Goal: Communication & Community: Participate in discussion

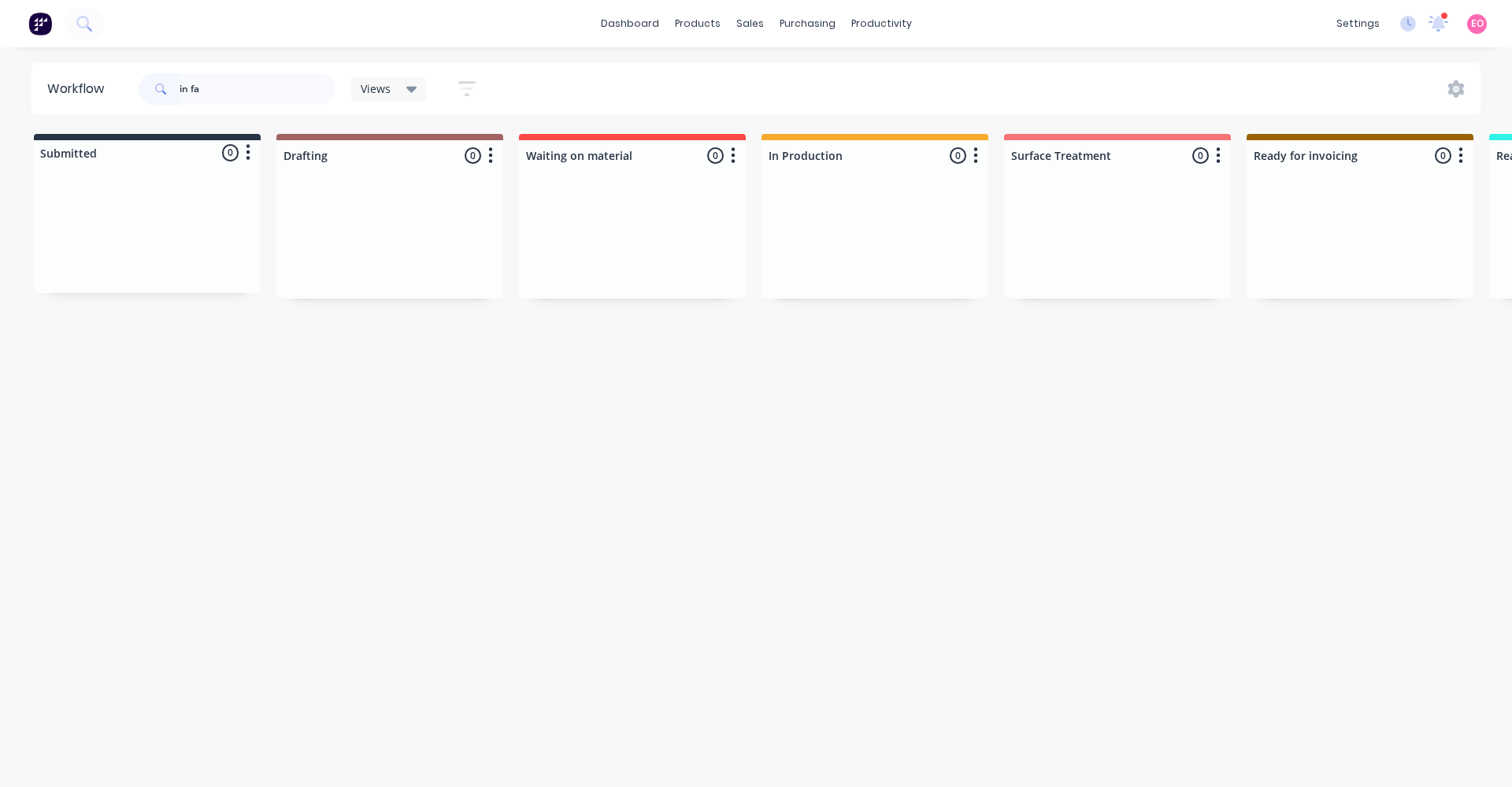
type input "in fa"
click at [911, 84] on link "Workflow" at bounding box center [943, 75] width 209 height 32
click at [228, 92] on input "in fa" at bounding box center [258, 89] width 156 height 32
drag, startPoint x: 228, startPoint y: 92, endPoint x: -106, endPoint y: 29, distance: 339.9
click at [0, 29] on html "dashboard products sales purchasing productivity dashboard products Product Cat…" at bounding box center [756, 347] width 1512 height 693
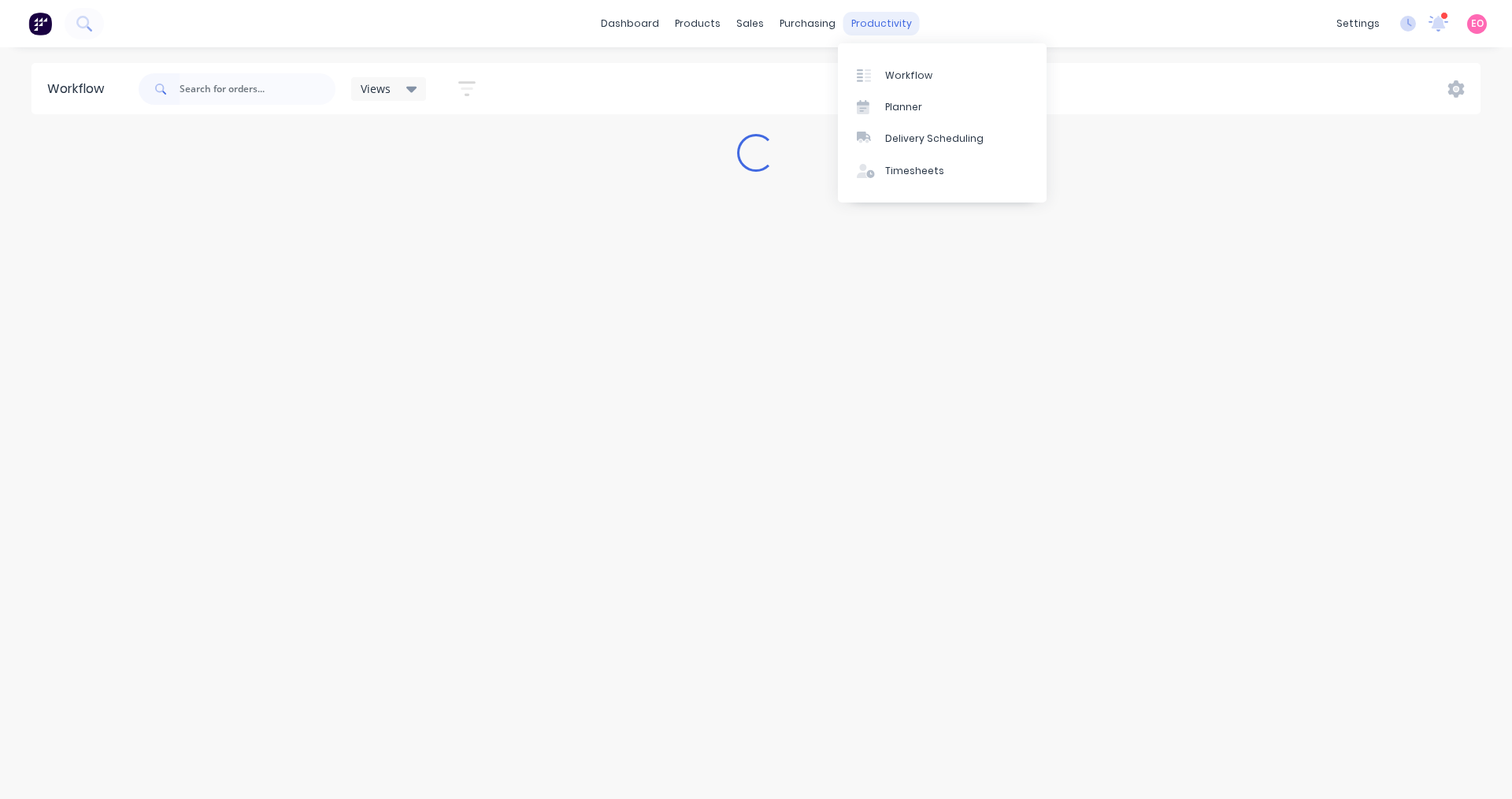
click at [870, 23] on div "productivity" at bounding box center [882, 24] width 76 height 24
click at [899, 74] on div "Workflow" at bounding box center [908, 76] width 47 height 14
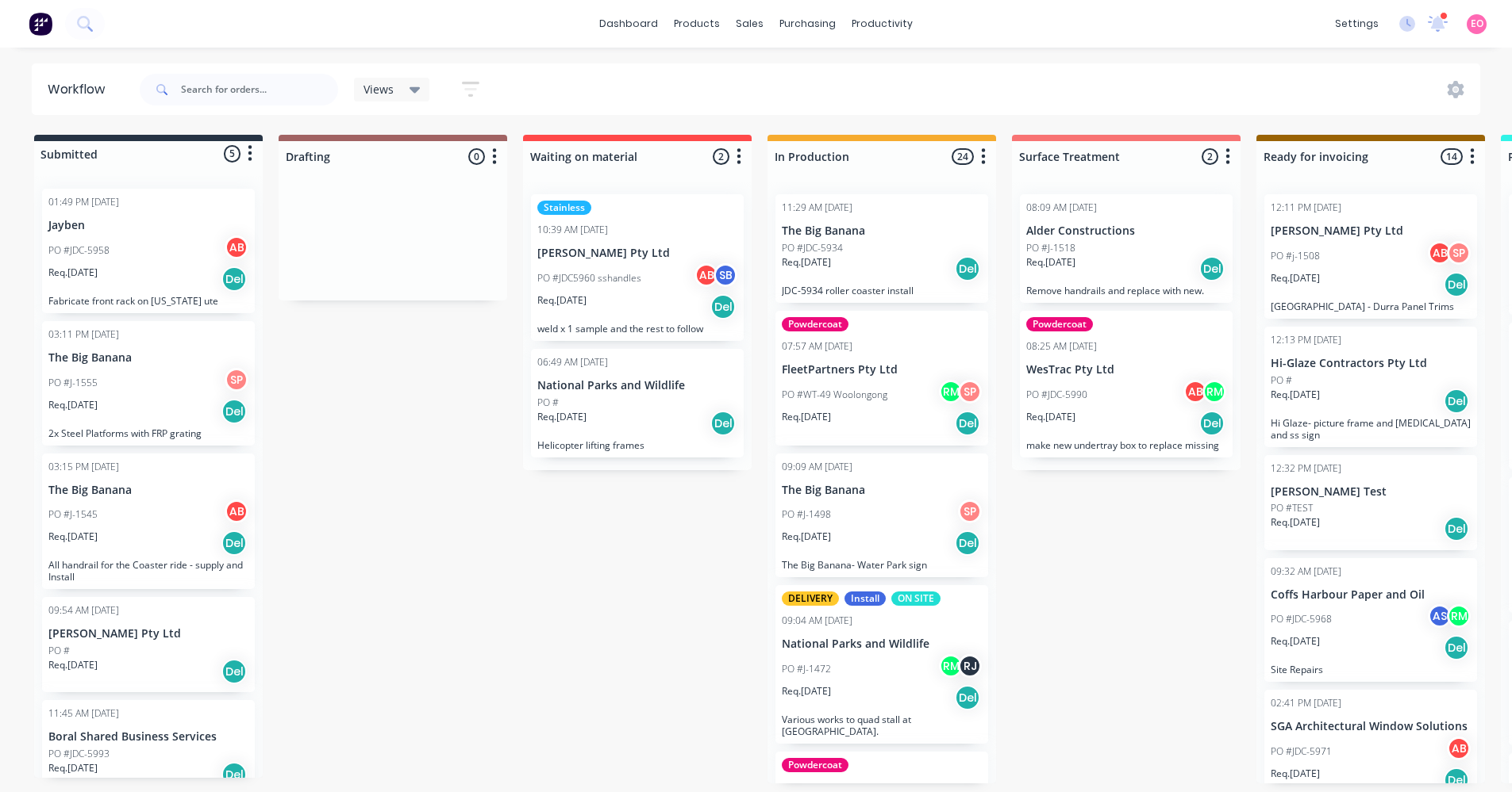
click at [439, 491] on div "Submitted 5 Status colour #273444 hex #273444 Save Cancel Summaries Total order…" at bounding box center [1426, 459] width 2876 height 649
click at [215, 95] on input "text" at bounding box center [260, 90] width 157 height 32
click at [1142, 677] on div "Submitted 5 Status colour #273444 hex #273444 Save Cancel Summaries Total order…" at bounding box center [1426, 459] width 2876 height 649
click at [261, 91] on input "text" at bounding box center [260, 90] width 157 height 32
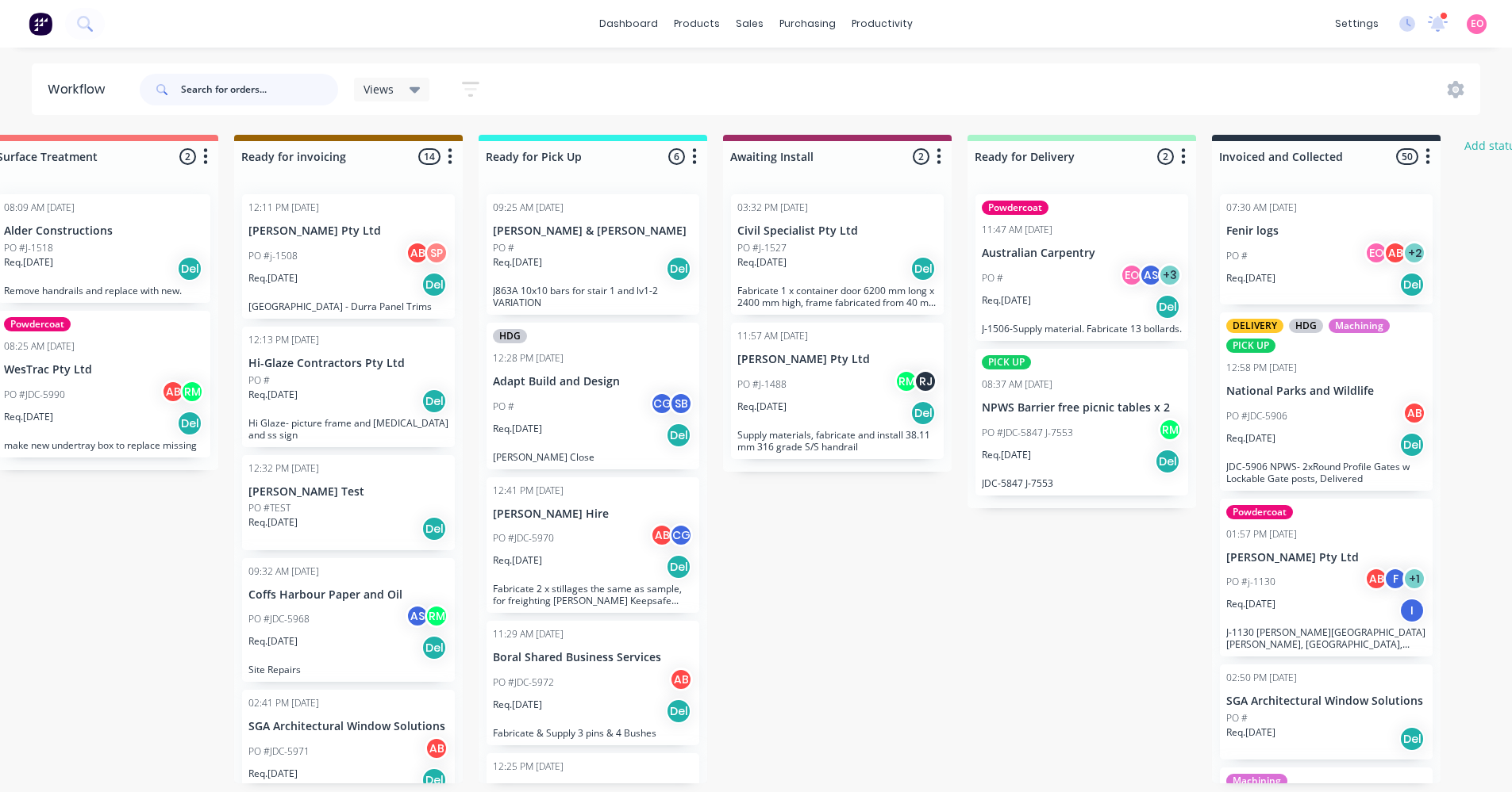
scroll to position [0, 1015]
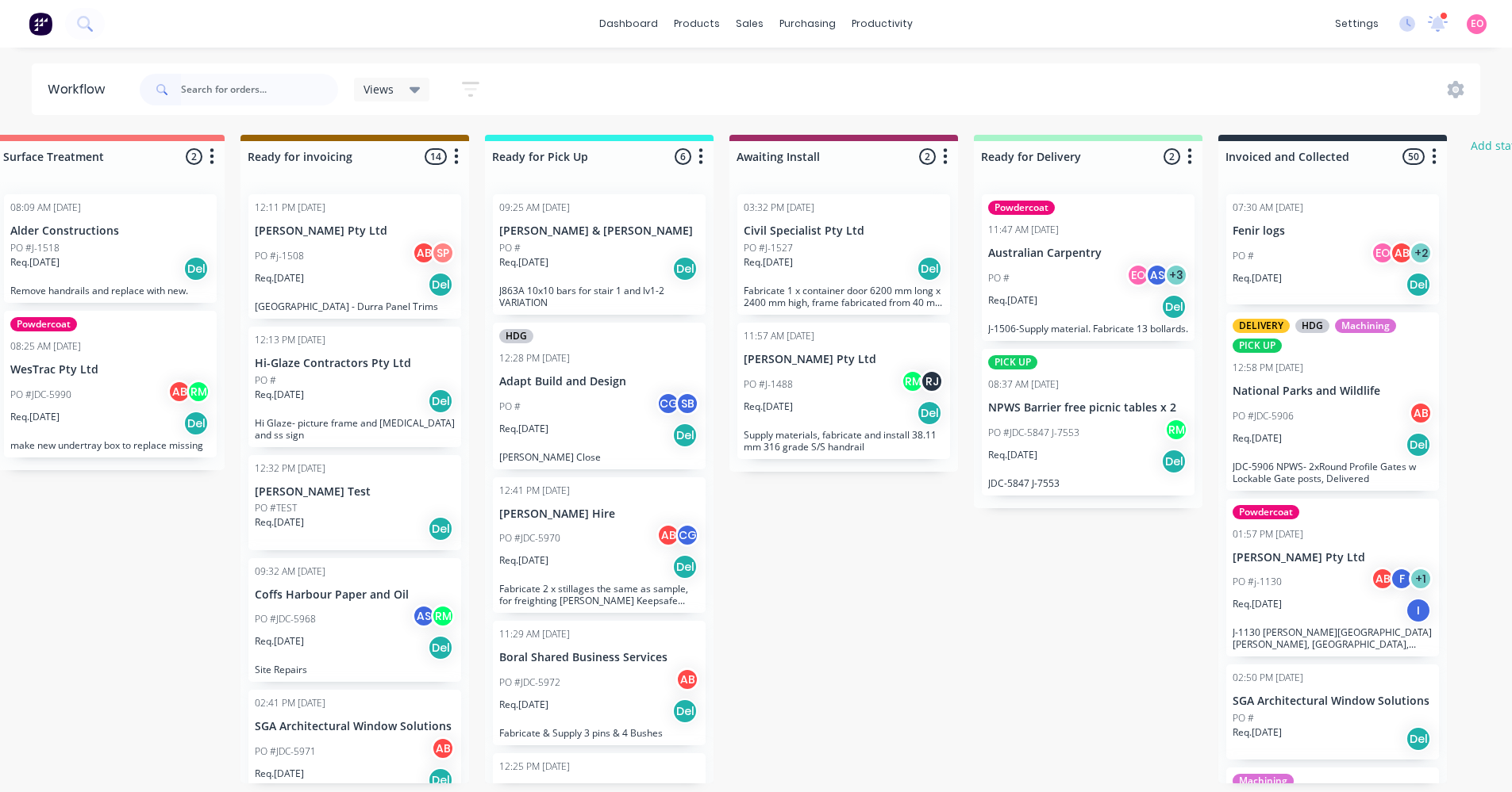
click at [1054, 563] on div "Submitted 5 Status colour #273444 hex #273444 Save Cancel Summaries Total order…" at bounding box center [411, 459] width 2876 height 649
click at [282, 77] on input "text" at bounding box center [260, 90] width 157 height 32
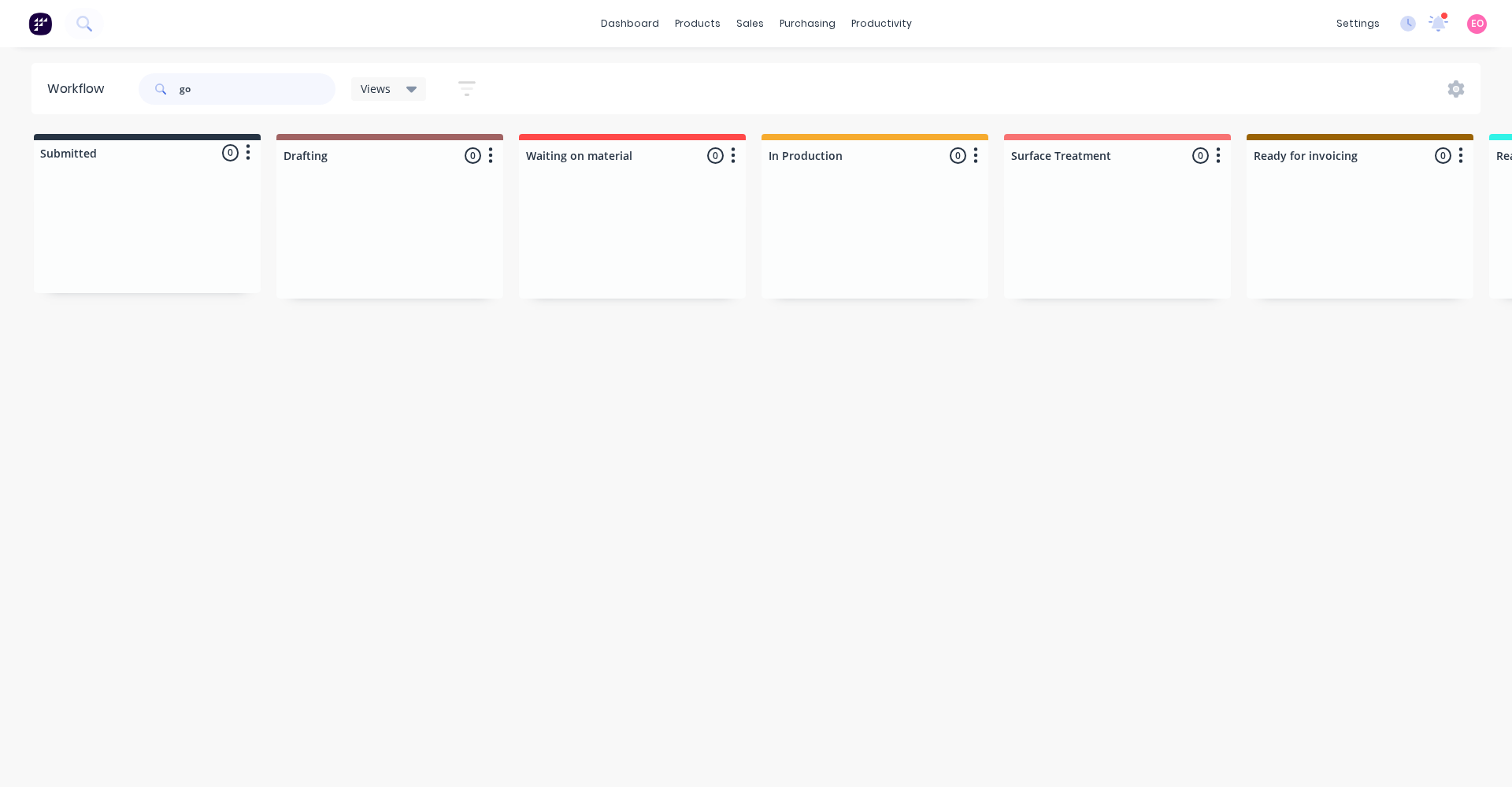
type input "g"
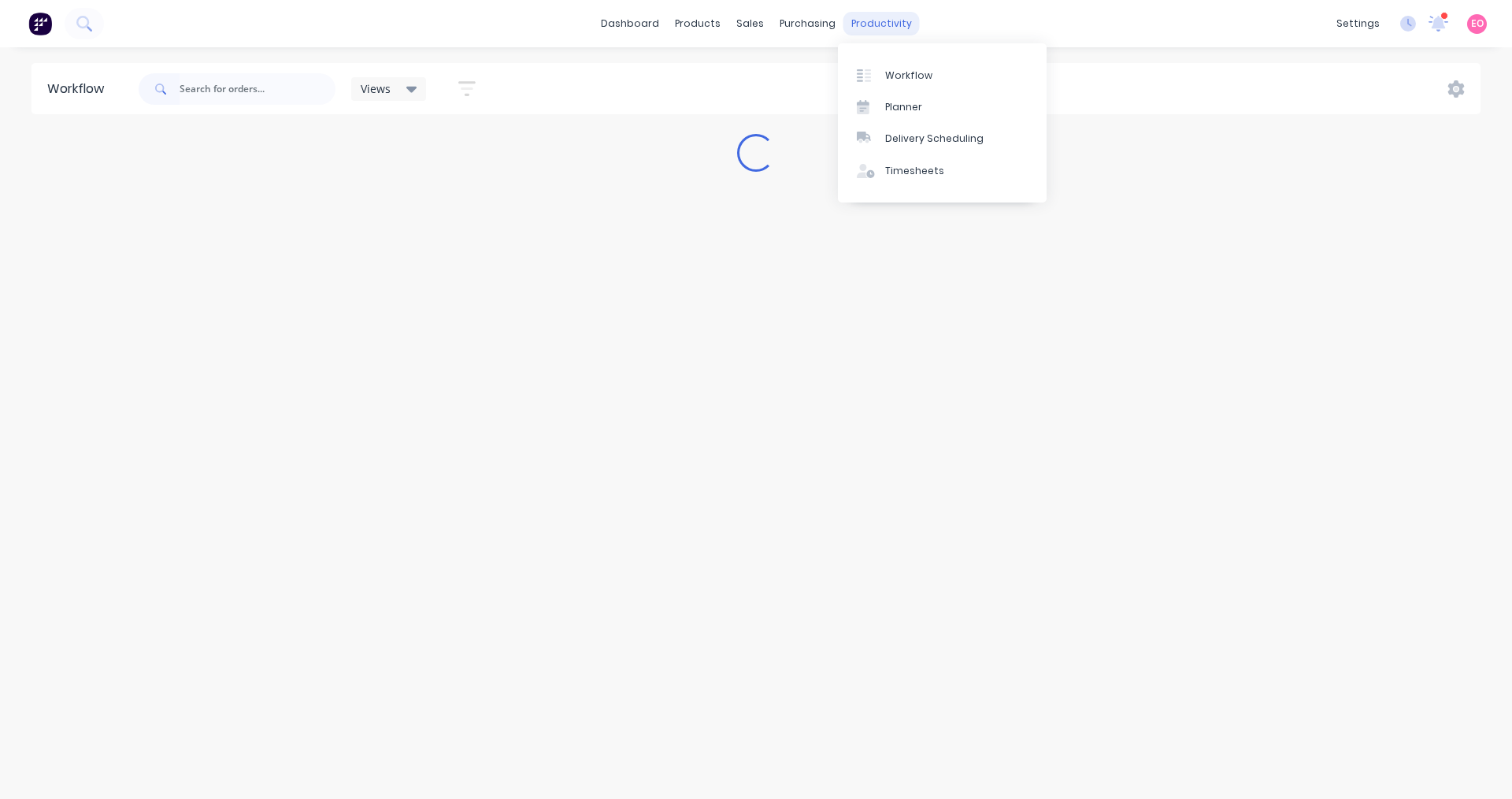
click at [876, 29] on div "productivity" at bounding box center [882, 24] width 76 height 24
click at [895, 78] on div "Workflow" at bounding box center [908, 76] width 47 height 14
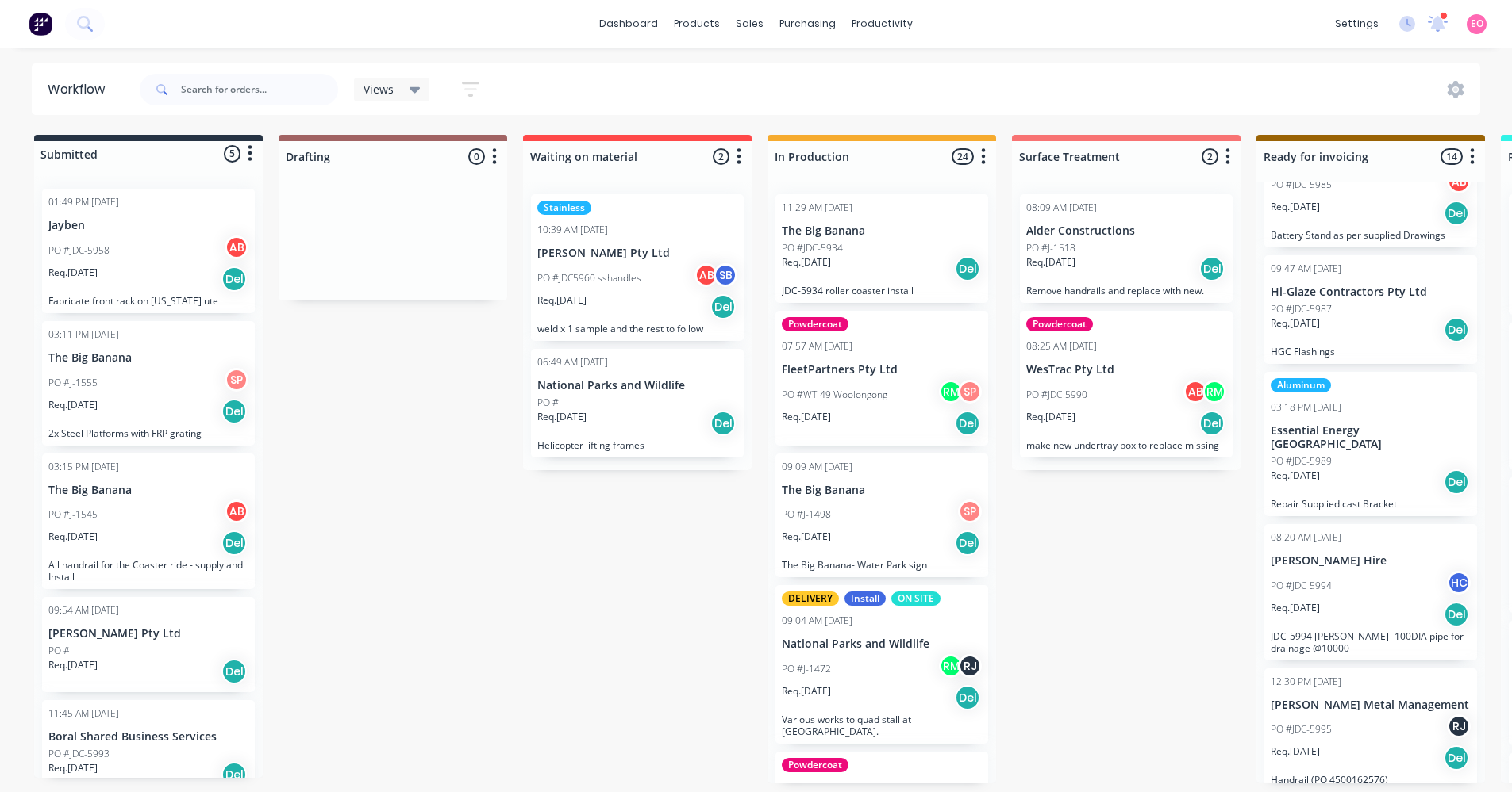
scroll to position [1222, 0]
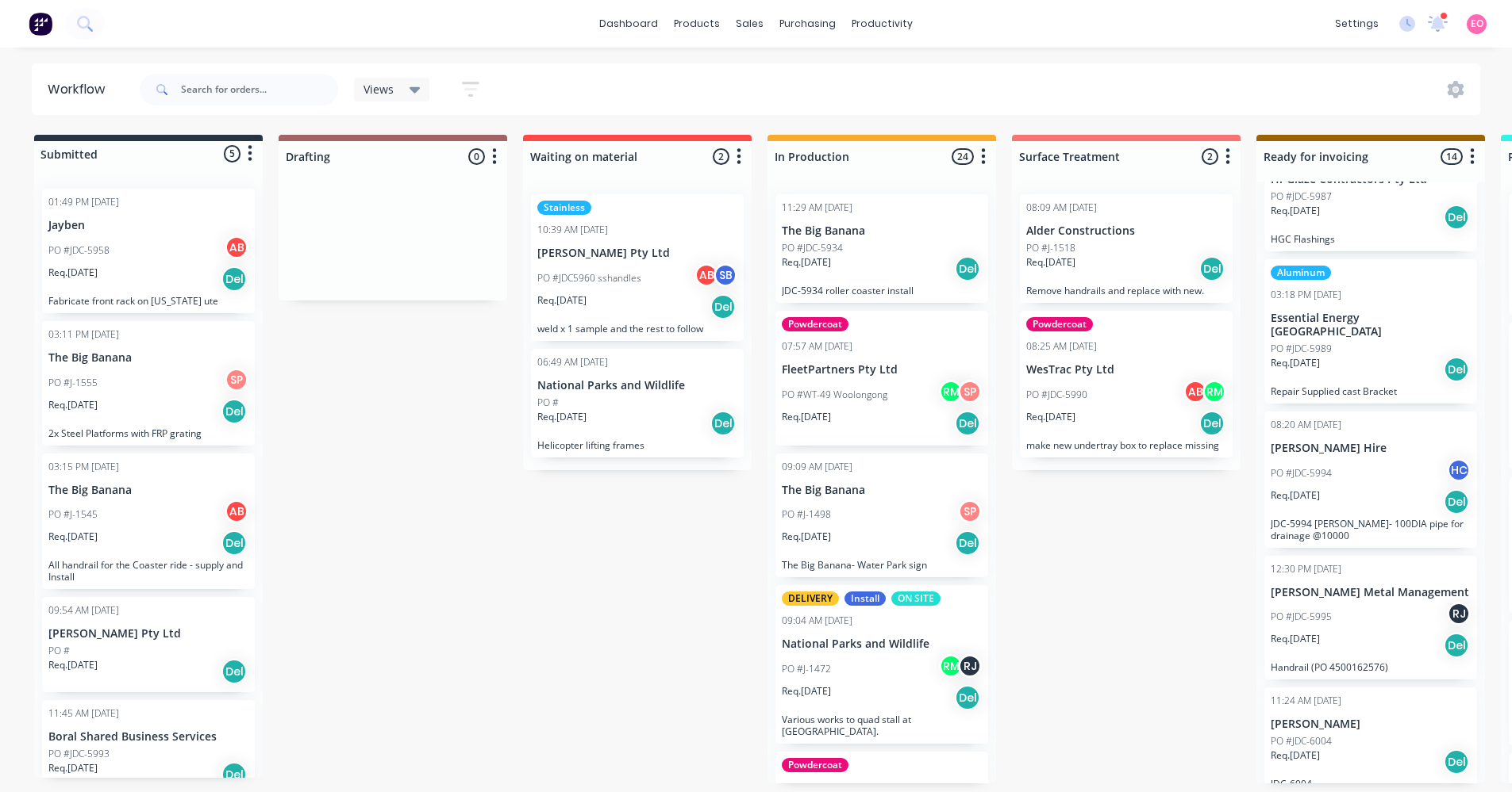
click at [1178, 656] on div "Submitted 5 Status colour #273444 hex #273444 Save Cancel Summaries Total order…" at bounding box center [1426, 459] width 2876 height 649
click at [749, 29] on div "sales" at bounding box center [749, 24] width 43 height 24
click at [800, 85] on link "Sales Orders" at bounding box center [833, 79] width 210 height 32
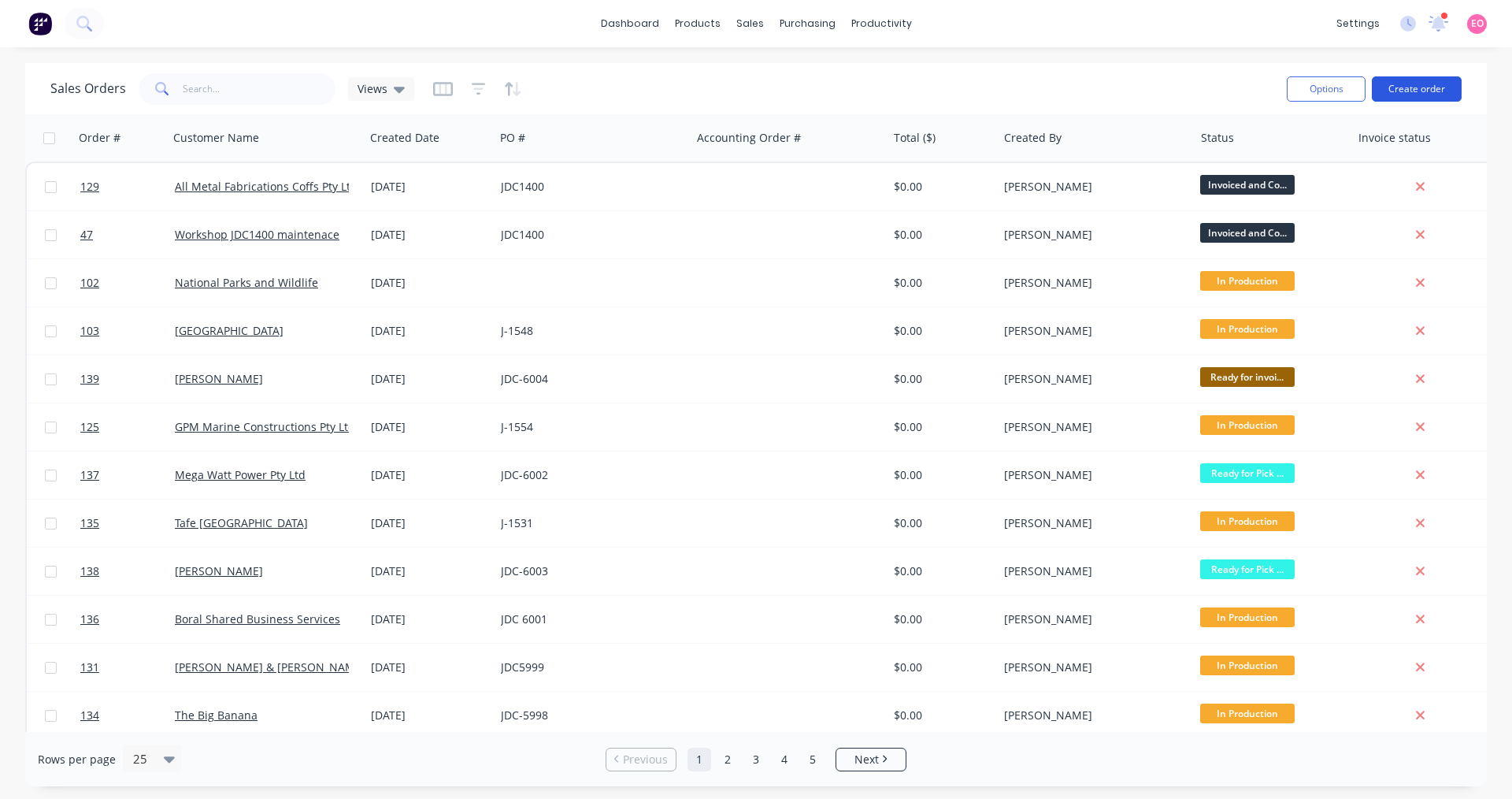
click at [1397, 92] on button "Create order" at bounding box center [1416, 89] width 90 height 25
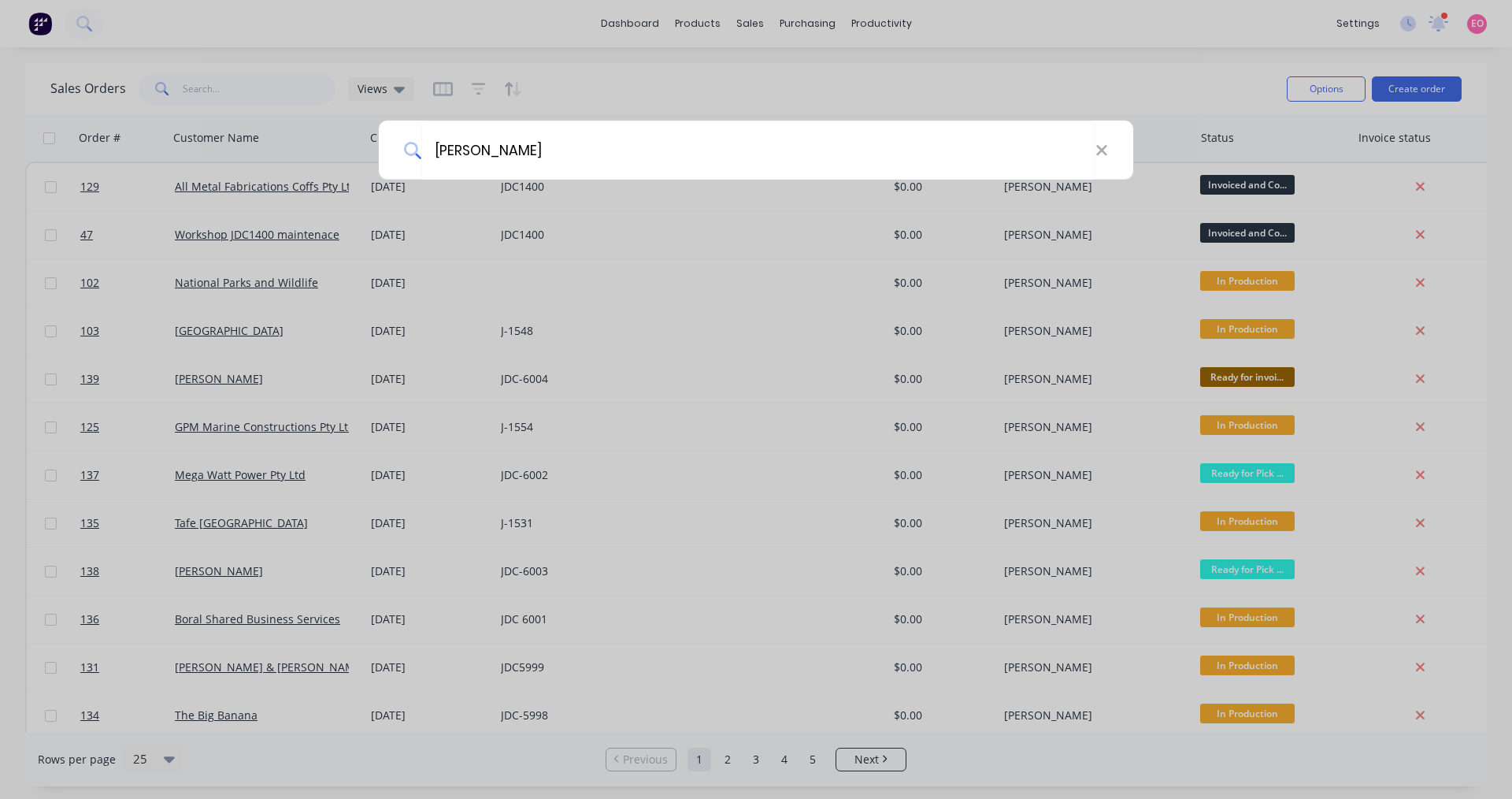
type input "[PERSON_NAME]"
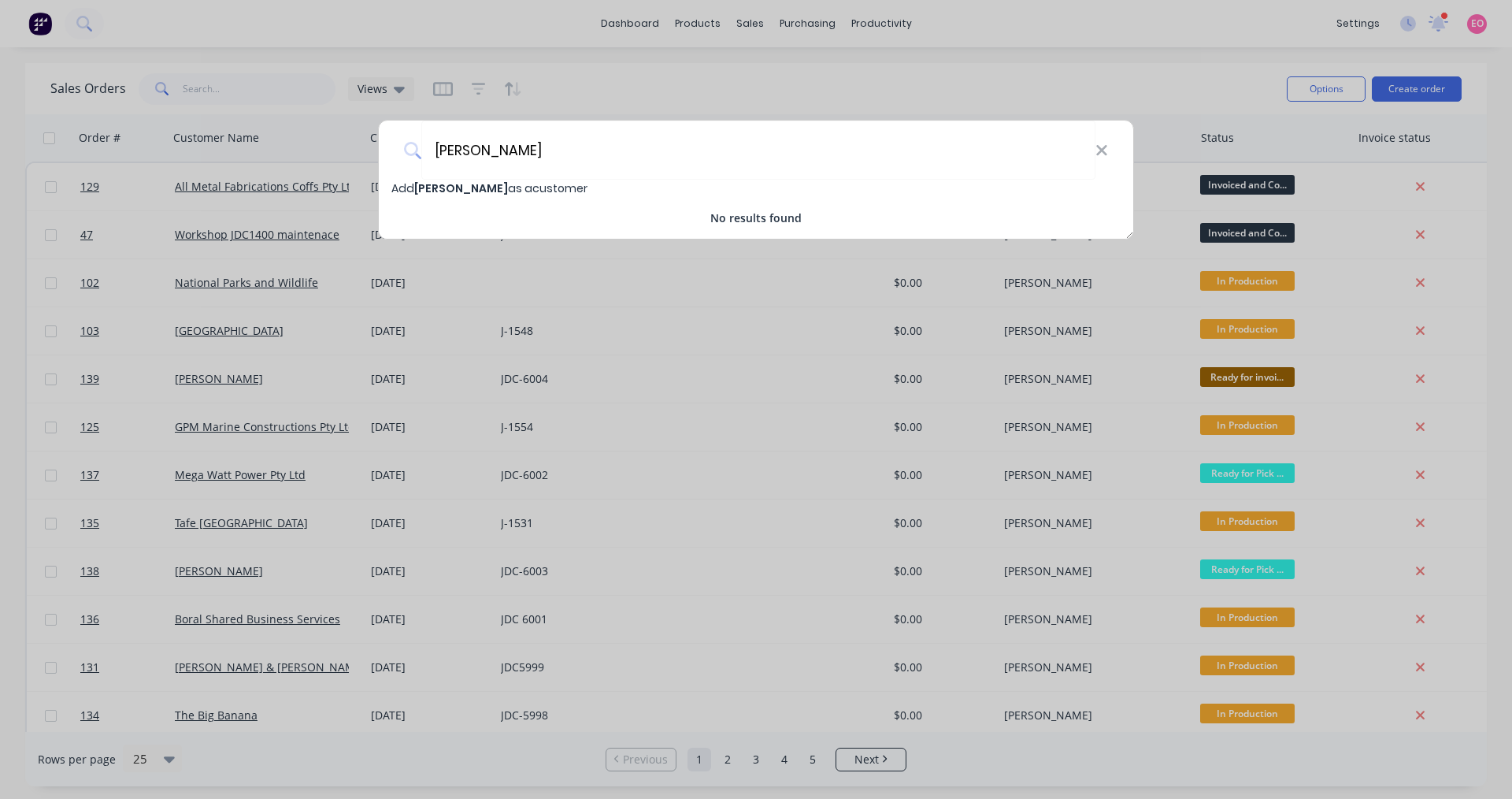
click at [549, 186] on span "Add [PERSON_NAME] as a customer" at bounding box center [490, 189] width 196 height 16
select select "AU"
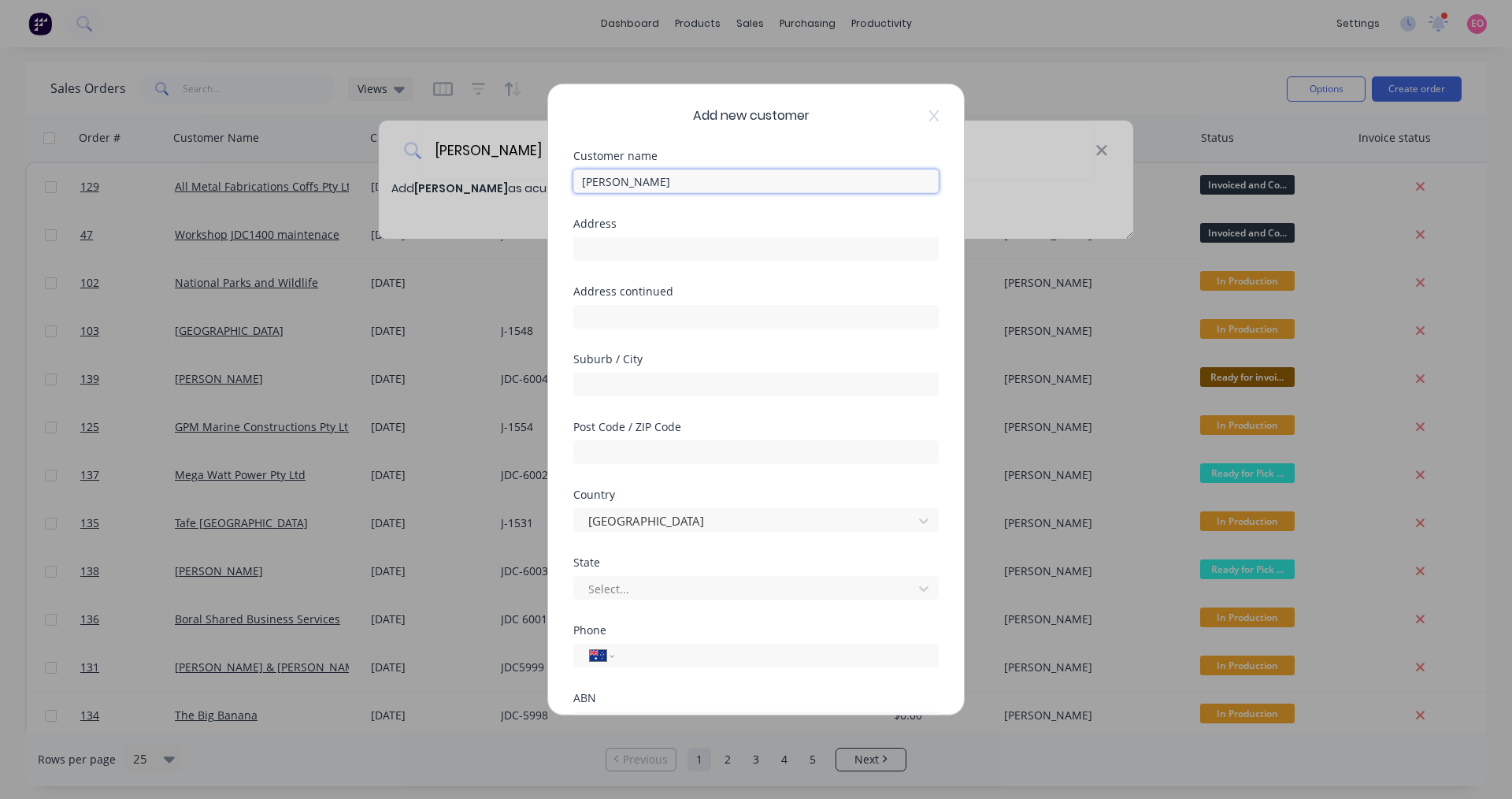
click at [616, 185] on input "[PERSON_NAME]" at bounding box center [756, 182] width 365 height 24
type input "[PERSON_NAME]"
click at [611, 241] on input "text" at bounding box center [756, 249] width 365 height 24
click at [635, 450] on input "text" at bounding box center [756, 452] width 365 height 24
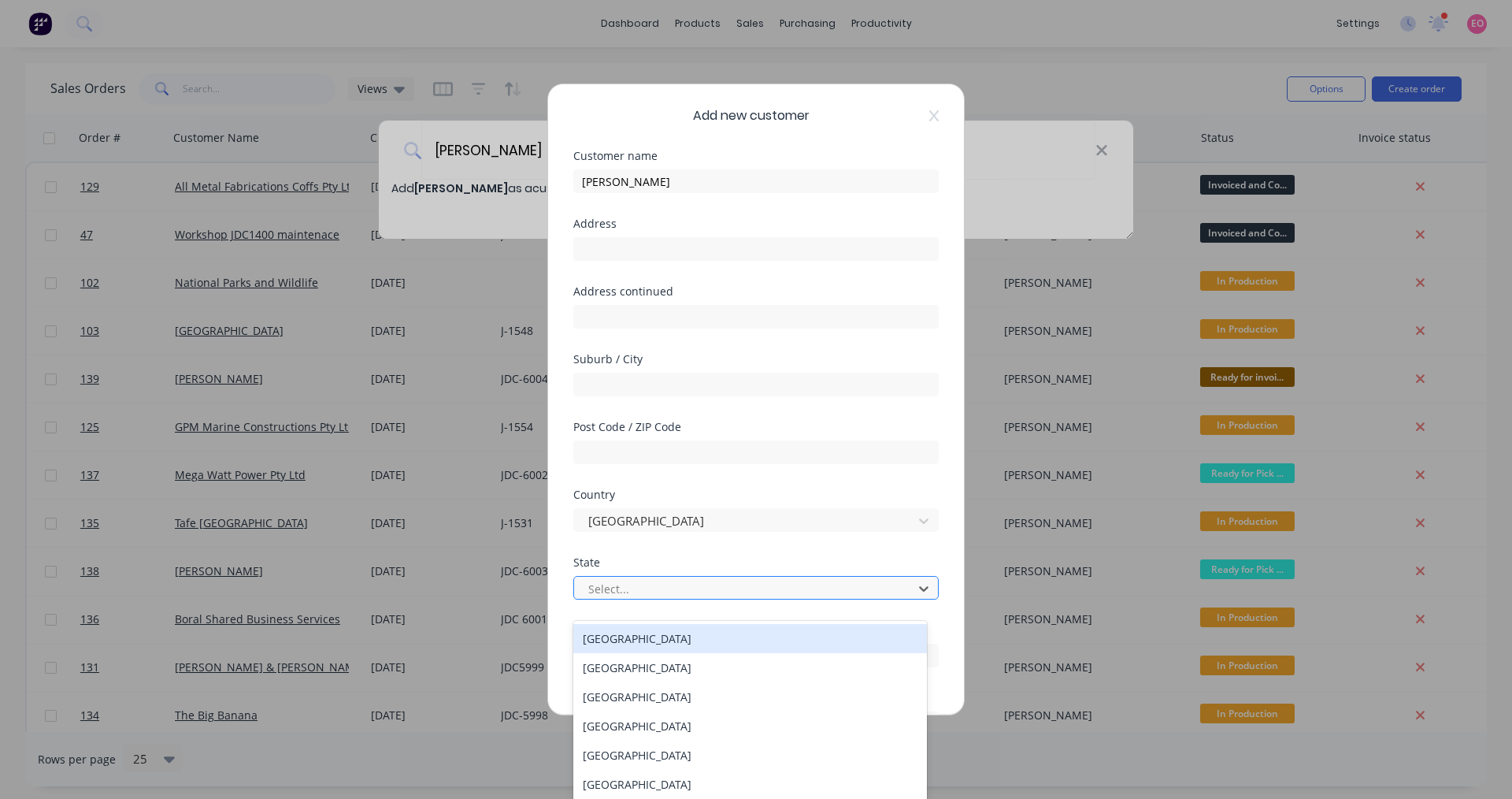
click at [633, 595] on div at bounding box center [746, 589] width 318 height 20
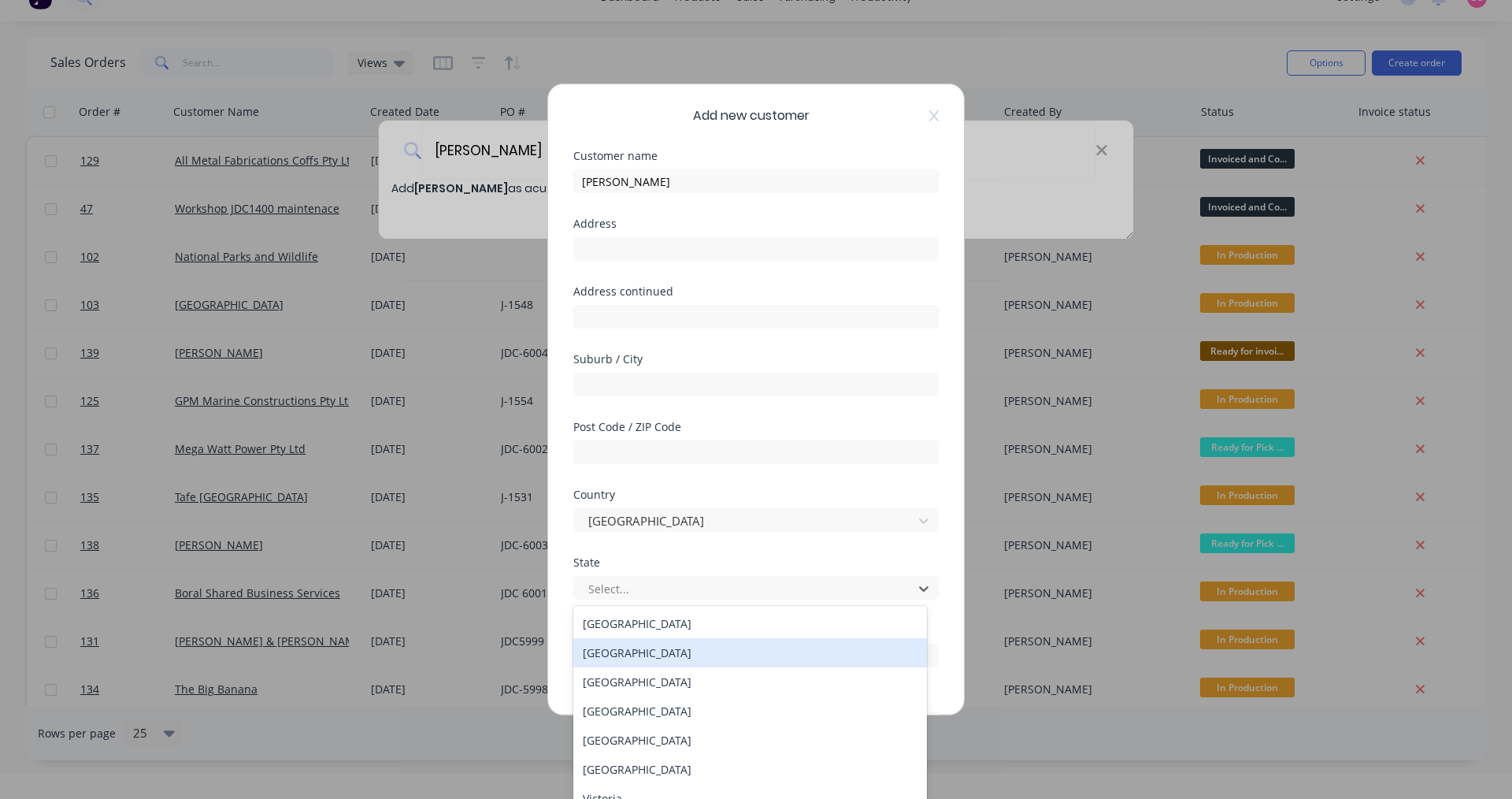
click at [633, 651] on div "[GEOGRAPHIC_DATA]" at bounding box center [750, 652] width 354 height 29
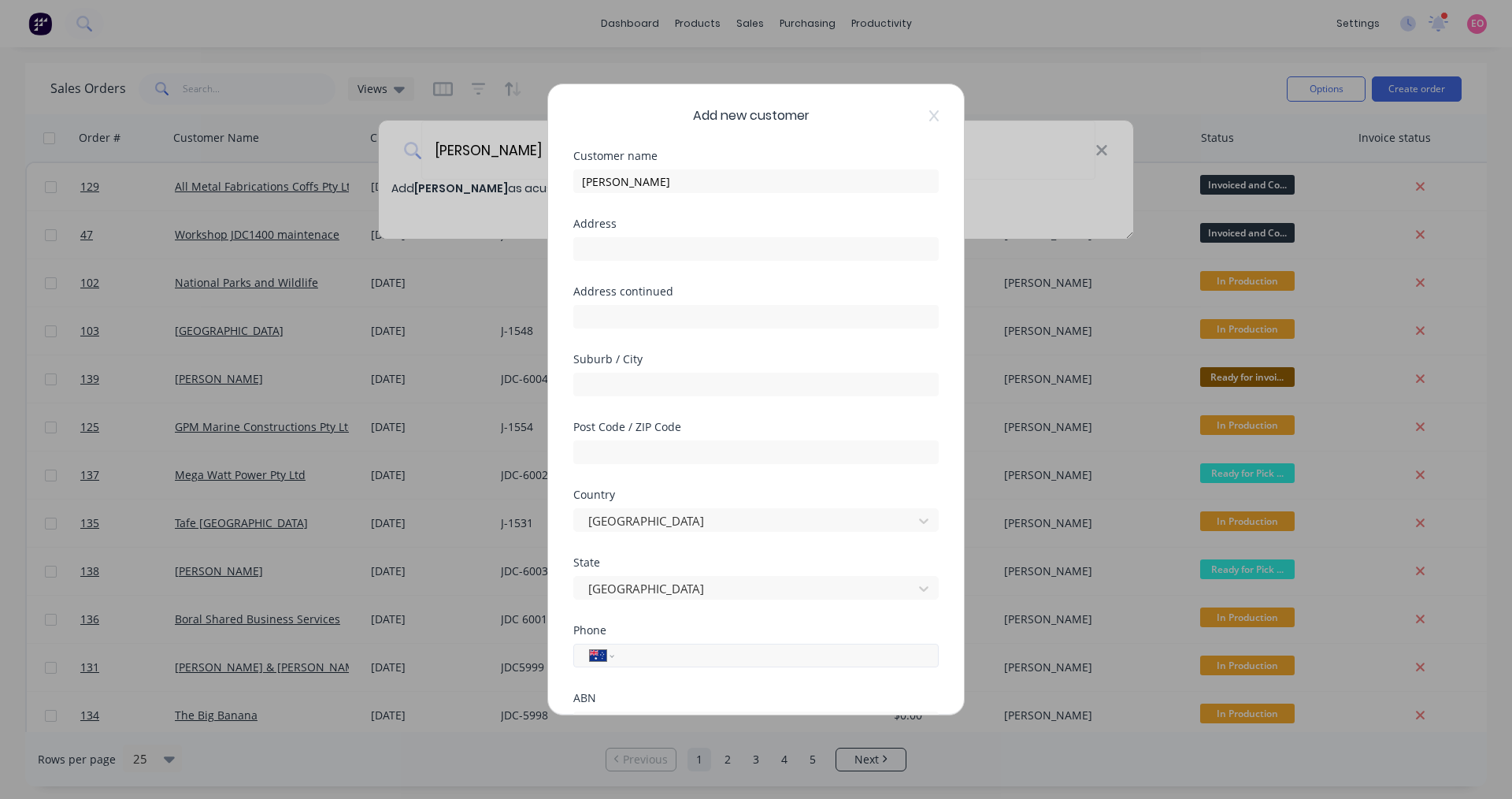
scroll to position [0, 0]
click at [666, 648] on input "tel" at bounding box center [773, 656] width 297 height 18
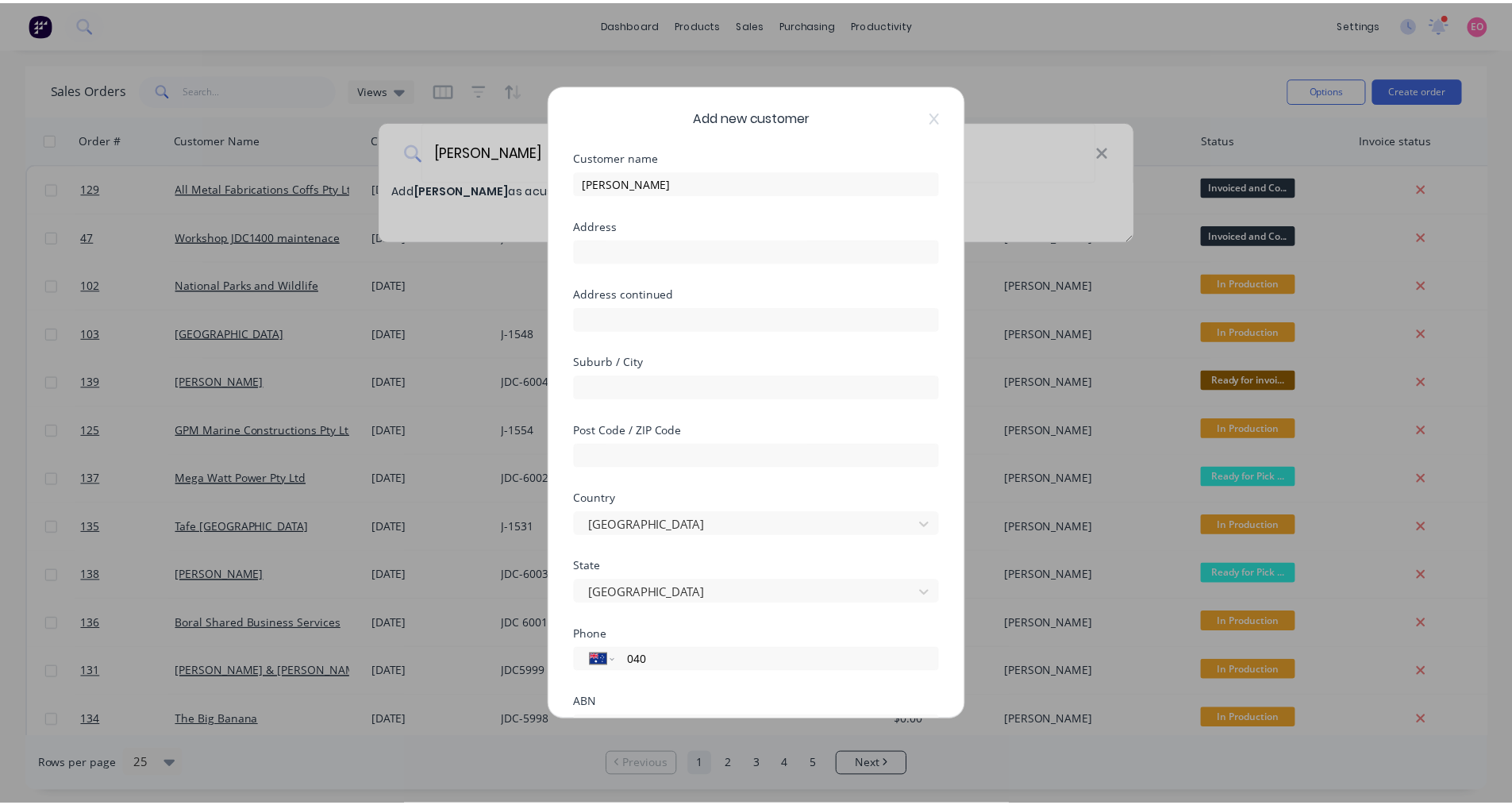
scroll to position [140, 0]
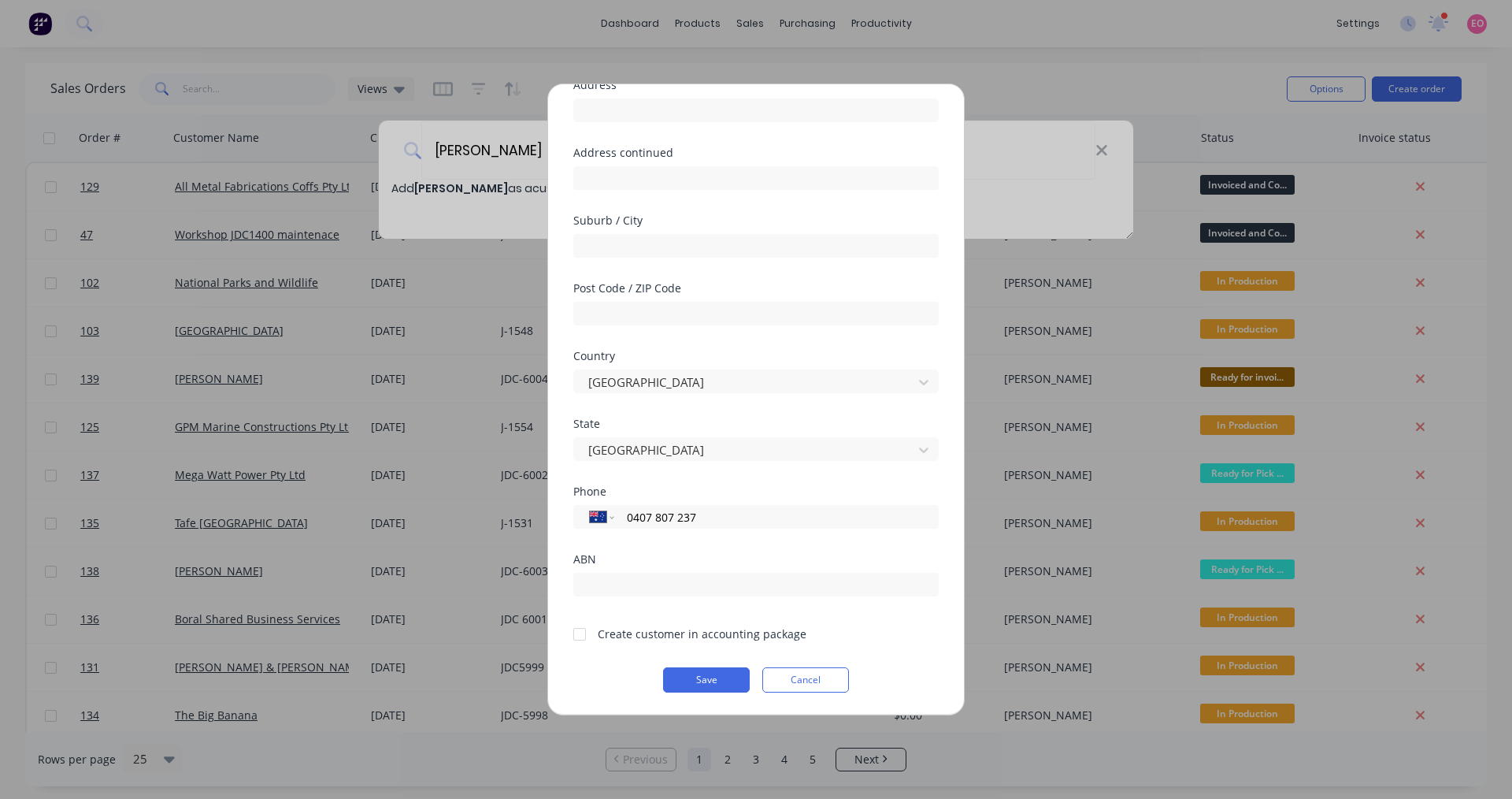
type input "0407 807 237"
click at [584, 633] on div at bounding box center [580, 635] width 32 height 32
click at [692, 677] on button "Save" at bounding box center [706, 680] width 87 height 25
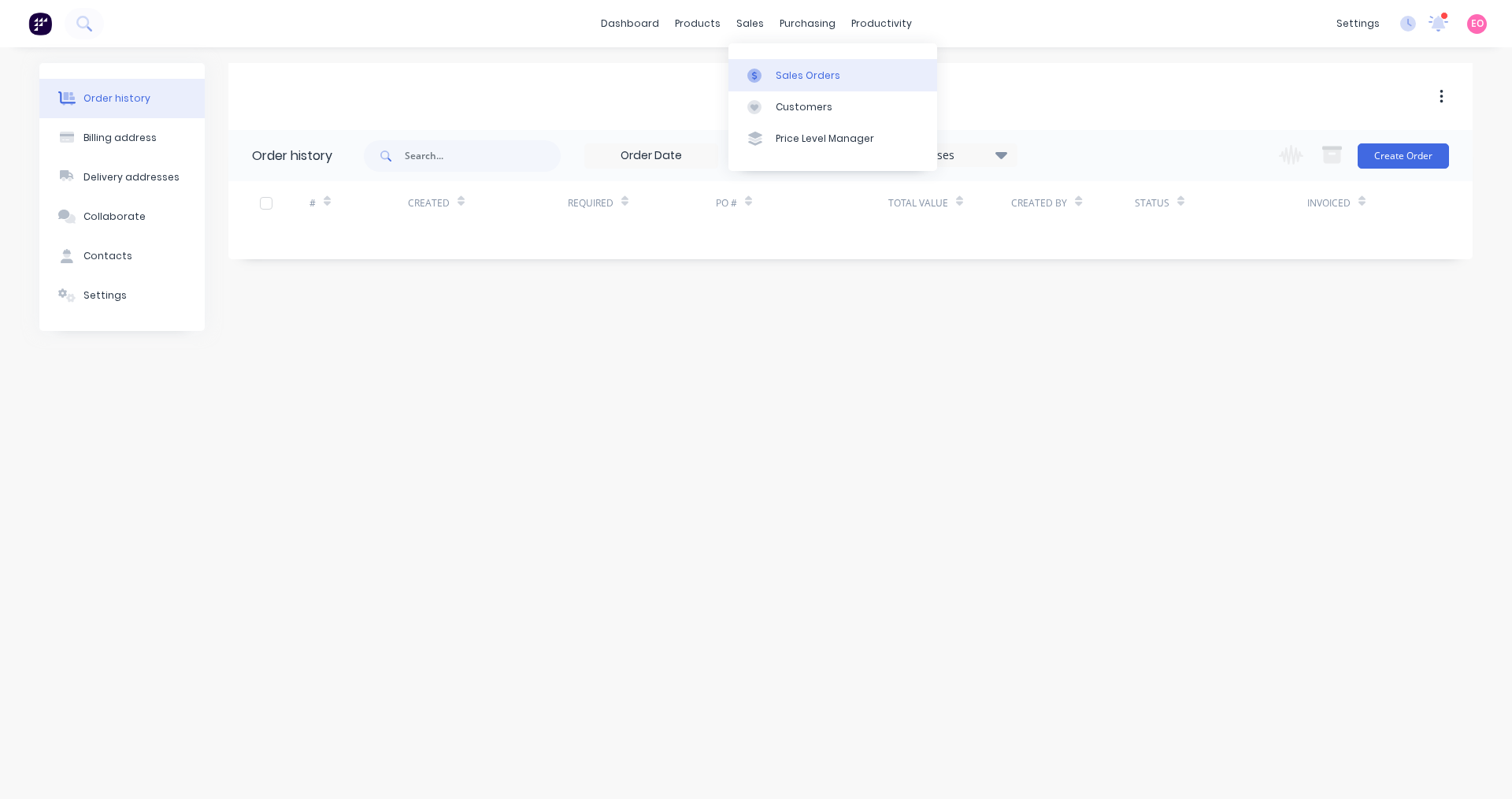
click at [757, 69] on icon at bounding box center [755, 76] width 14 height 14
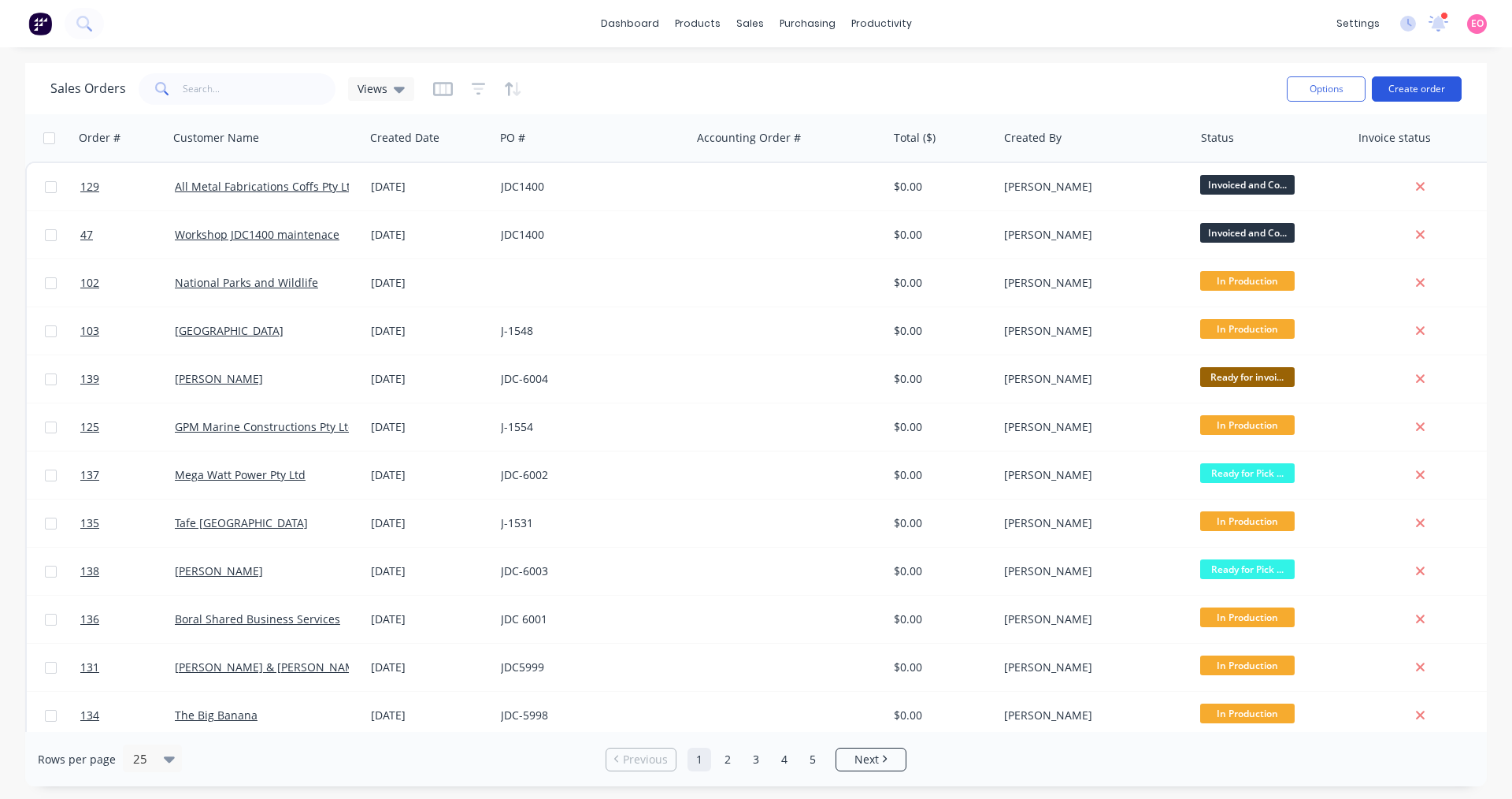
click at [1403, 96] on button "Create order" at bounding box center [1416, 89] width 90 height 25
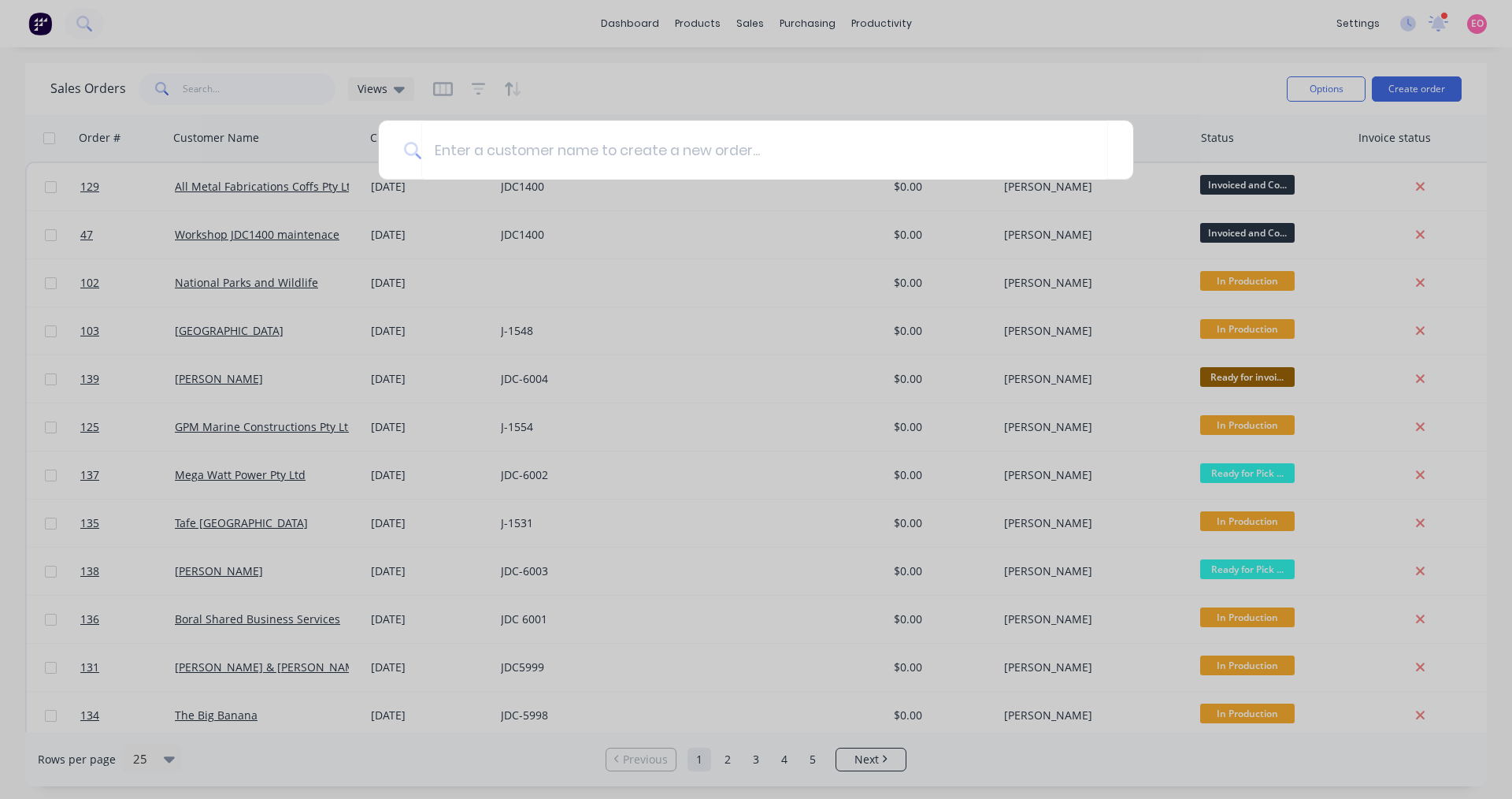
click at [1108, 61] on div at bounding box center [756, 399] width 1512 height 799
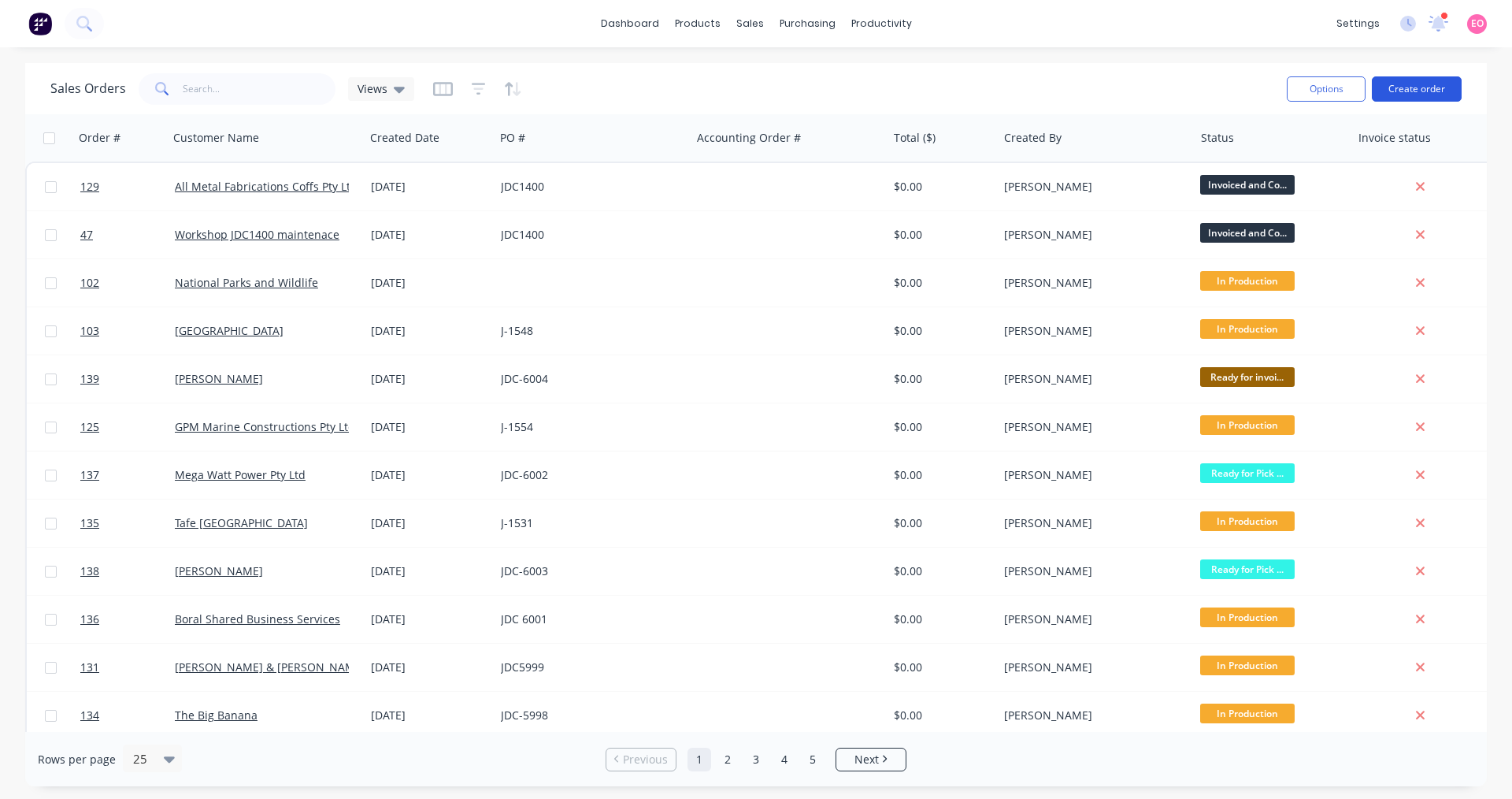
click at [1426, 91] on button "Create order" at bounding box center [1416, 89] width 90 height 25
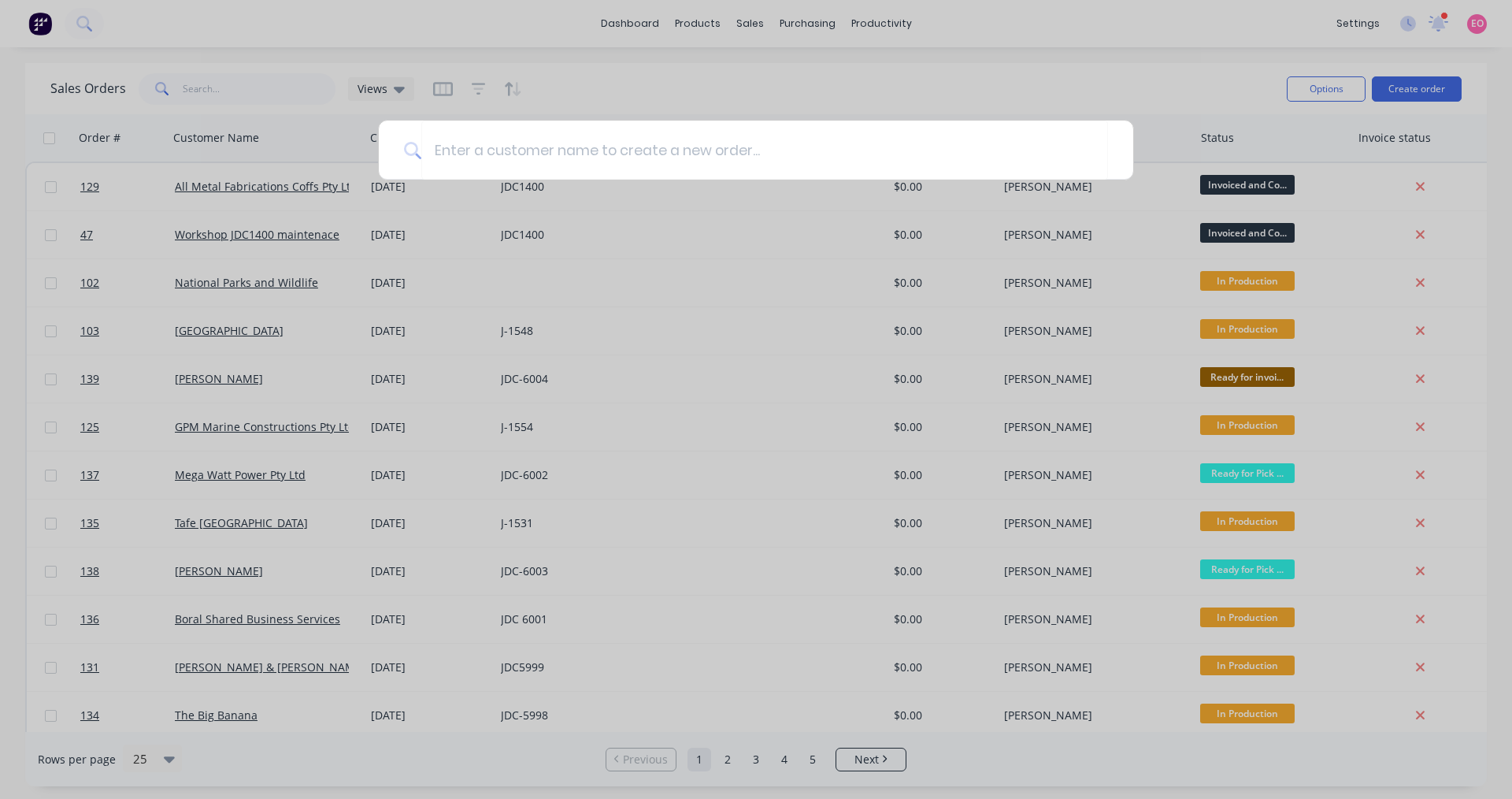
type input "f"
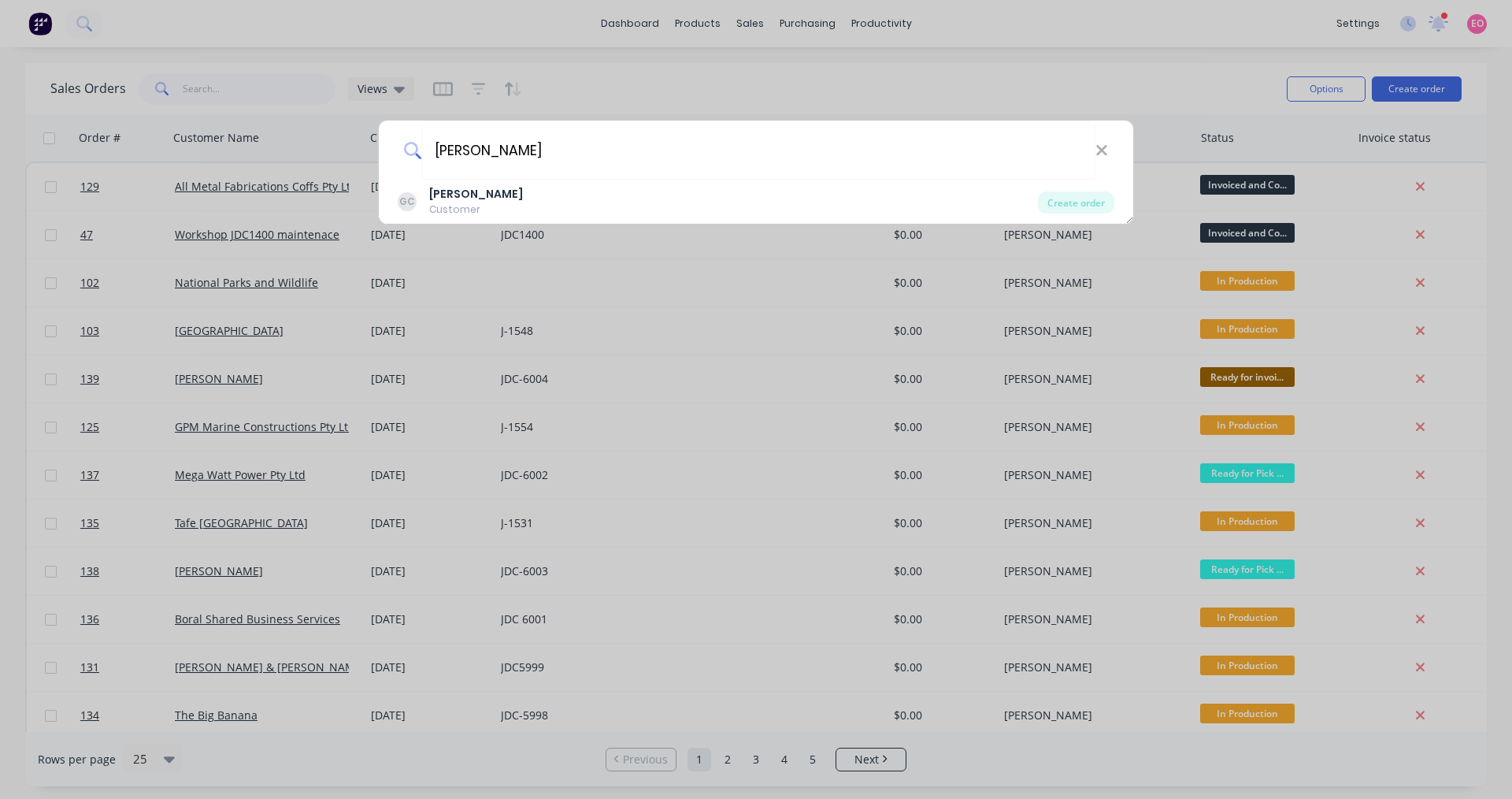
type input "[PERSON_NAME]"
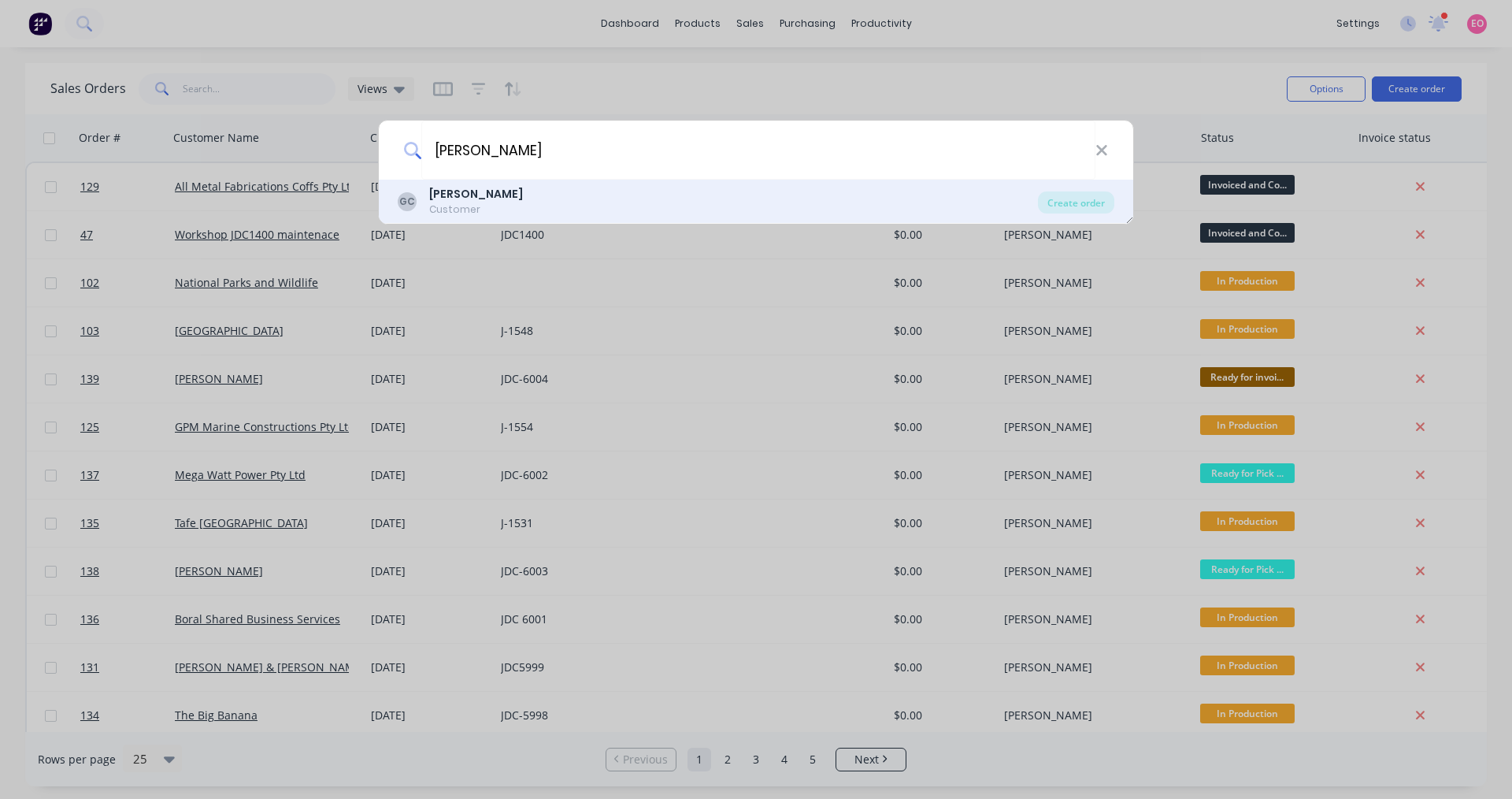
click at [435, 213] on div "Customer" at bounding box center [476, 210] width 94 height 14
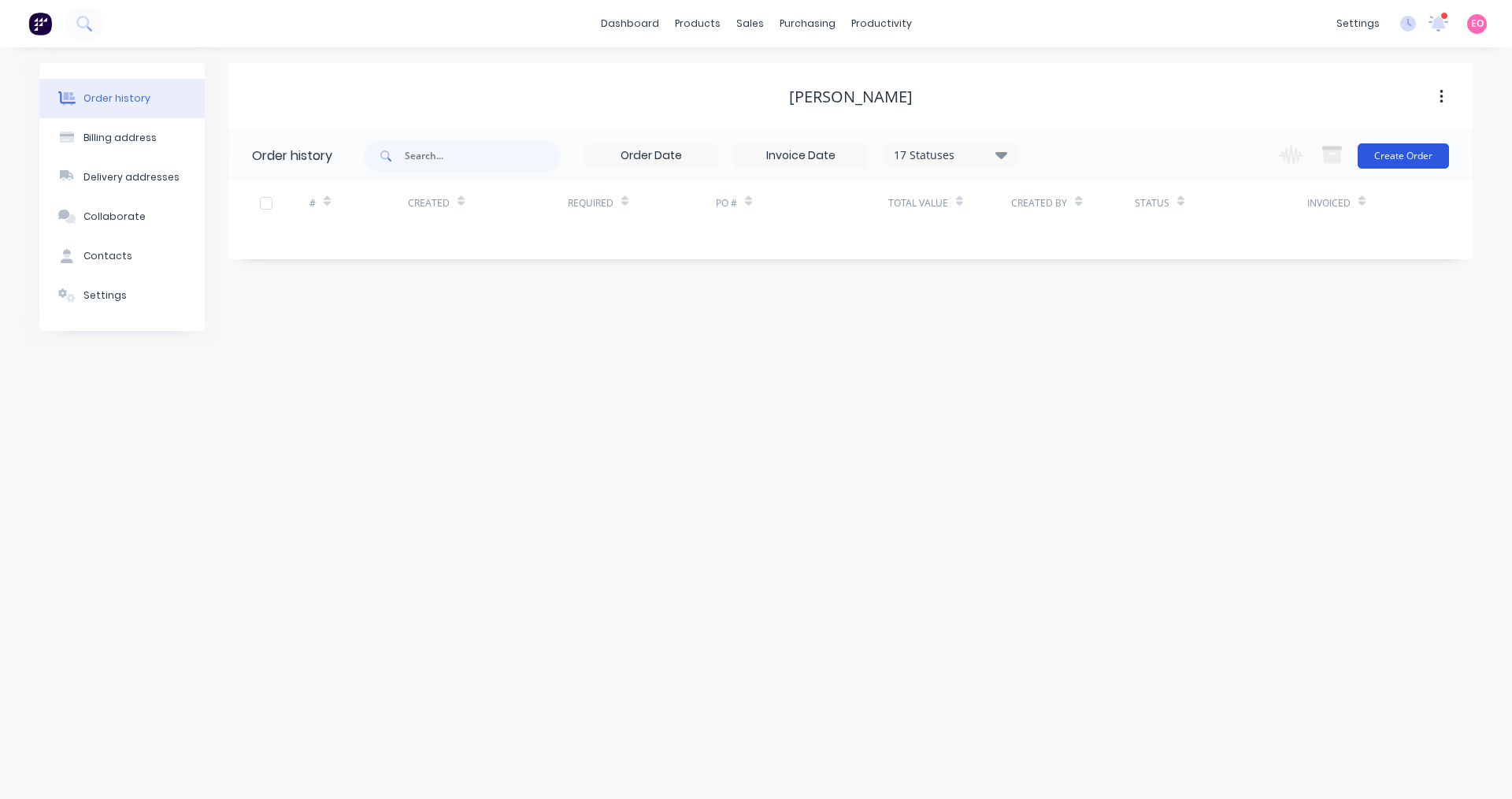
click at [1401, 161] on button "Create Order" at bounding box center [1403, 156] width 92 height 25
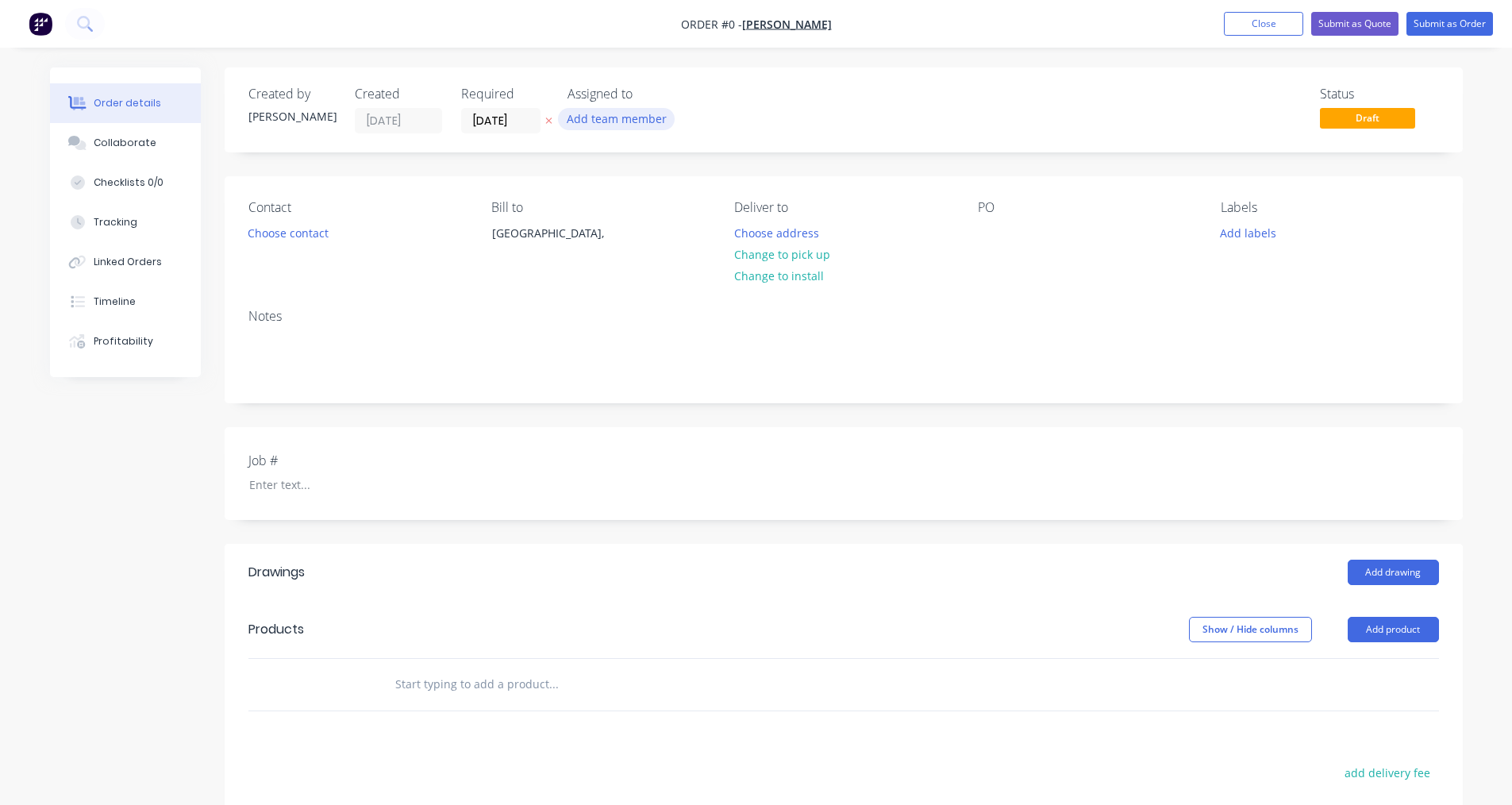
click at [612, 125] on button "Add team member" at bounding box center [615, 119] width 116 height 22
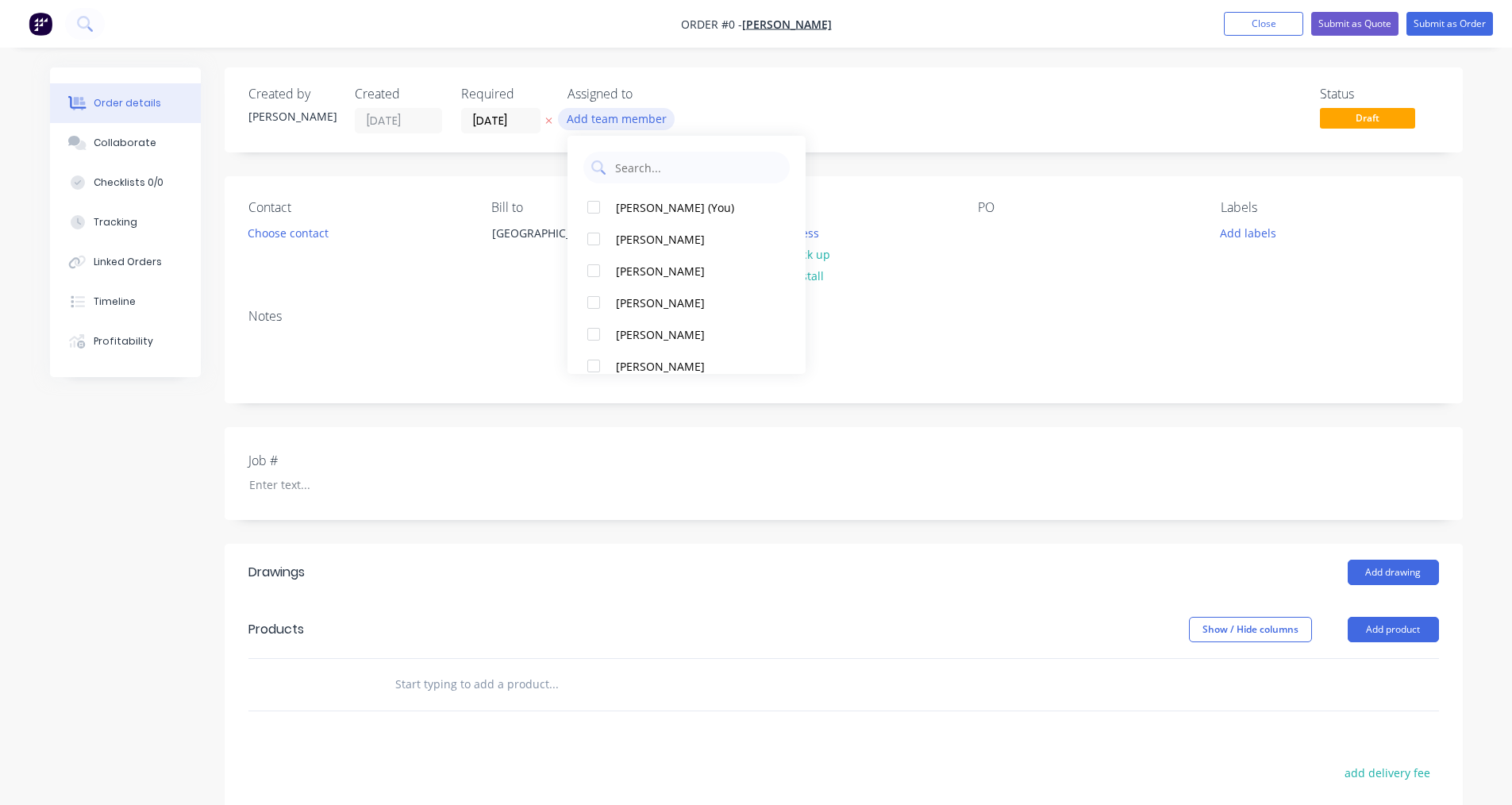
click at [613, 125] on button "Add team member" at bounding box center [615, 119] width 116 height 22
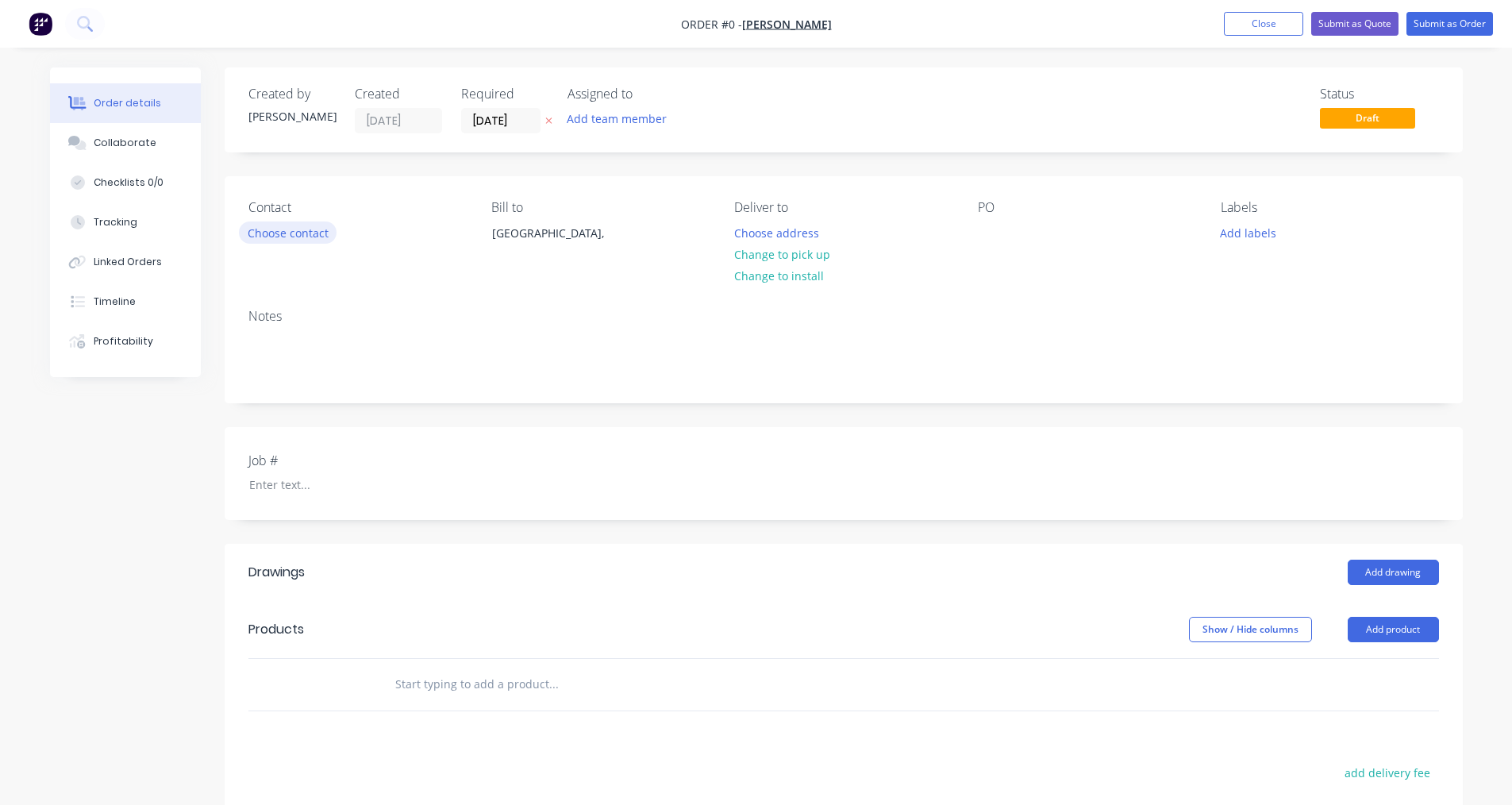
click at [321, 234] on button "Choose contact" at bounding box center [288, 232] width 98 height 22
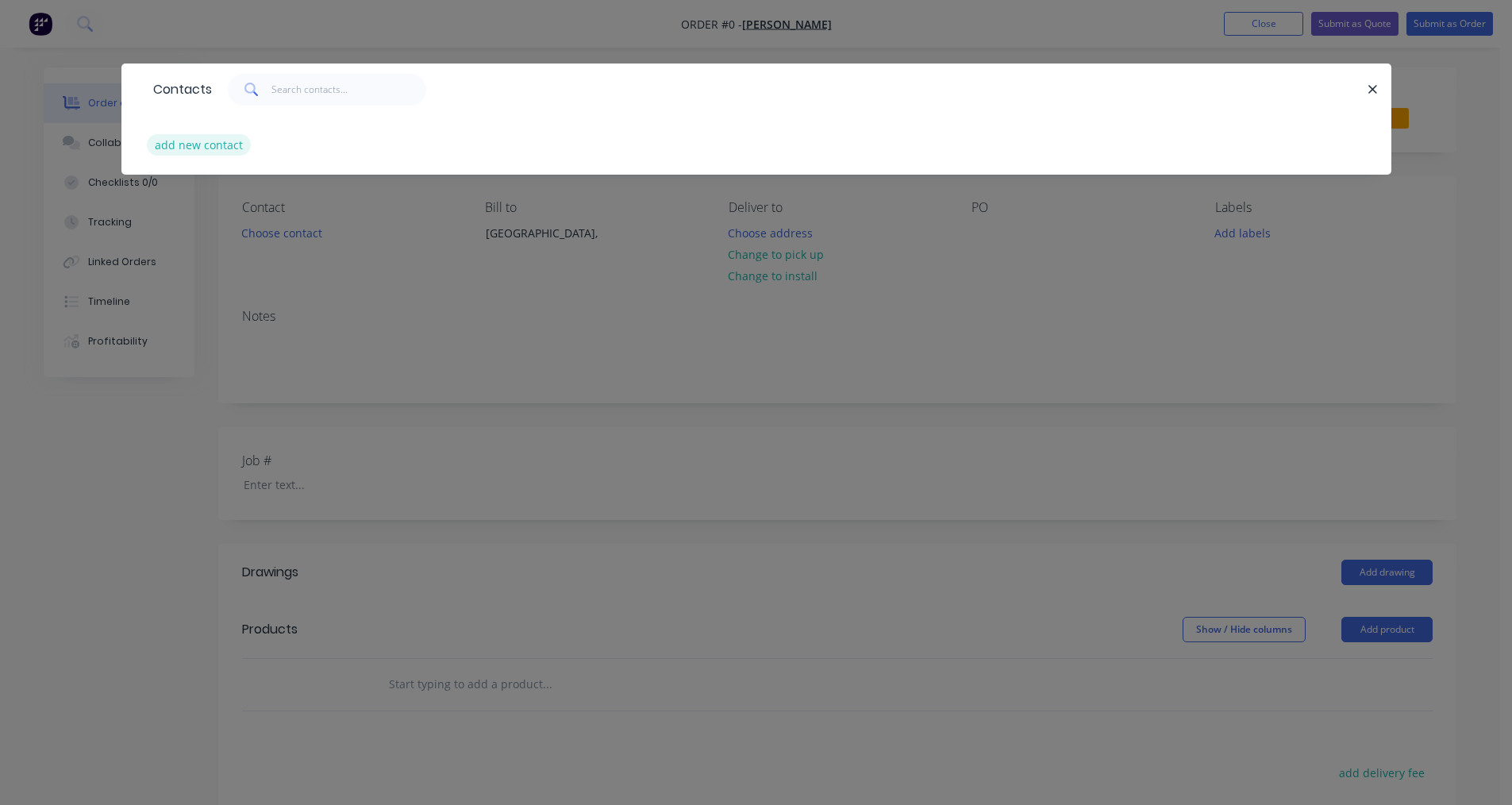
click at [232, 142] on button "add new contact" at bounding box center [199, 144] width 105 height 22
select select "AU"
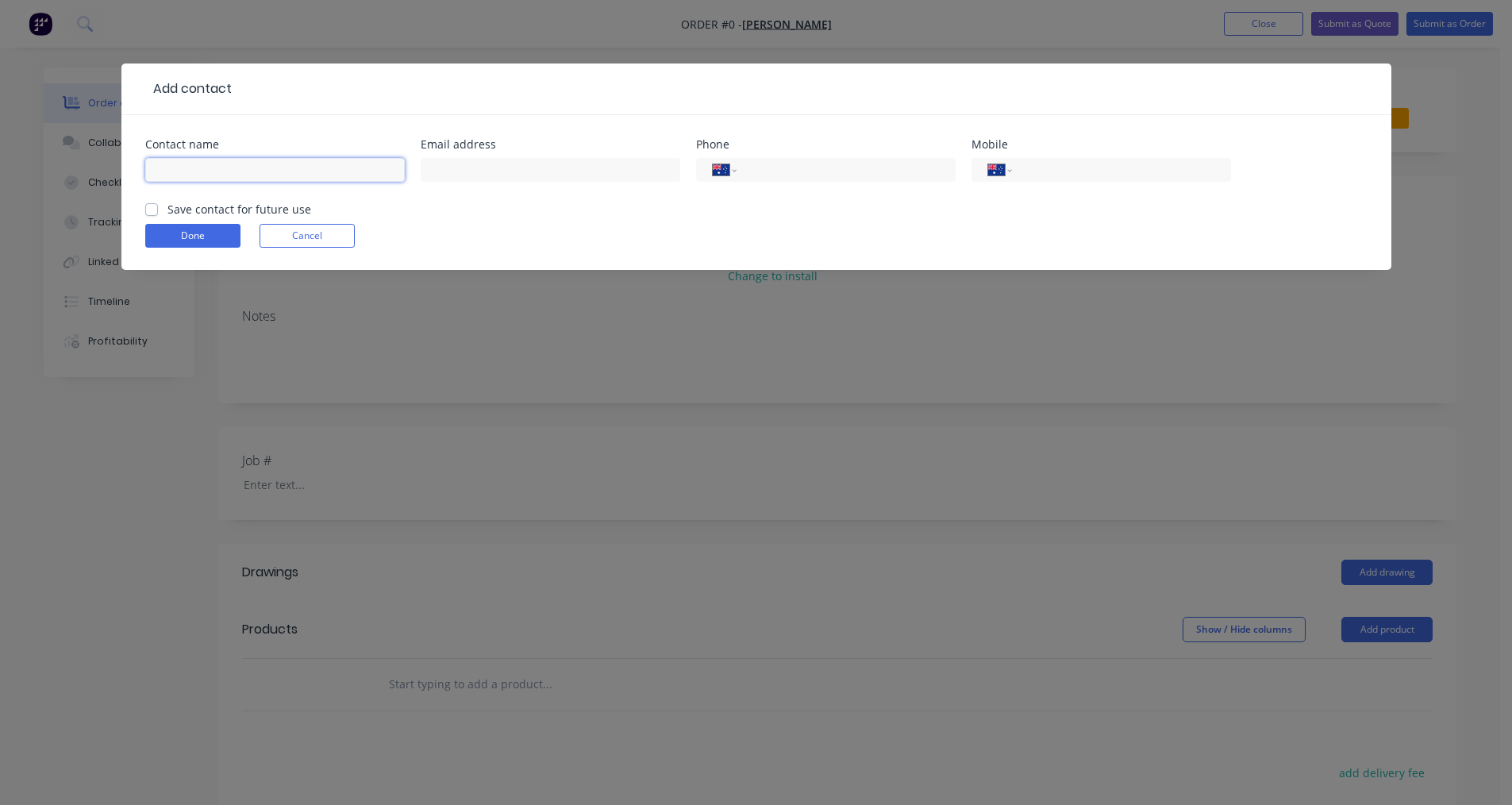
click at [241, 162] on input "text" at bounding box center [274, 170] width 259 height 24
type input "[PERSON_NAME]"
type input "0407 807 237"
drag, startPoint x: 156, startPoint y: 213, endPoint x: 184, endPoint y: 240, distance: 38.9
click at [168, 213] on label "Save contact for future use" at bounding box center [239, 209] width 144 height 17
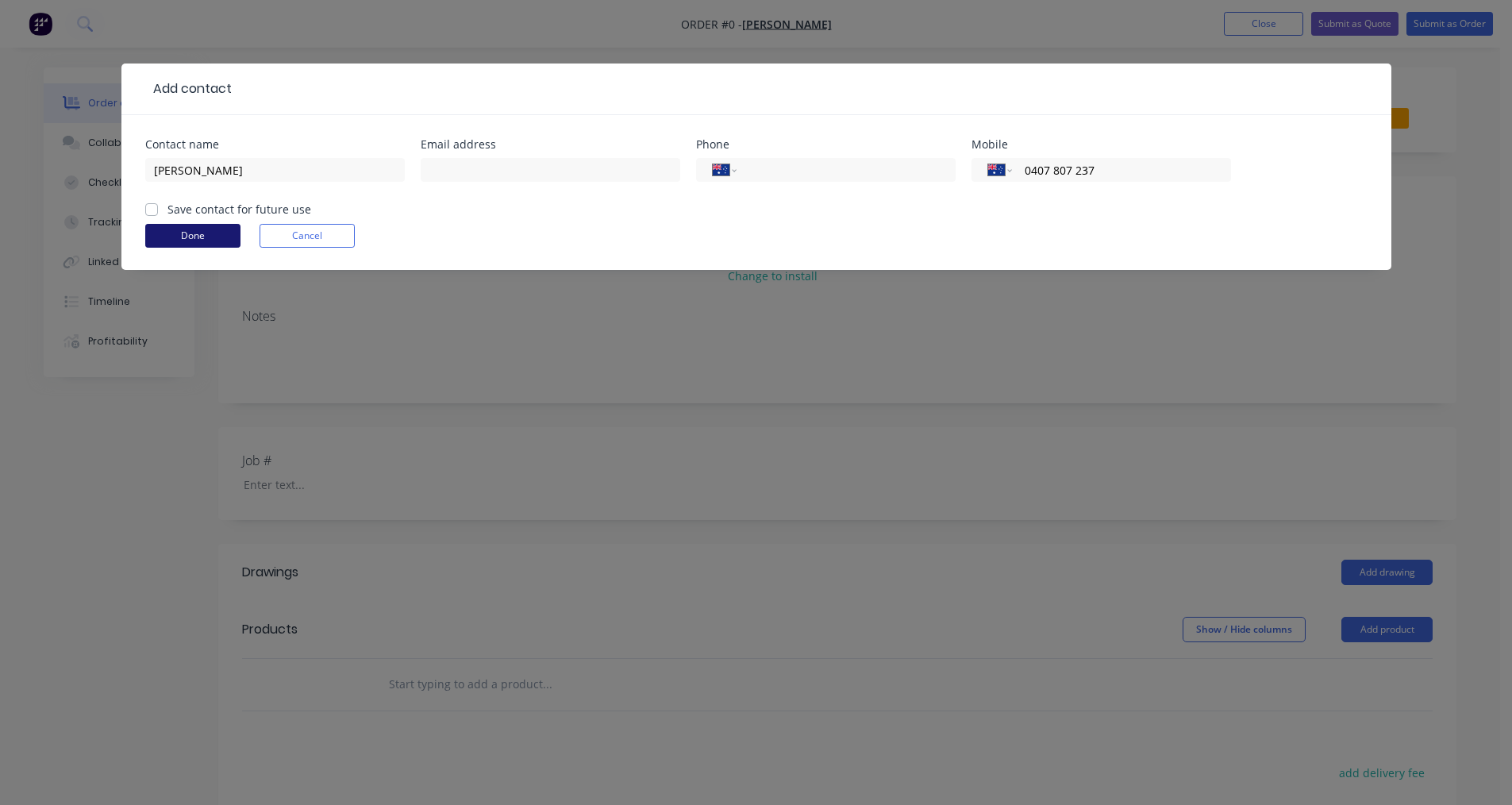
click at [155, 213] on input "Save contact for future use" at bounding box center [152, 208] width 13 height 15
checkbox input "true"
click at [207, 242] on button "Done" at bounding box center [193, 236] width 95 height 24
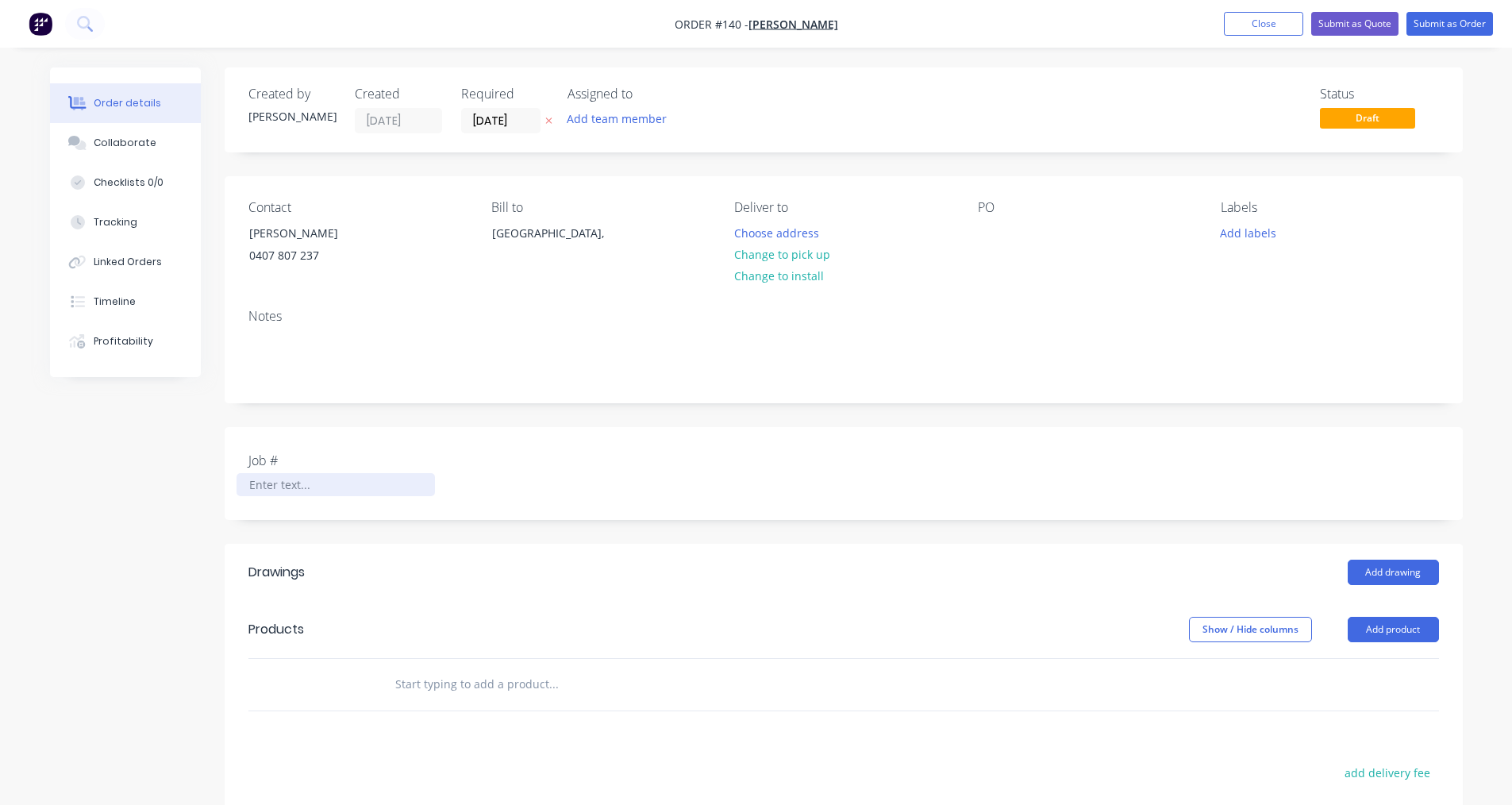
click at [294, 490] on div at bounding box center [335, 485] width 198 height 23
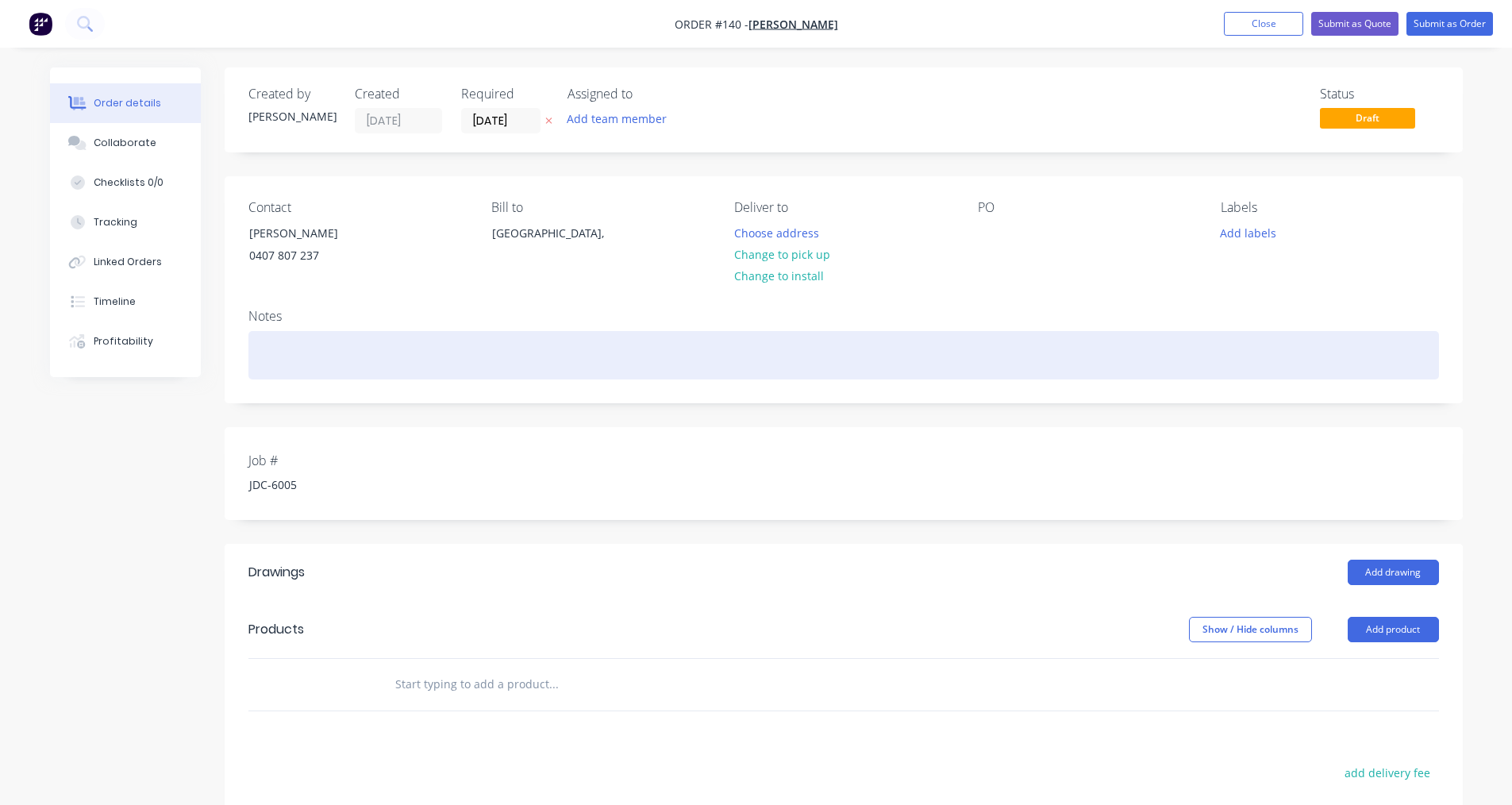
click at [291, 351] on div at bounding box center [844, 356] width 1190 height 48
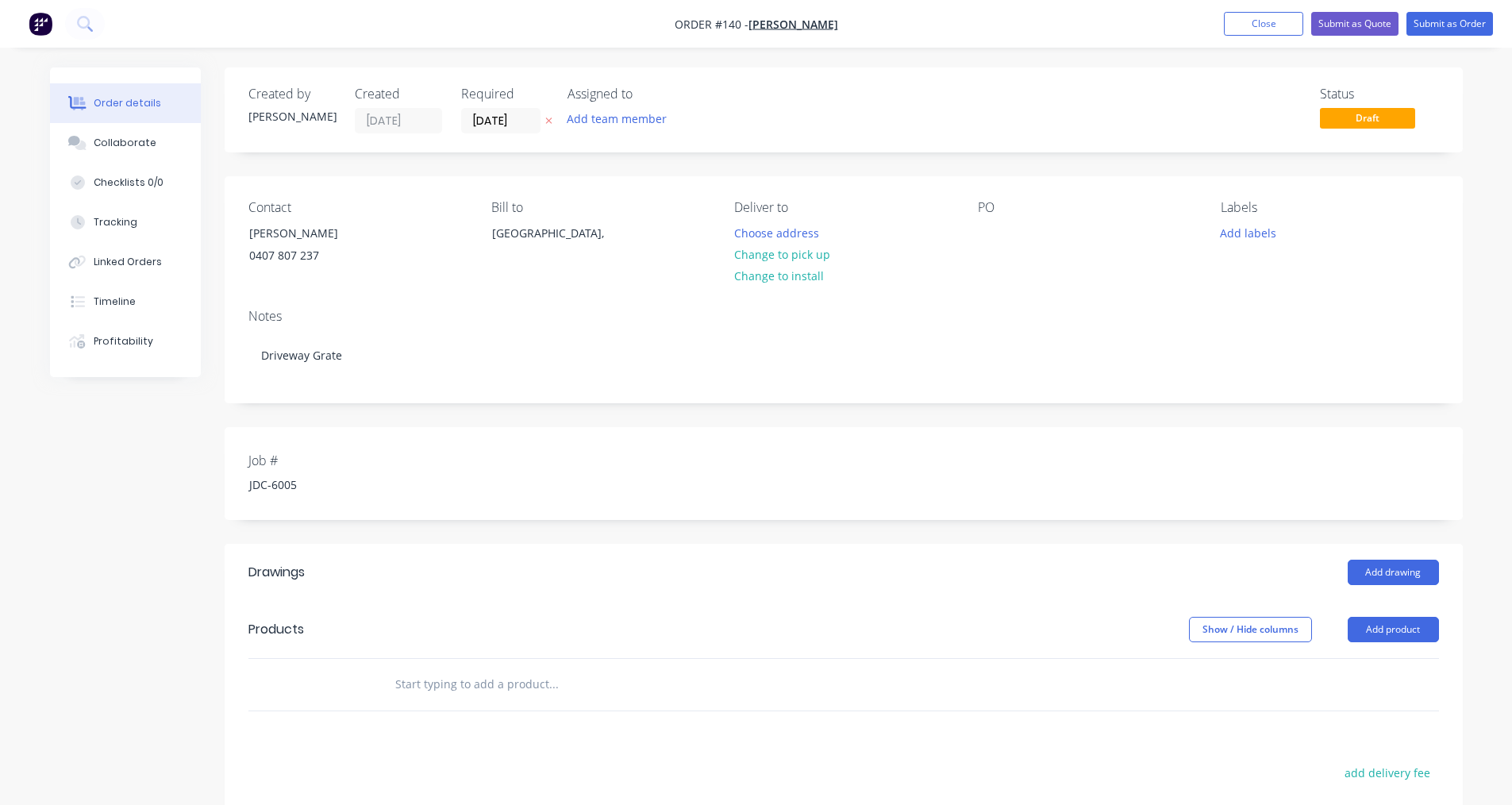
click at [985, 260] on div "PO" at bounding box center [1086, 236] width 217 height 72
click at [990, 239] on div at bounding box center [991, 233] width 26 height 23
click at [462, 710] on div at bounding box center [844, 710] width 1190 height 1
click at [501, 685] on input "text" at bounding box center [553, 685] width 318 height 32
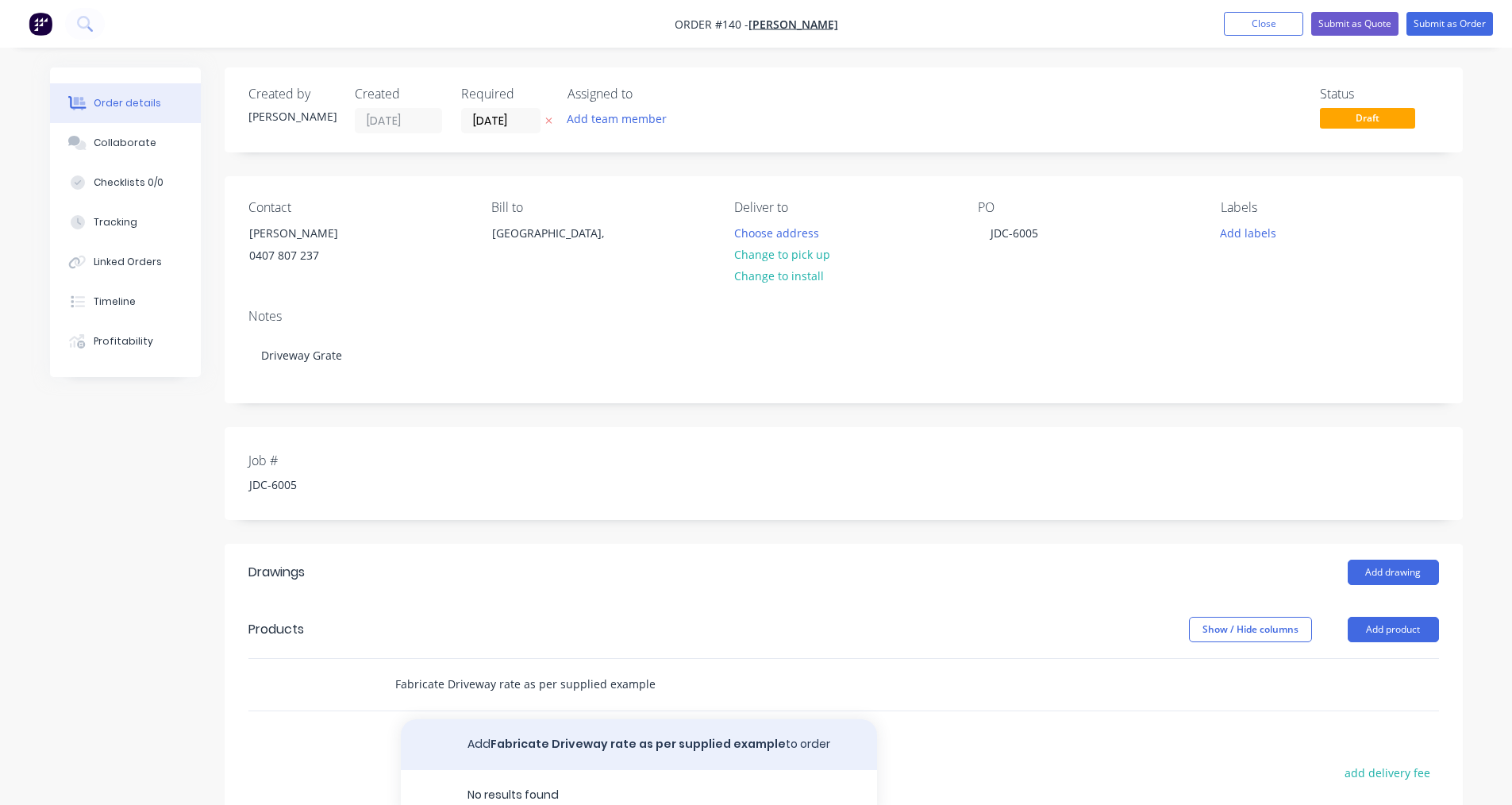
type input "Fabricate Driveway rate as per supplied example"
click at [750, 738] on button "Add Fabricate Driveway rate as per supplied example to order" at bounding box center [639, 744] width 476 height 51
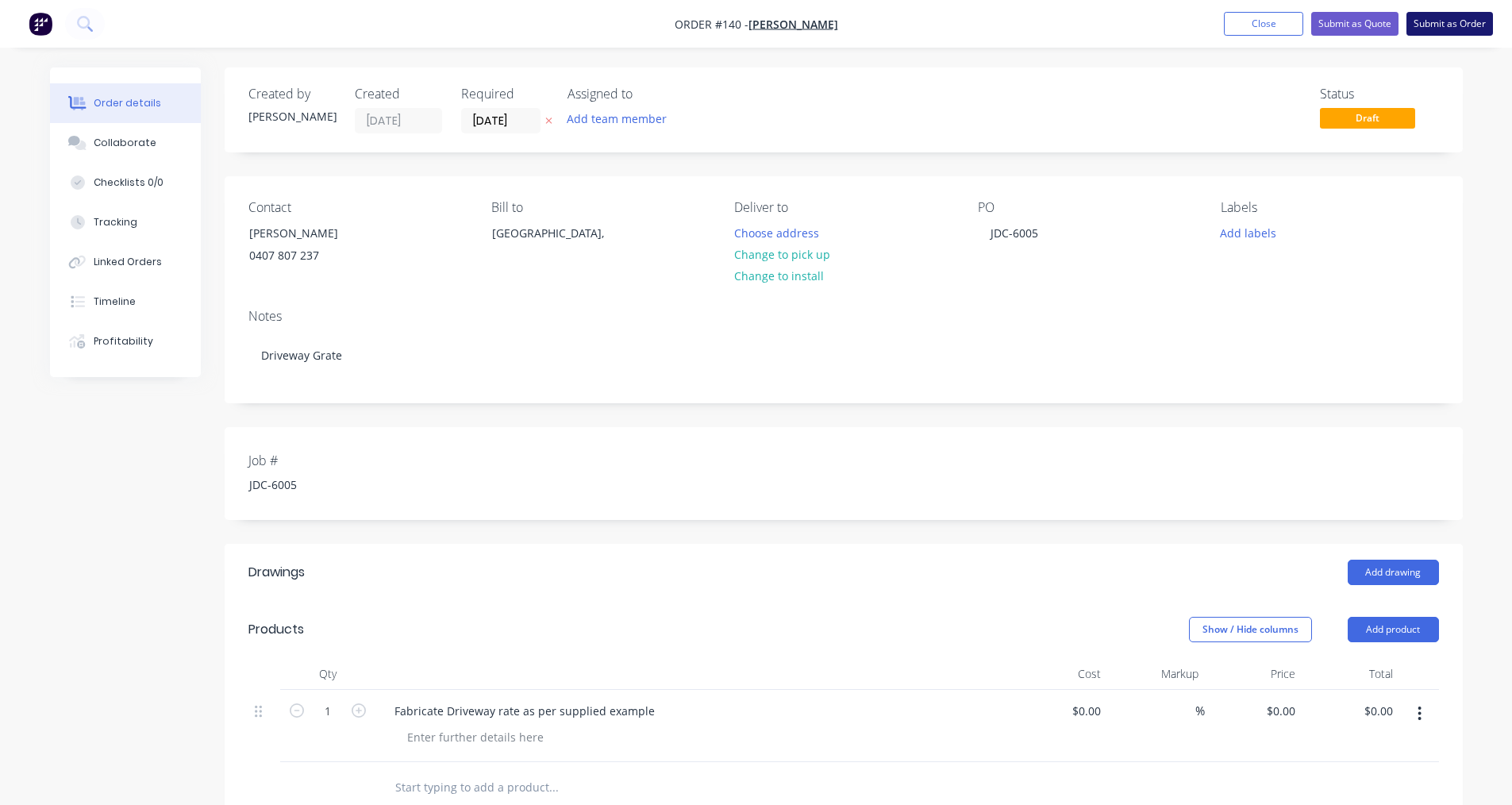
click at [1442, 21] on button "Submit as Order" at bounding box center [1449, 24] width 87 height 24
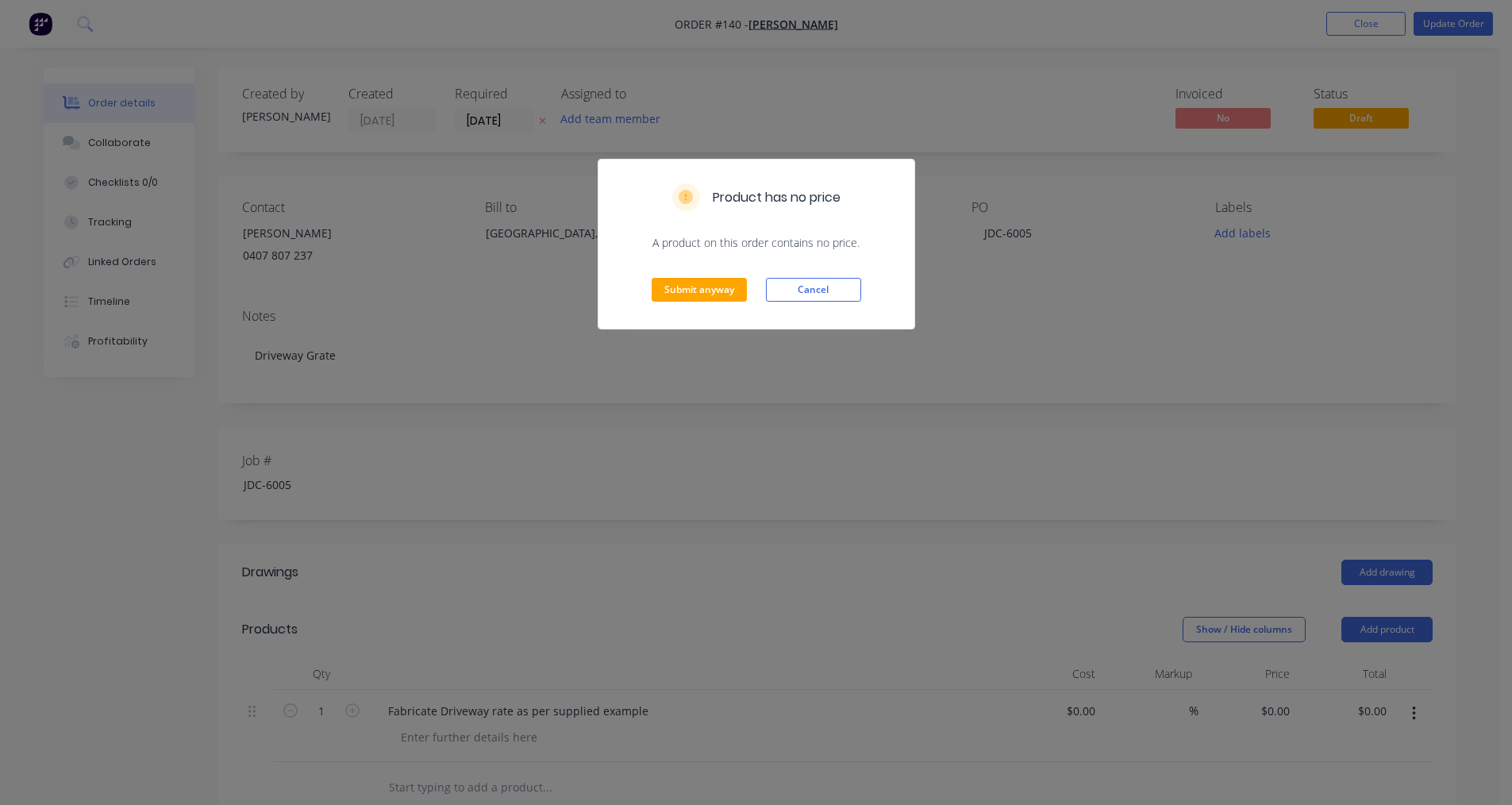
click at [695, 312] on div "Submit anyway Cancel" at bounding box center [756, 290] width 316 height 78
click at [702, 291] on button "Submit anyway" at bounding box center [699, 290] width 95 height 24
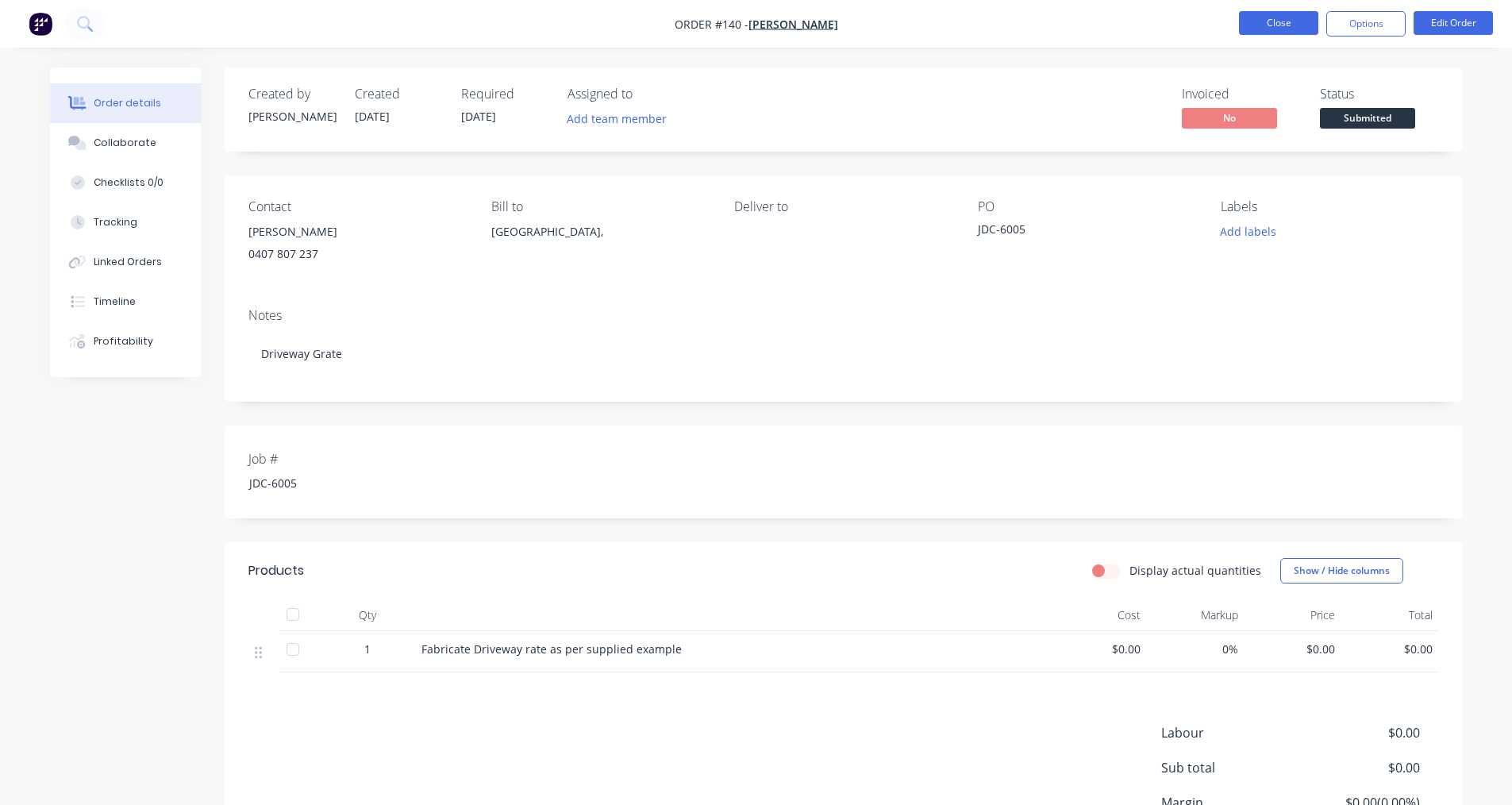
click at [1280, 22] on button "Close" at bounding box center [1278, 23] width 79 height 24
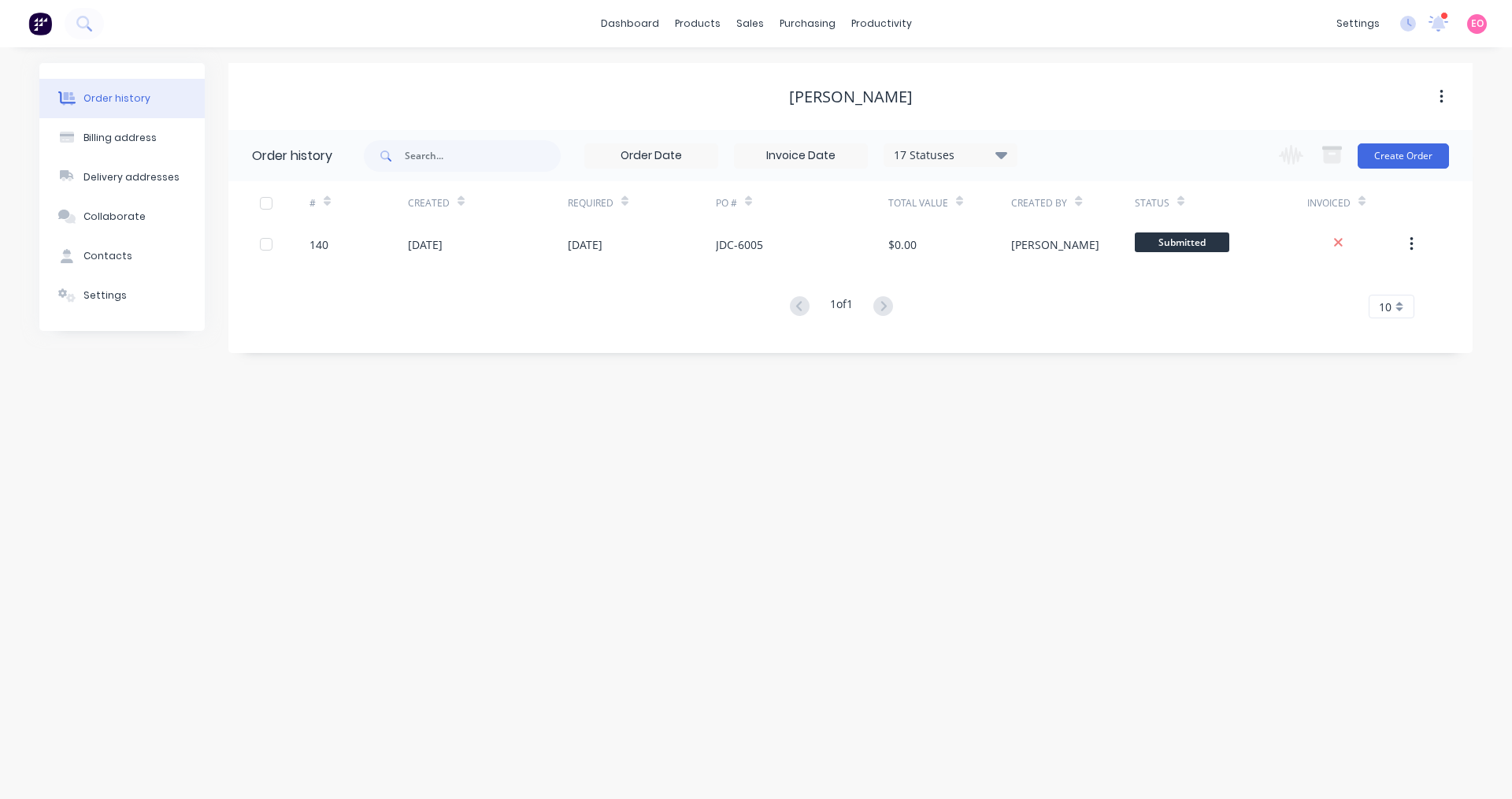
drag, startPoint x: 611, startPoint y: 566, endPoint x: 475, endPoint y: 644, distance: 156.8
click at [609, 569] on div "Order history Billing address Delivery addresses Collaborate Contacts Settings …" at bounding box center [756, 423] width 1512 height 752
click at [1439, 30] on icon at bounding box center [1439, 23] width 21 height 18
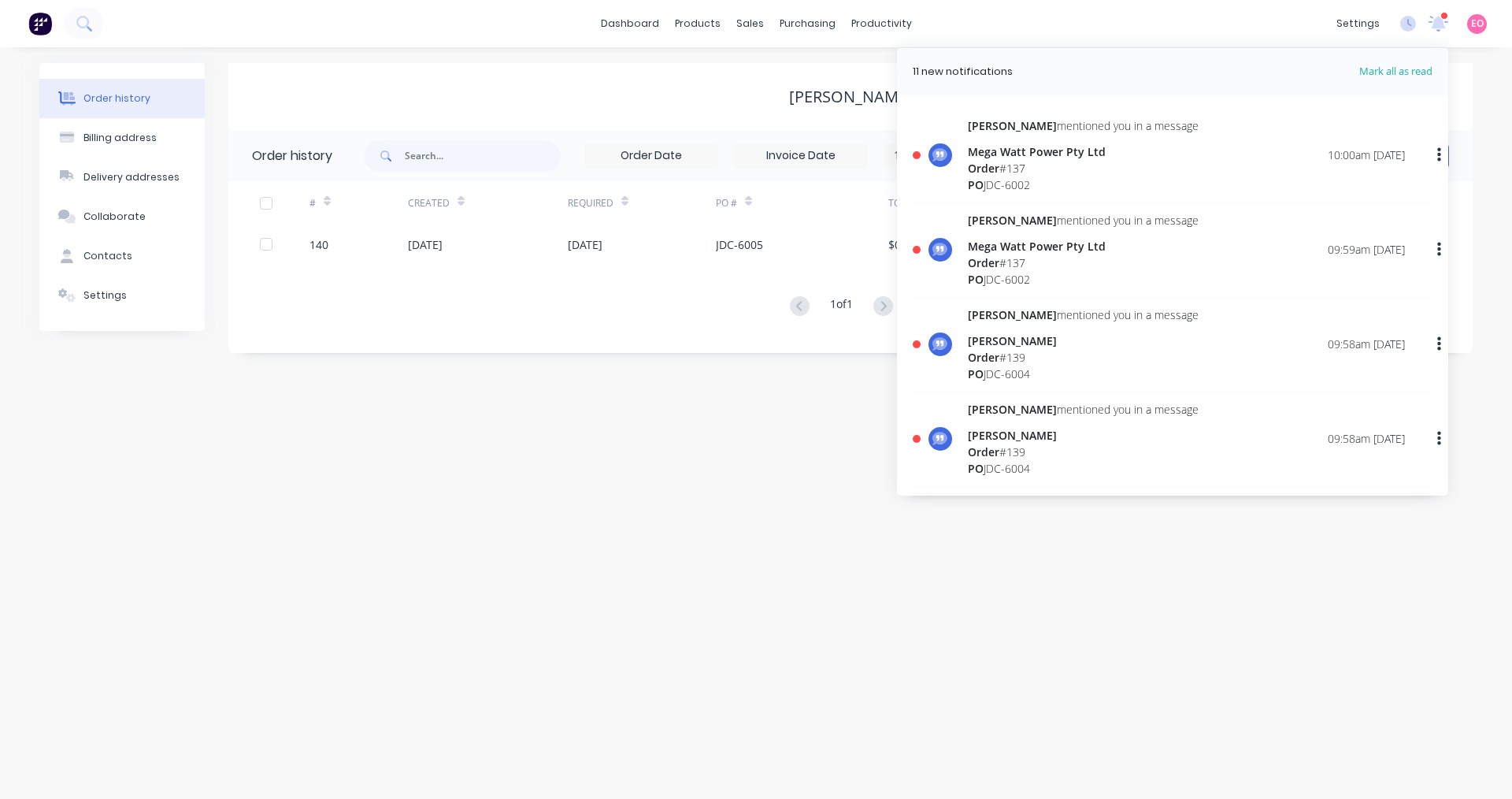
click at [1013, 182] on div "PO JDC-6002" at bounding box center [1084, 185] width 231 height 17
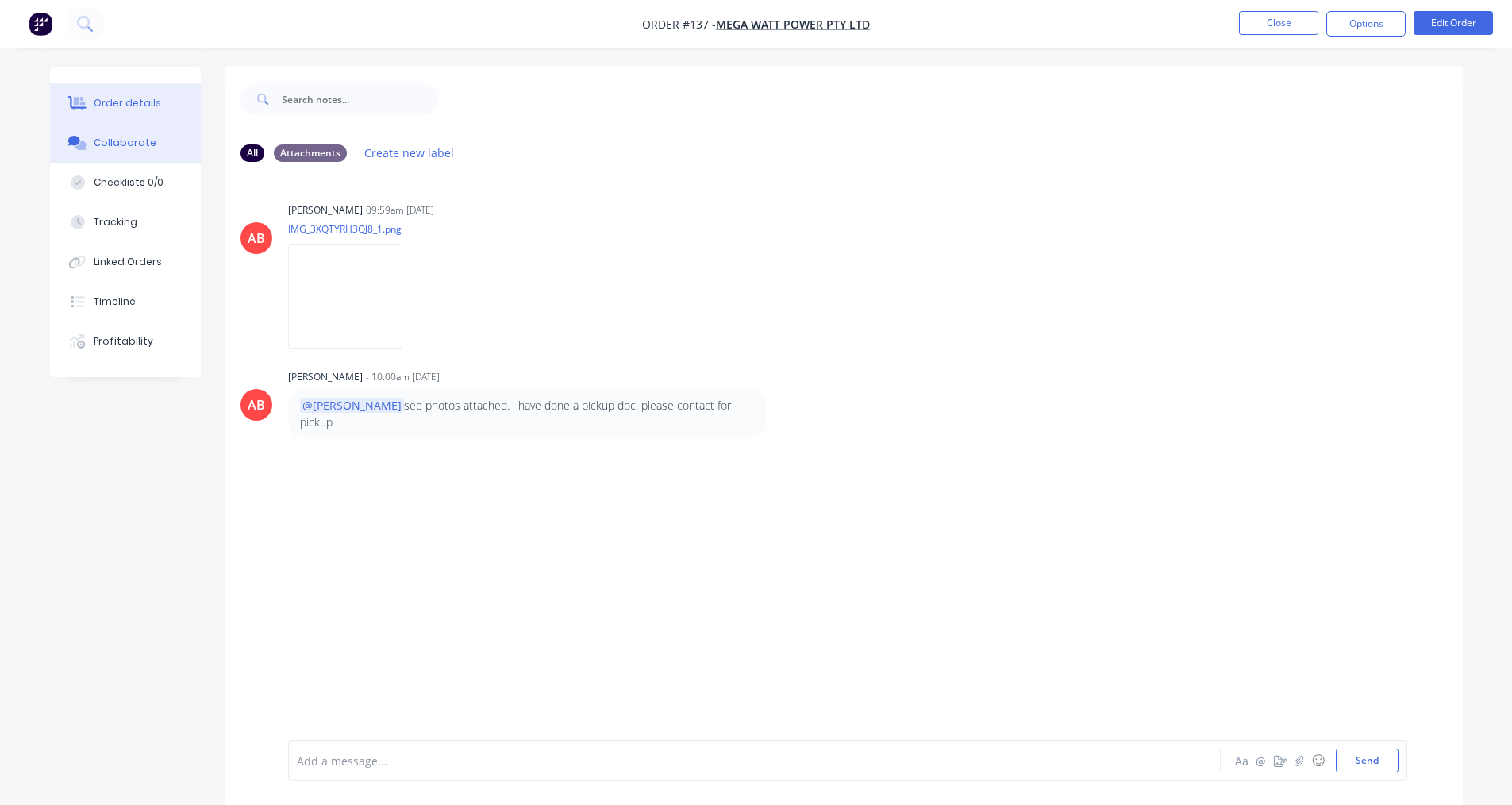
click at [121, 107] on div "Order details" at bounding box center [128, 104] width 67 height 14
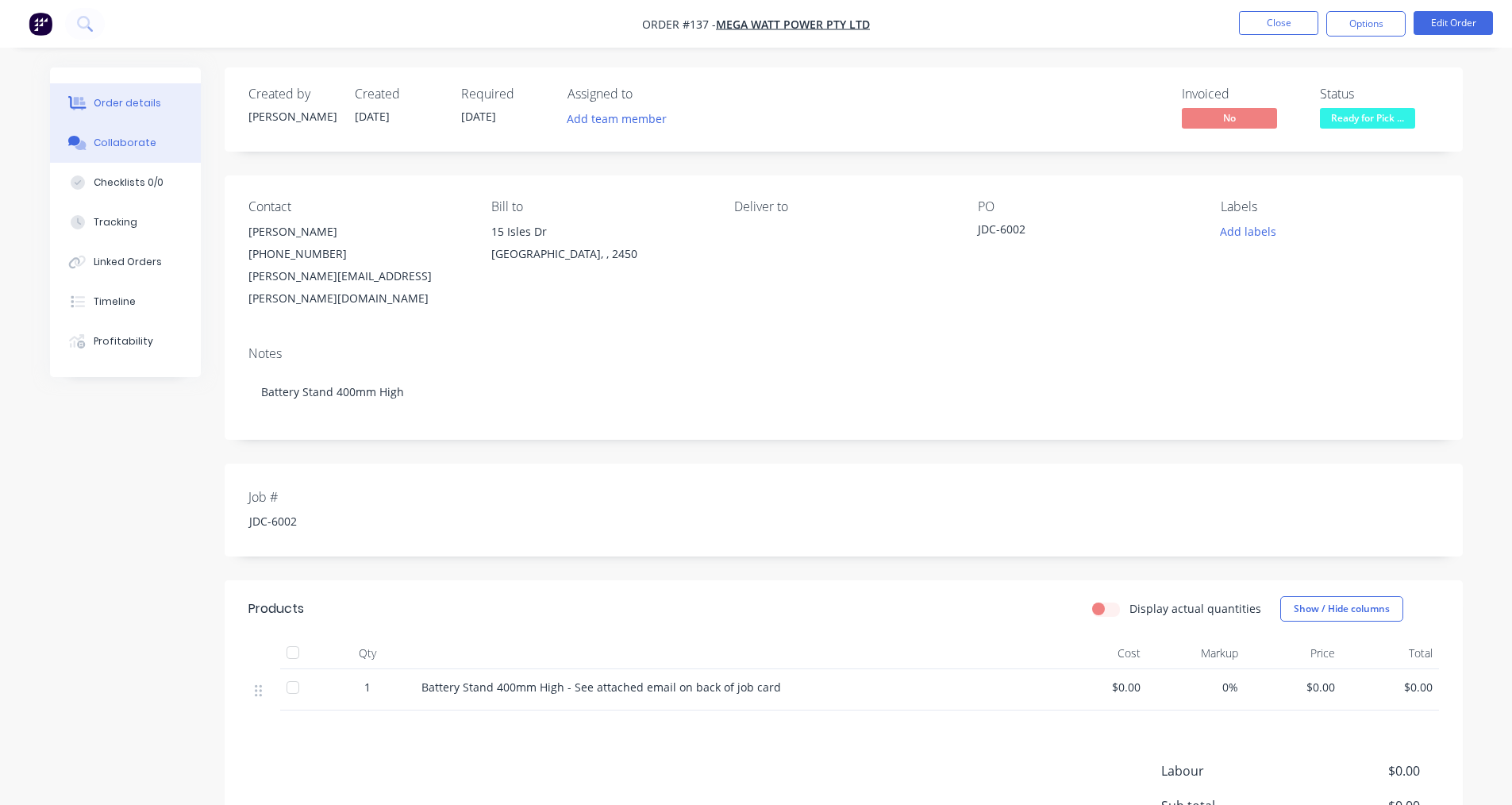
click at [121, 152] on button "Collaborate" at bounding box center [125, 142] width 151 height 39
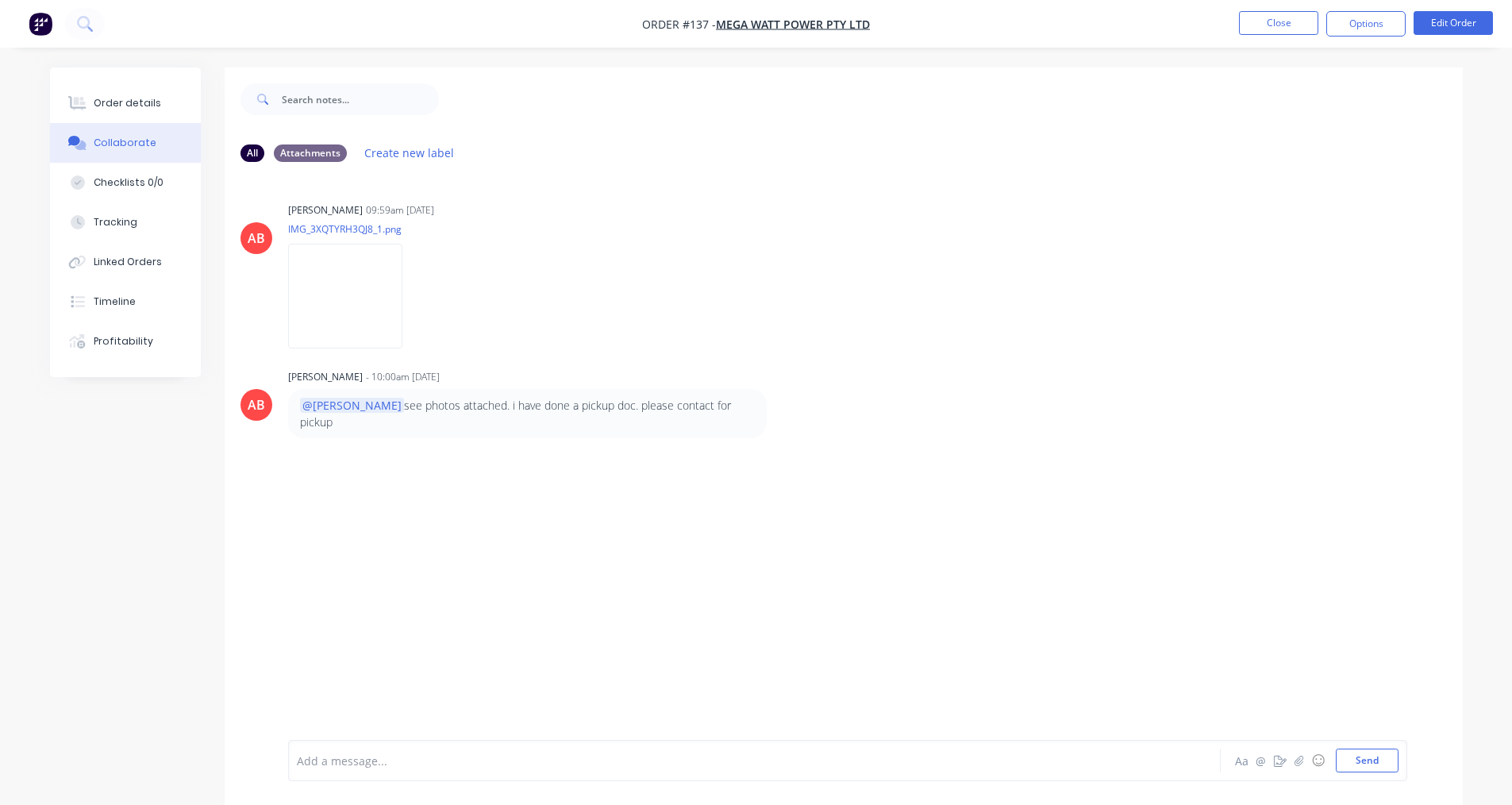
click at [365, 769] on div at bounding box center [710, 761] width 825 height 17
click at [349, 762] on span "@[PERSON_NAME]" at bounding box center [351, 761] width 99 height 15
click at [655, 766] on span "Thank you, I have called, he will collect [DATE]" at bounding box center [633, 761] width 243 height 15
click at [542, 762] on span "Thank you, I have called, he will collect [DATE]." at bounding box center [634, 761] width 246 height 15
click at [1365, 762] on button "Send" at bounding box center [1367, 761] width 63 height 24
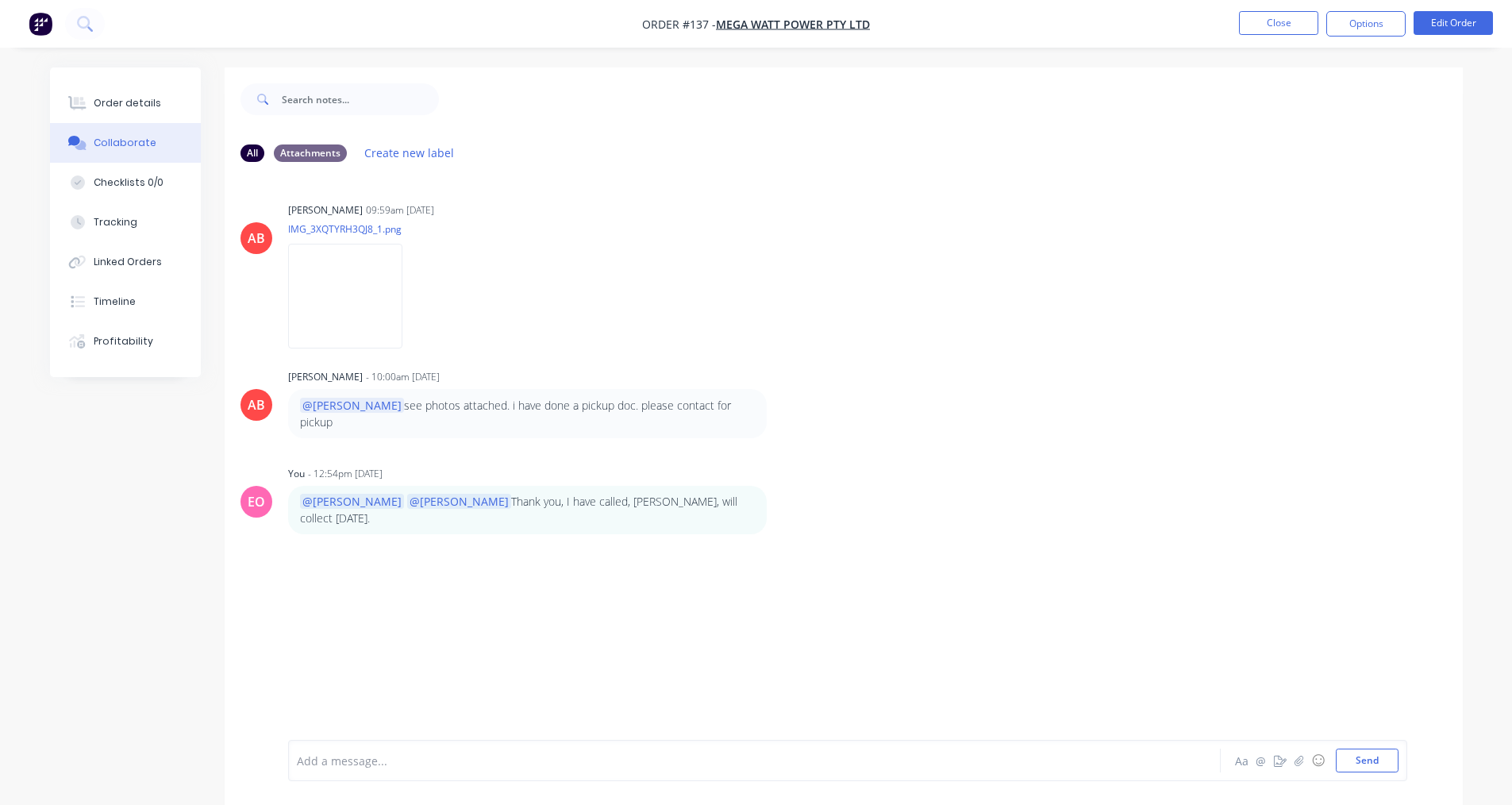
click at [1284, 4] on nav "Order #137 - Mega Watt Power Pty Ltd Close Options Edit Order" at bounding box center [756, 23] width 1512 height 47
click at [1283, 26] on button "Close" at bounding box center [1278, 23] width 79 height 24
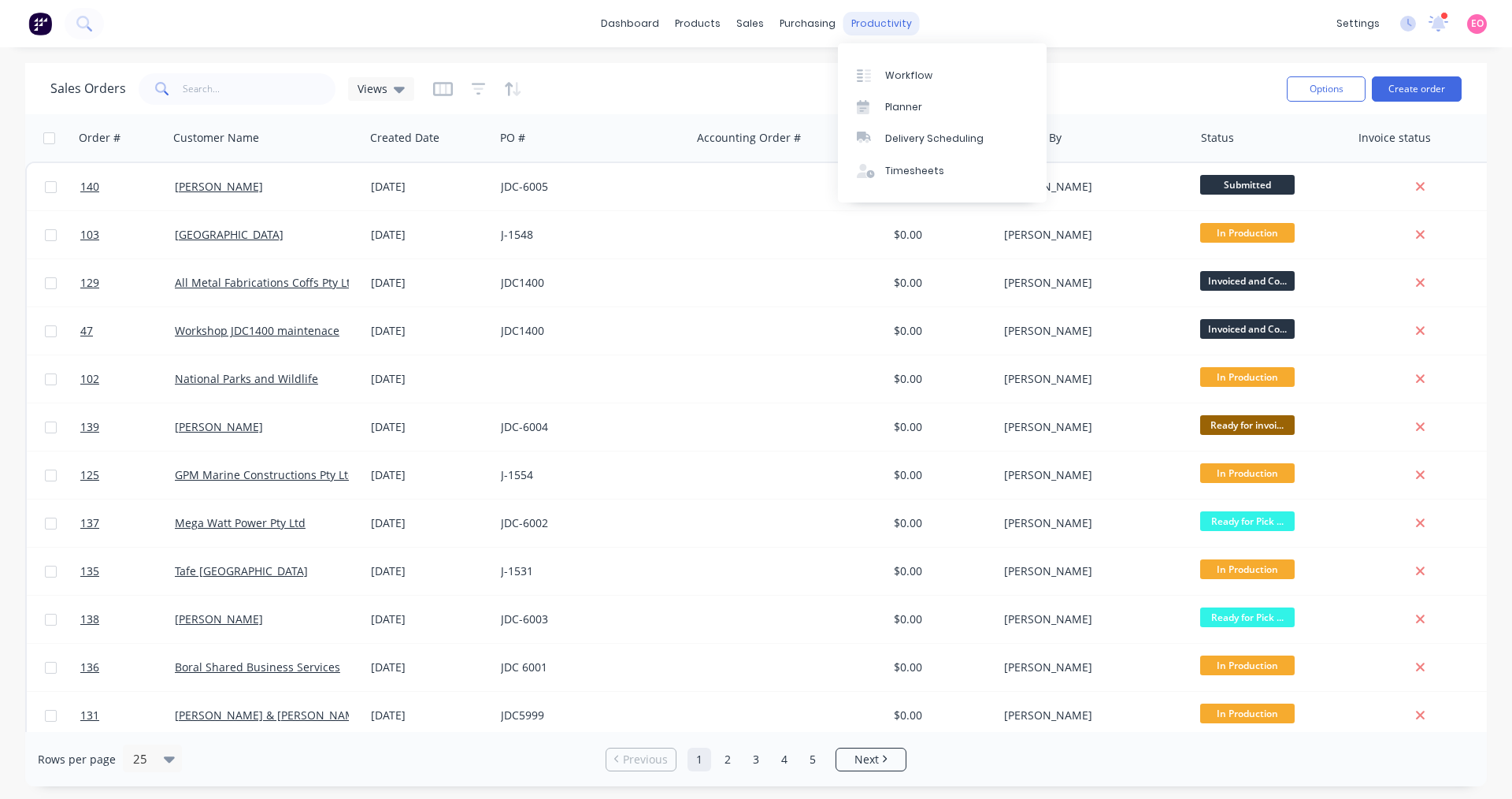
click at [882, 29] on div "productivity" at bounding box center [882, 24] width 76 height 24
click at [1437, 33] on div at bounding box center [1439, 24] width 20 height 24
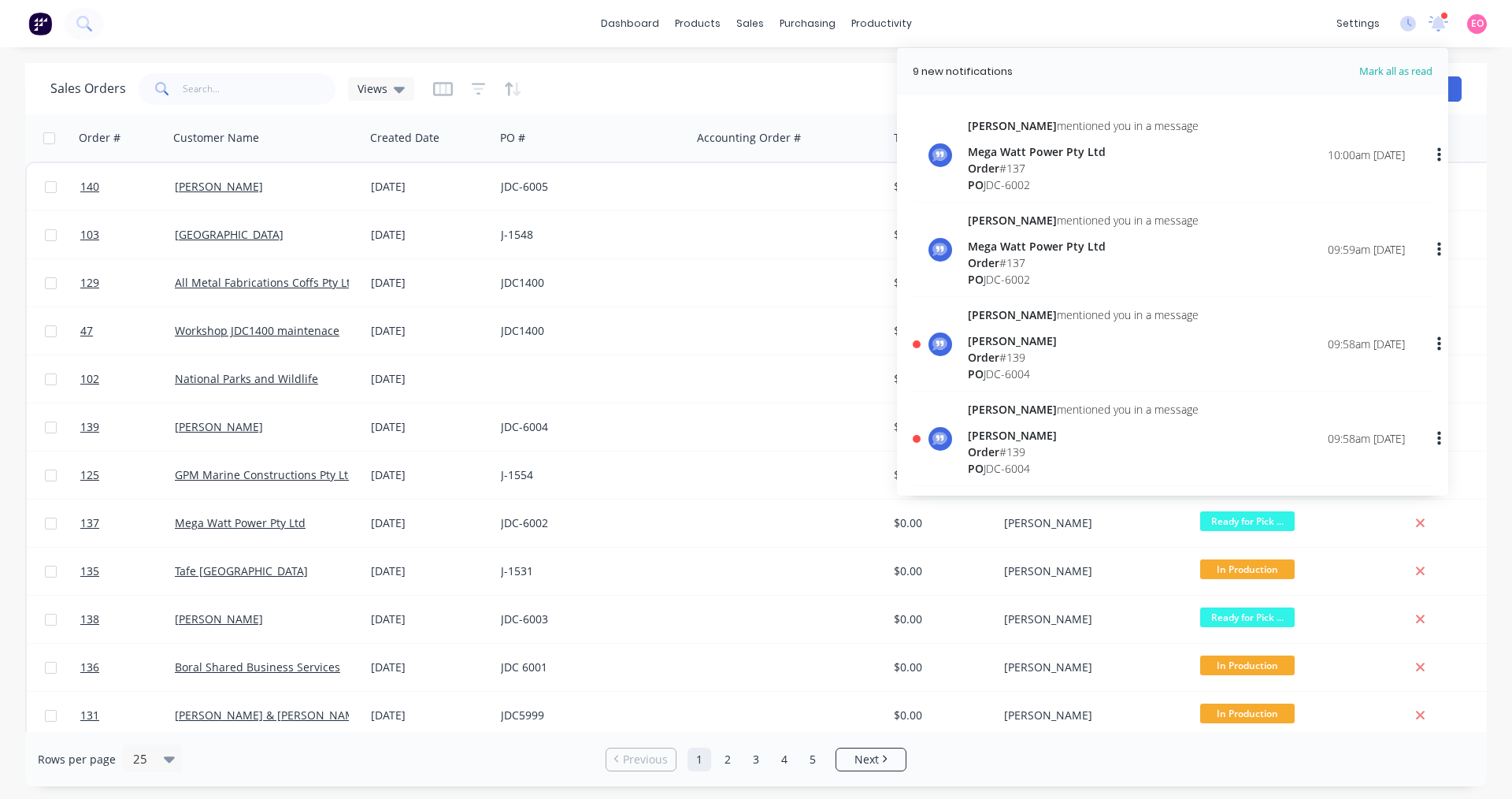
click at [993, 351] on span "Order" at bounding box center [984, 357] width 32 height 15
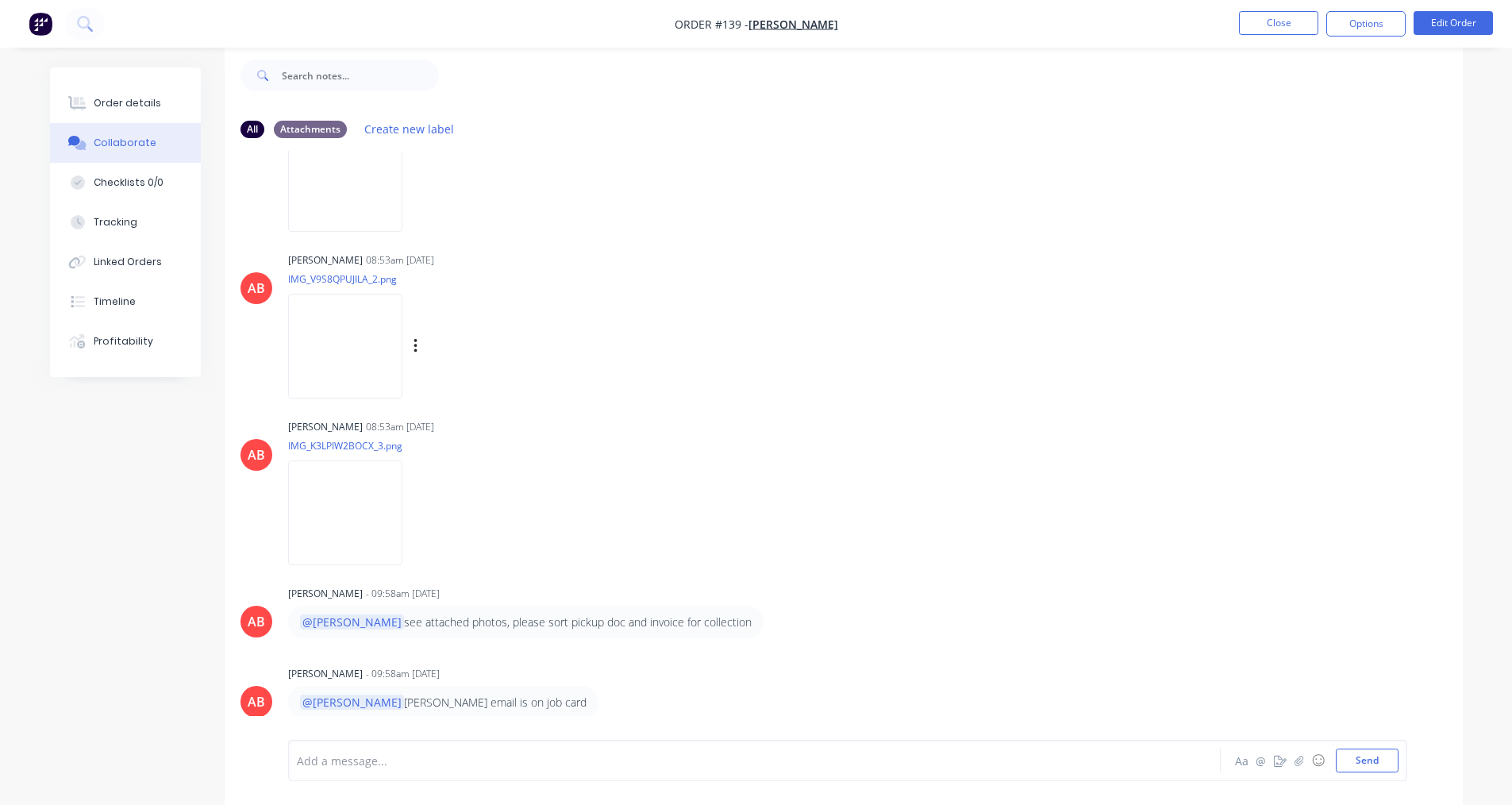
scroll to position [96, 0]
click at [139, 113] on button "Order details" at bounding box center [125, 103] width 151 height 39
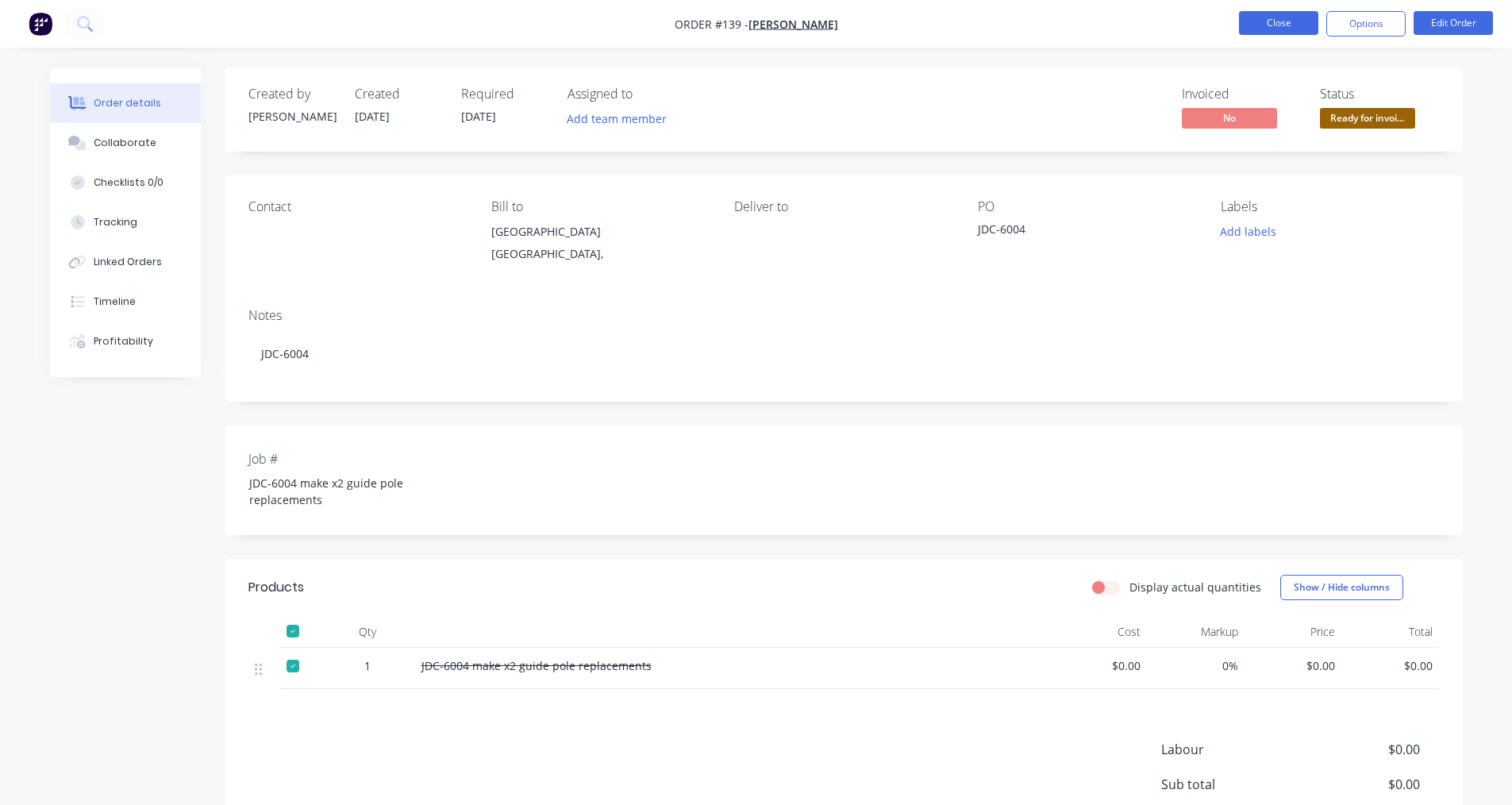
click at [1269, 35] on button "Close" at bounding box center [1278, 23] width 79 height 24
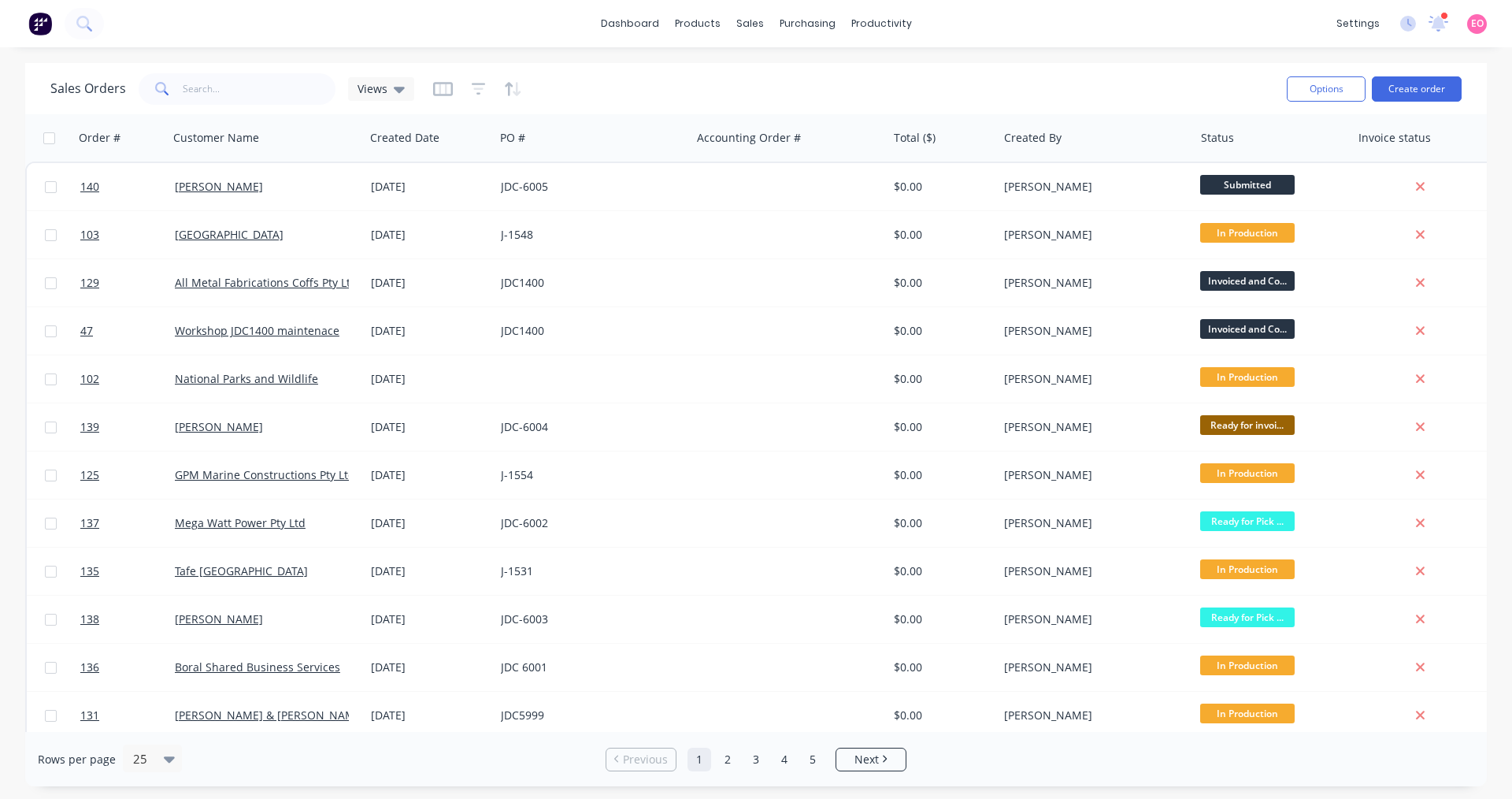
drag, startPoint x: 1435, startPoint y: 25, endPoint x: 1269, endPoint y: 45, distance: 167.2
click at [1436, 25] on icon at bounding box center [1439, 22] width 14 height 14
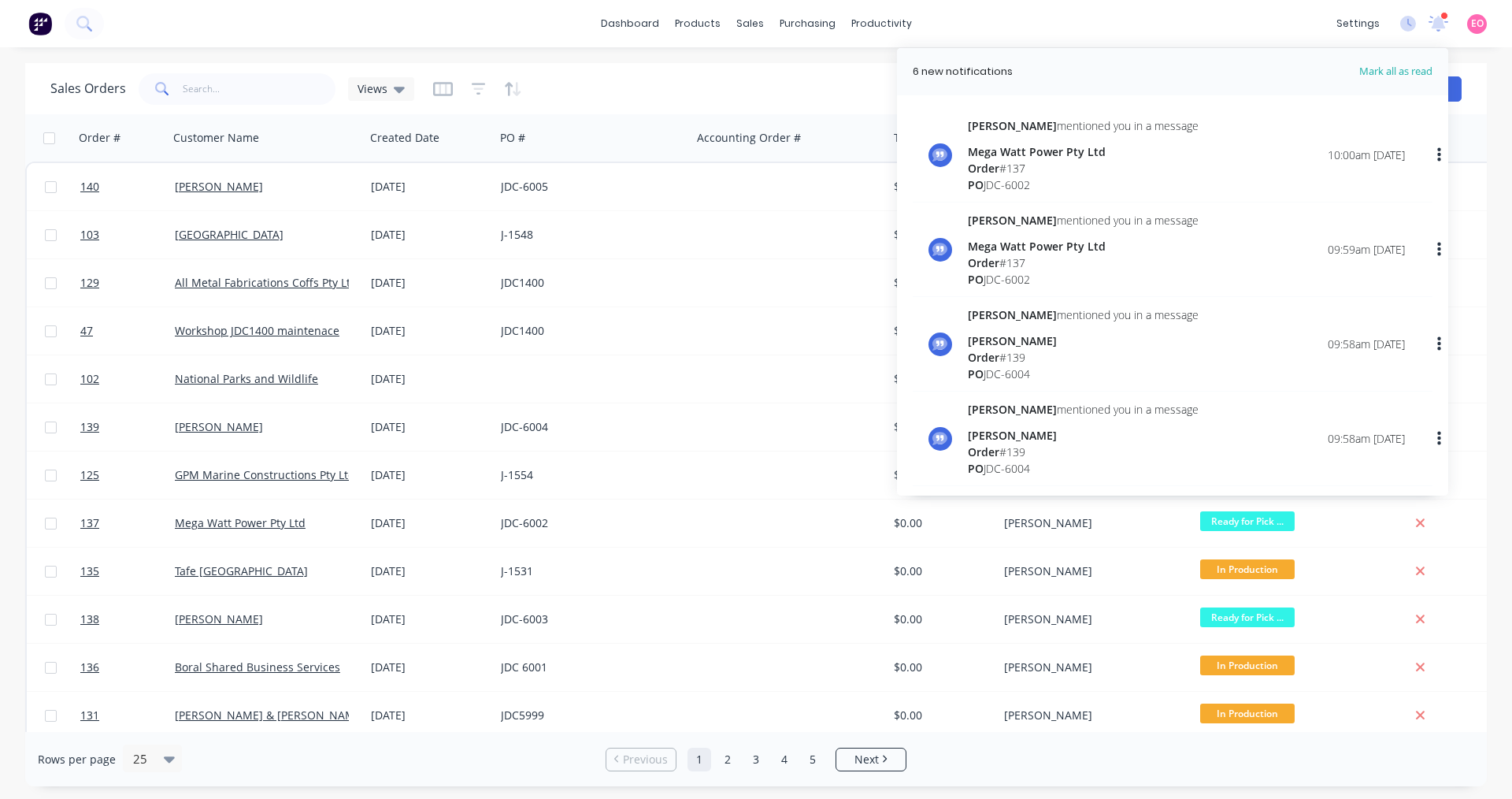
click at [1061, 346] on div "[PERSON_NAME]" at bounding box center [1084, 340] width 231 height 17
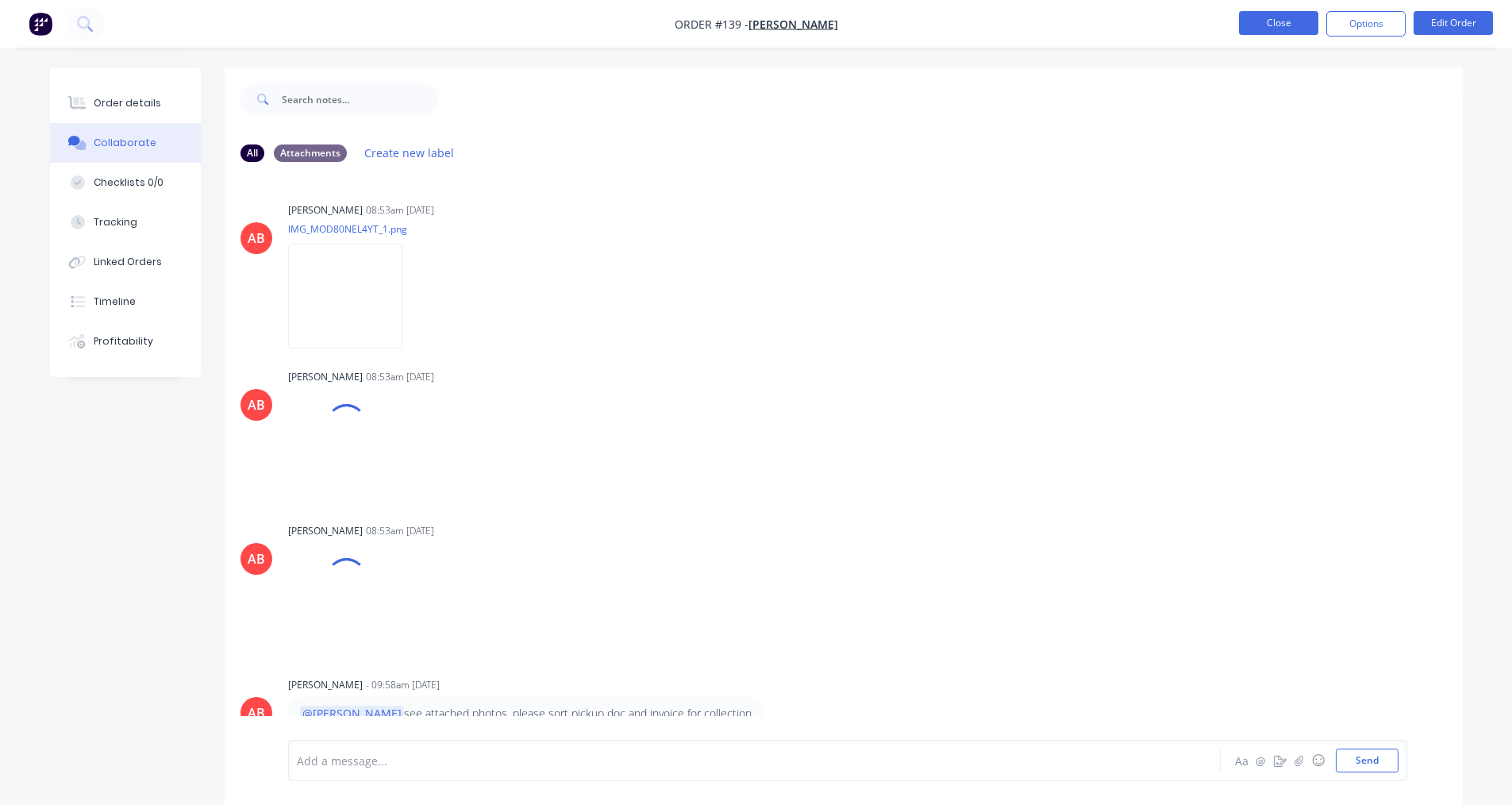
click at [1294, 26] on button "Close" at bounding box center [1278, 23] width 79 height 24
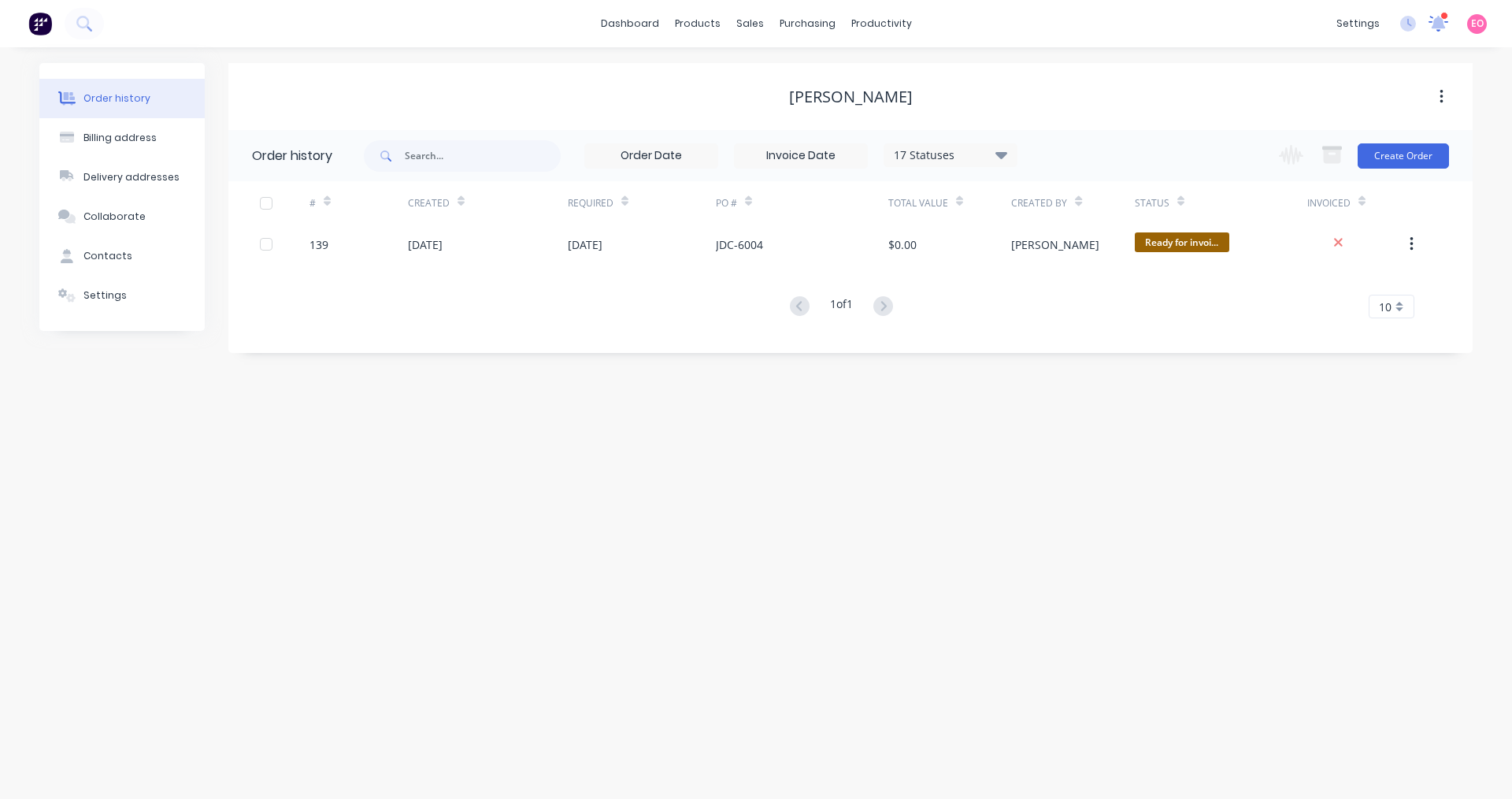
click at [1444, 22] on icon at bounding box center [1439, 24] width 20 height 16
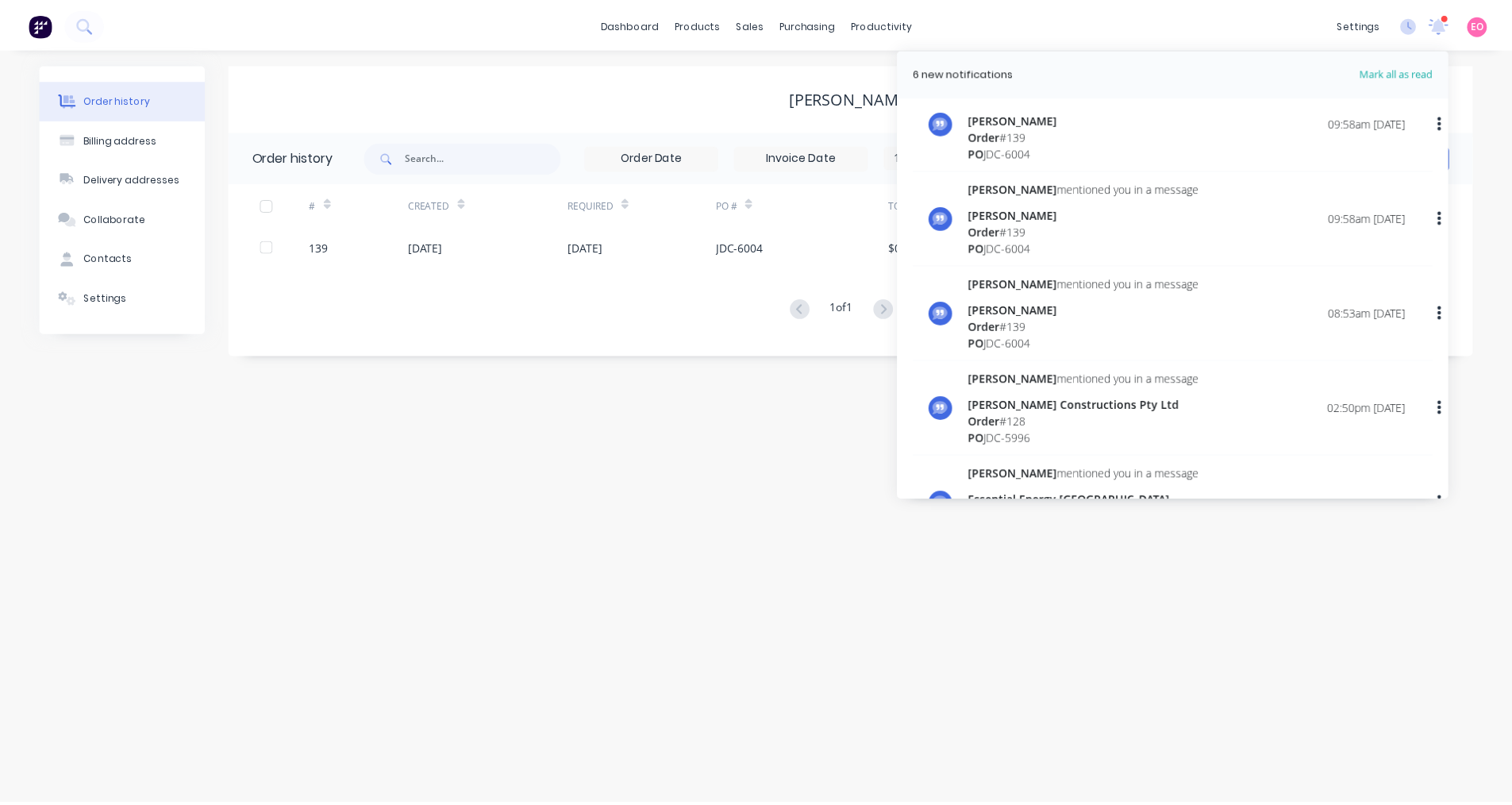
scroll to position [238, 0]
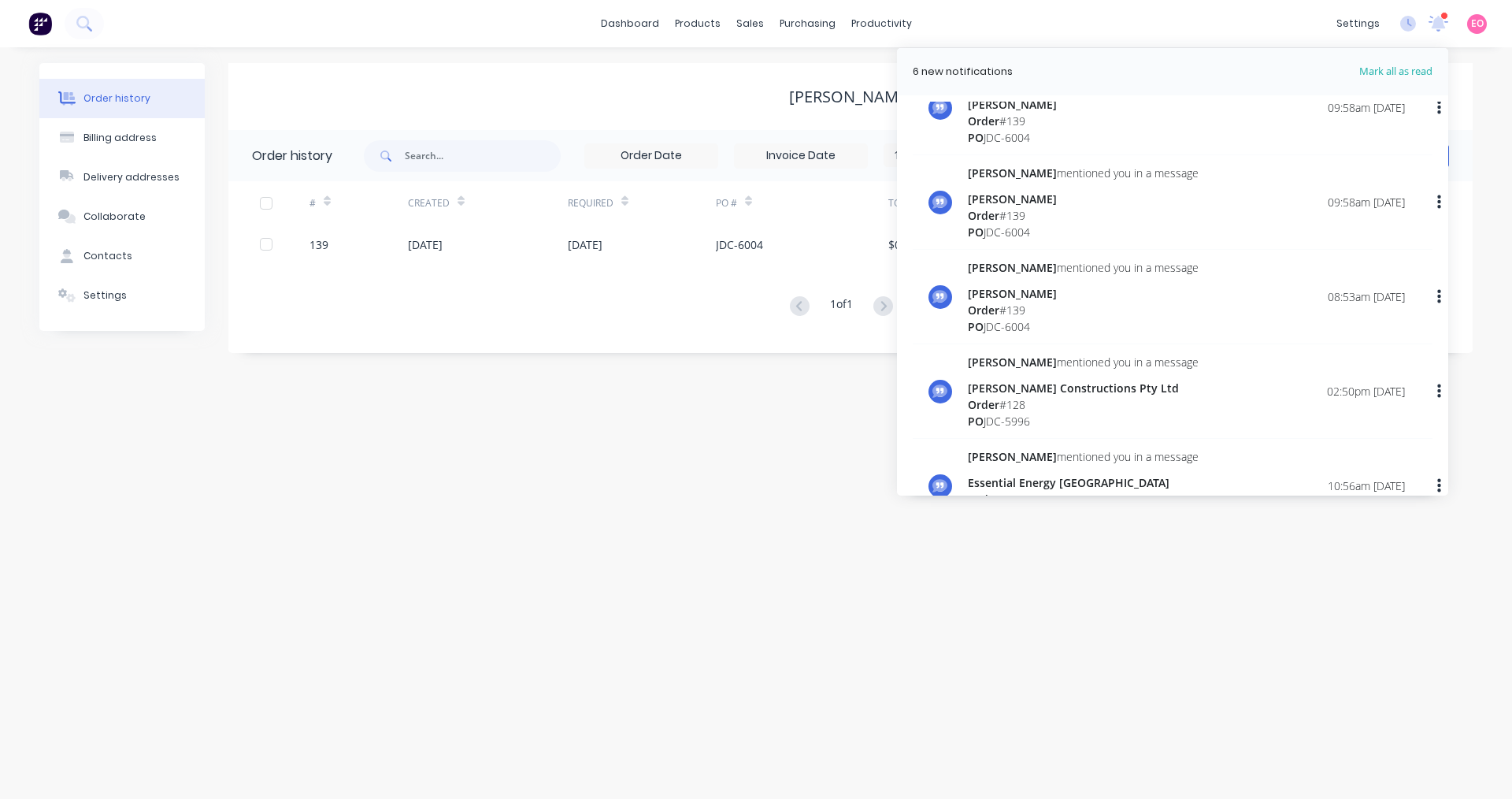
click at [1037, 314] on div "Order # 139" at bounding box center [1084, 310] width 231 height 17
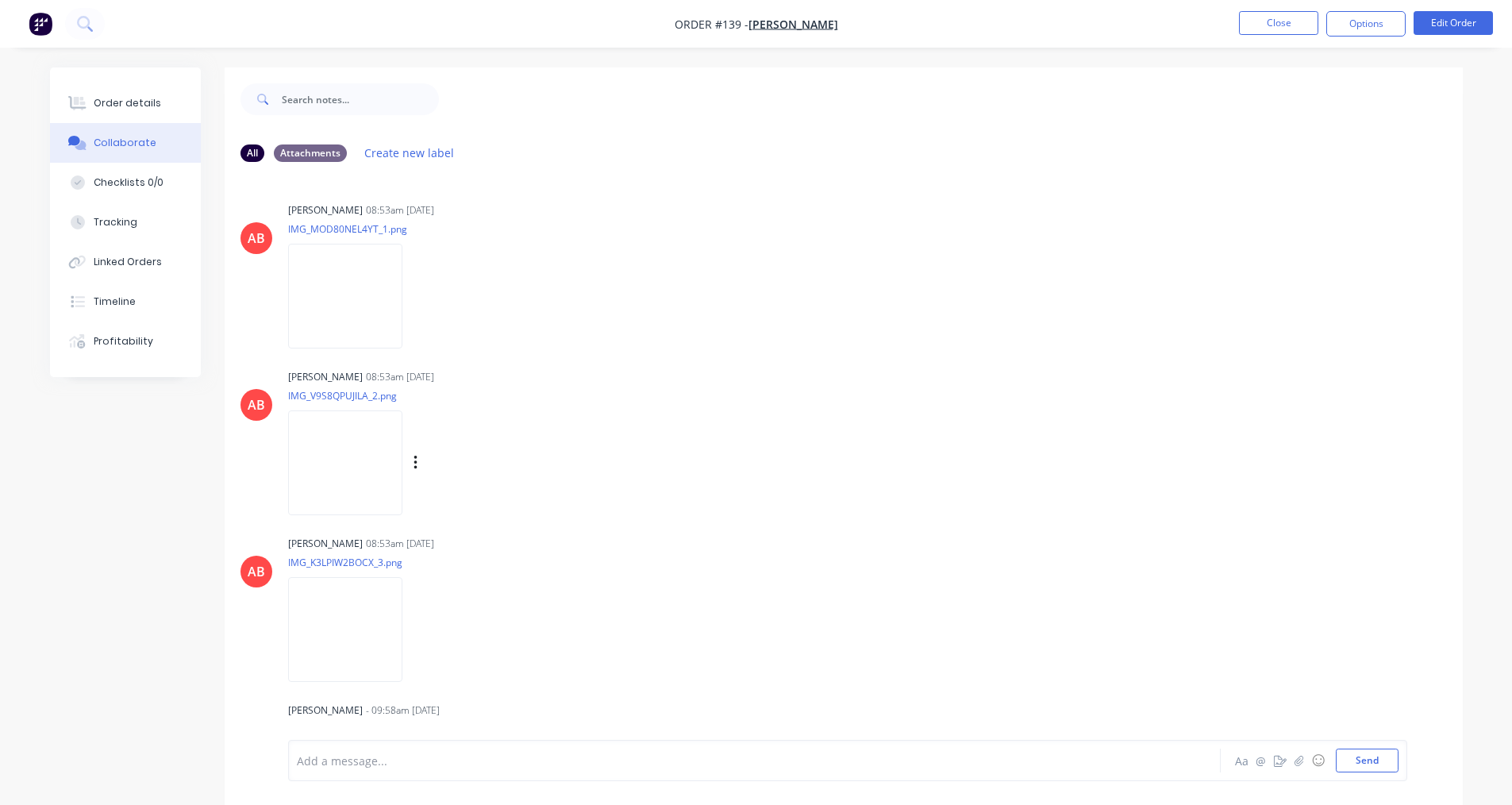
drag, startPoint x: 607, startPoint y: 488, endPoint x: 602, endPoint y: 506, distance: 18.7
click at [602, 506] on div "[PERSON_NAME] 08:53am [DATE] IMG_V9S8QPUJILA_2.png Labels Download Delete" at bounding box center [536, 437] width 496 height 143
click at [336, 276] on img at bounding box center [345, 296] width 114 height 104
click at [1287, 27] on button "Close" at bounding box center [1278, 23] width 79 height 24
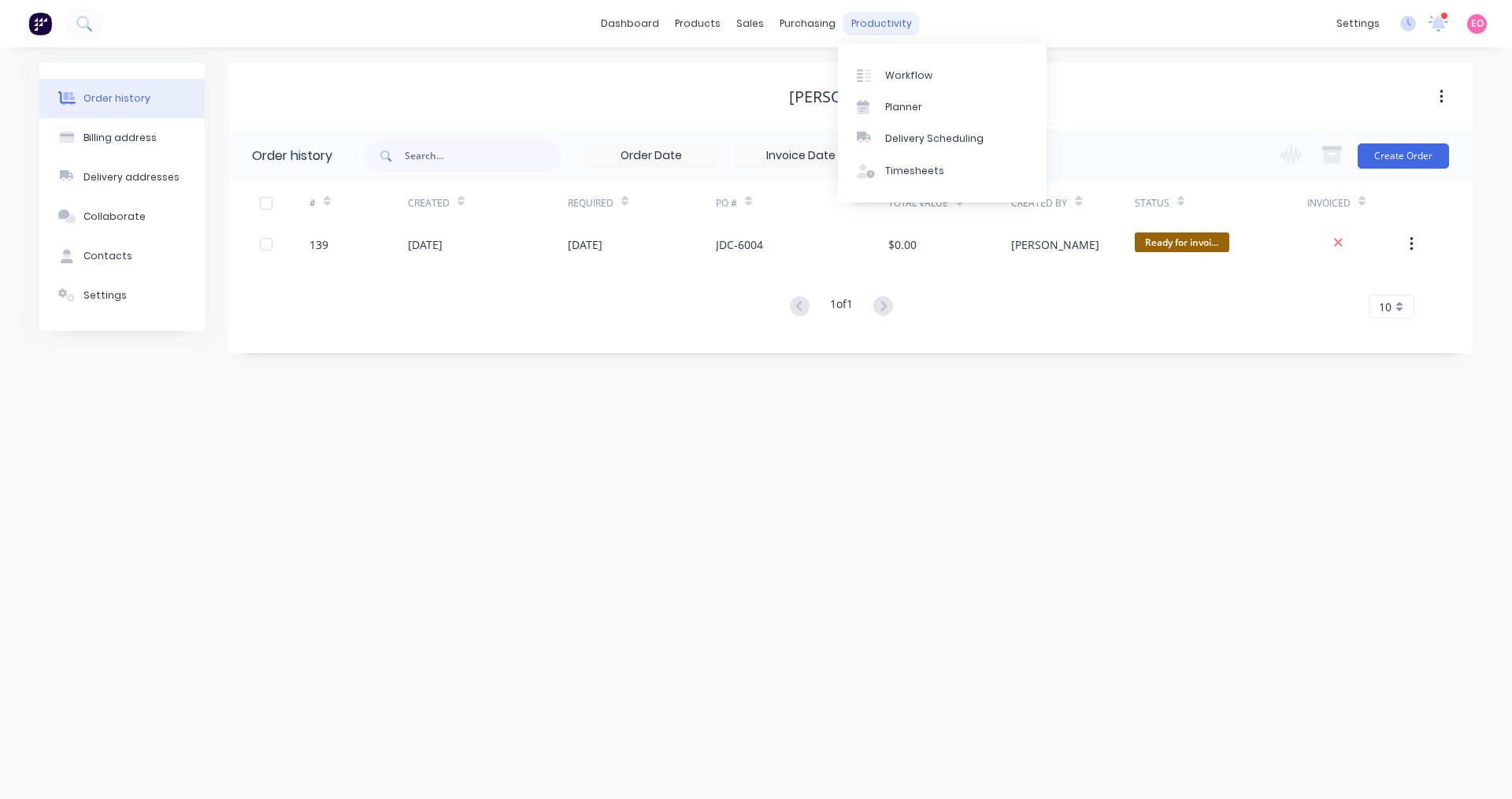
click at [854, 17] on div "productivity" at bounding box center [882, 24] width 76 height 24
click at [890, 76] on div "Workflow" at bounding box center [908, 76] width 47 height 14
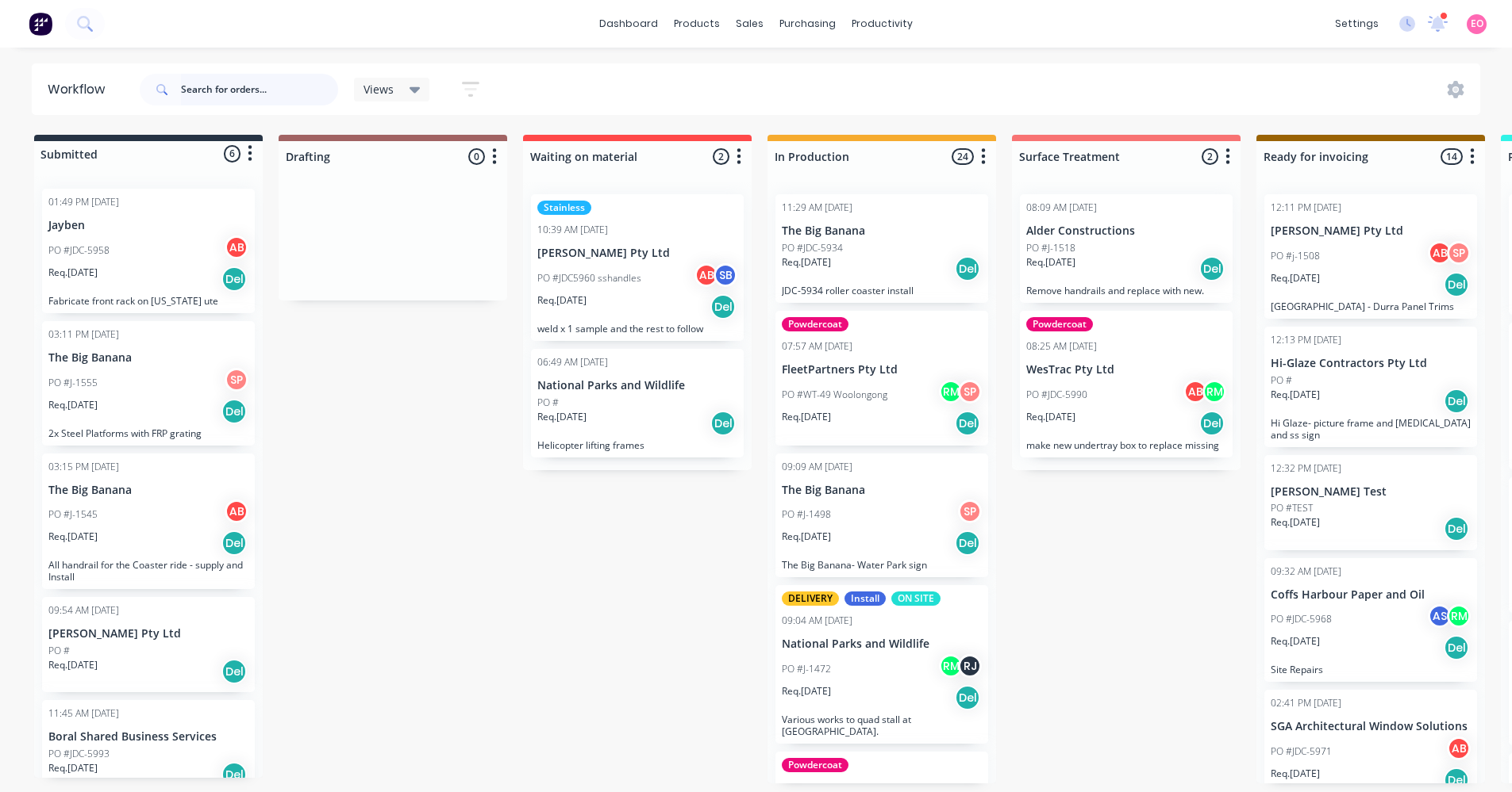
click at [212, 88] on input "text" at bounding box center [260, 90] width 157 height 32
type input "australian"
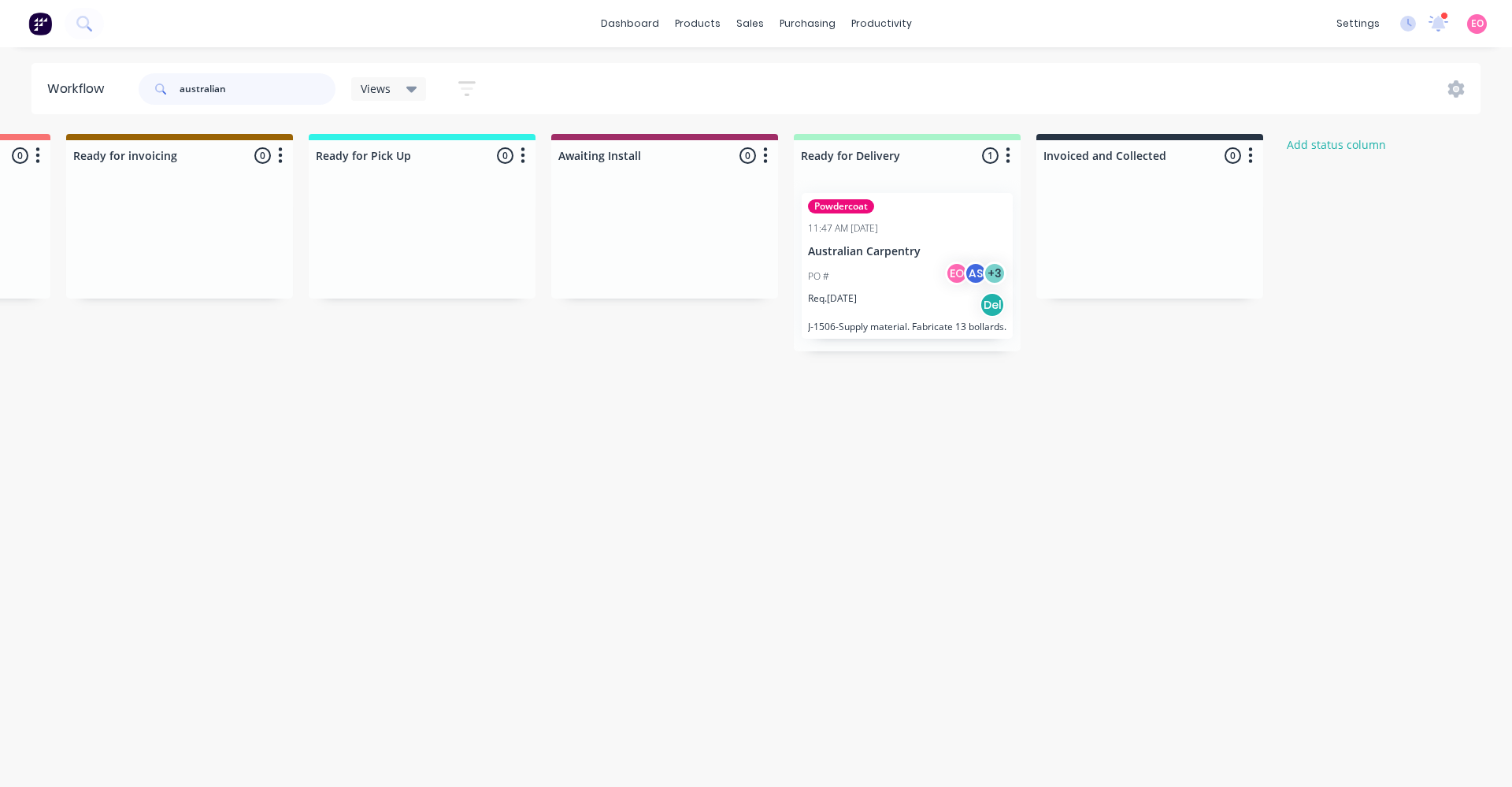
scroll to position [0, 1187]
click at [897, 272] on div "PO # EO AS + 3" at bounding box center [901, 276] width 198 height 30
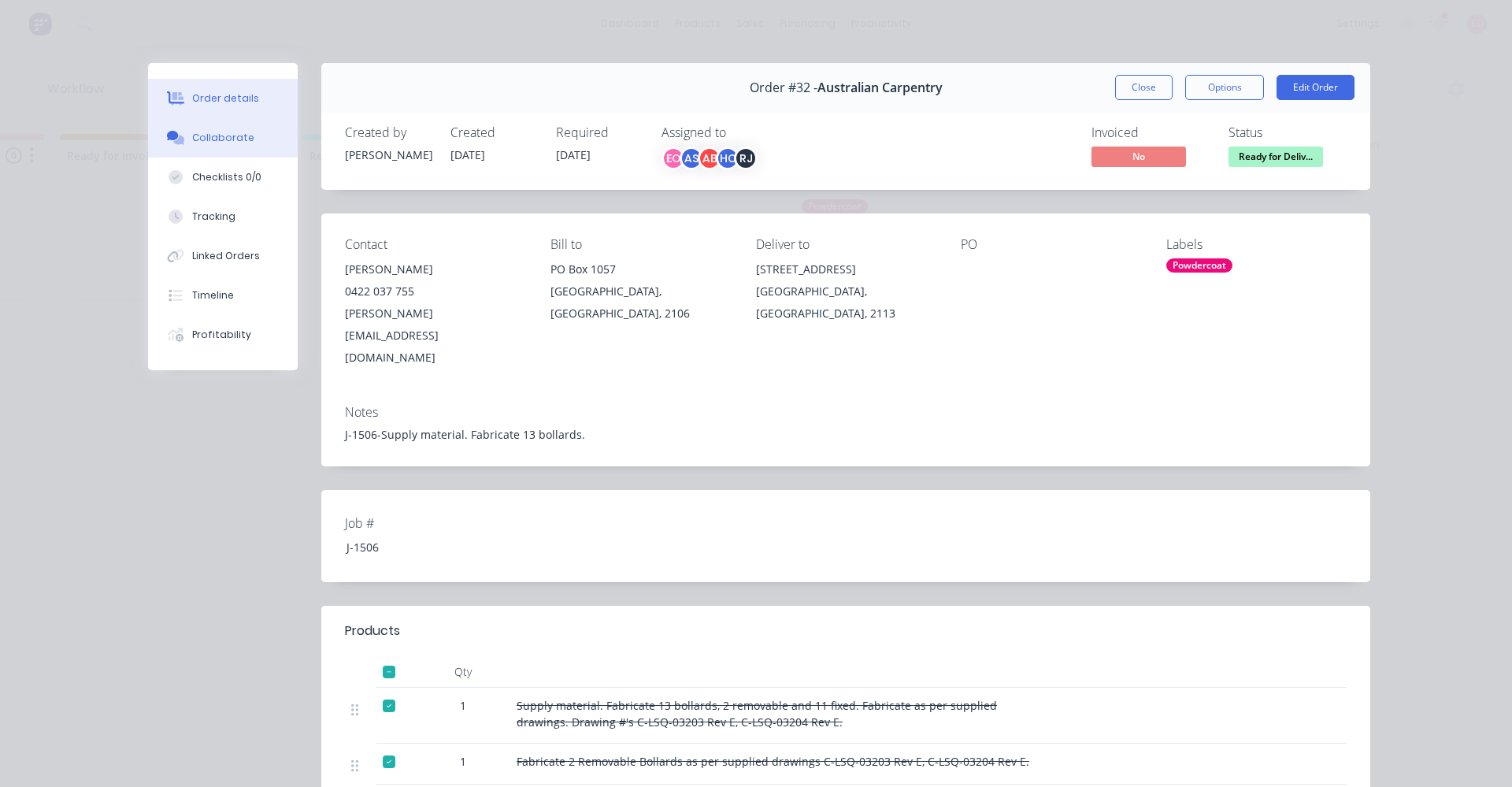
click at [232, 147] on button "Collaborate" at bounding box center [223, 137] width 150 height 39
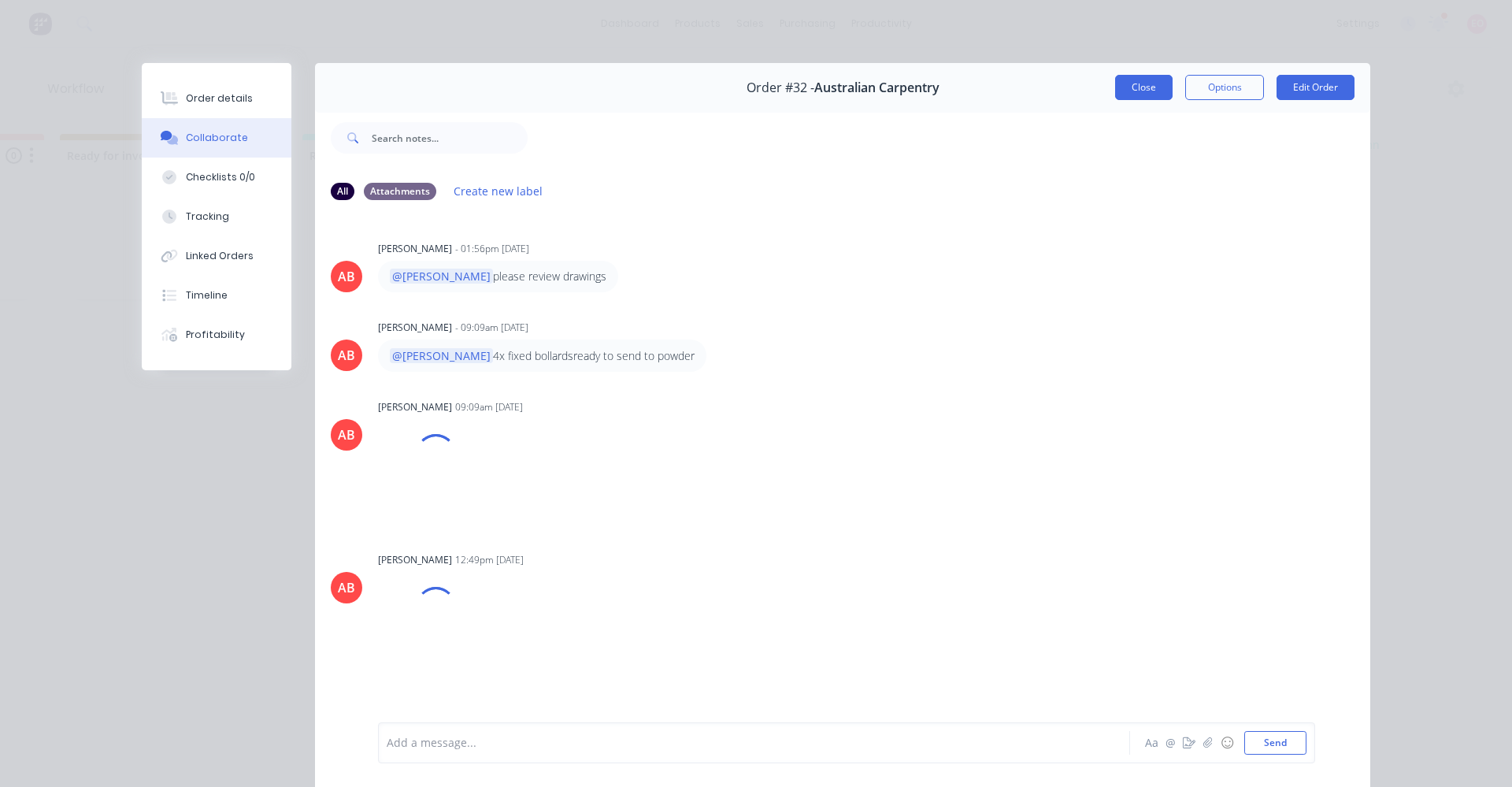
click at [1139, 86] on button "Close" at bounding box center [1144, 88] width 57 height 25
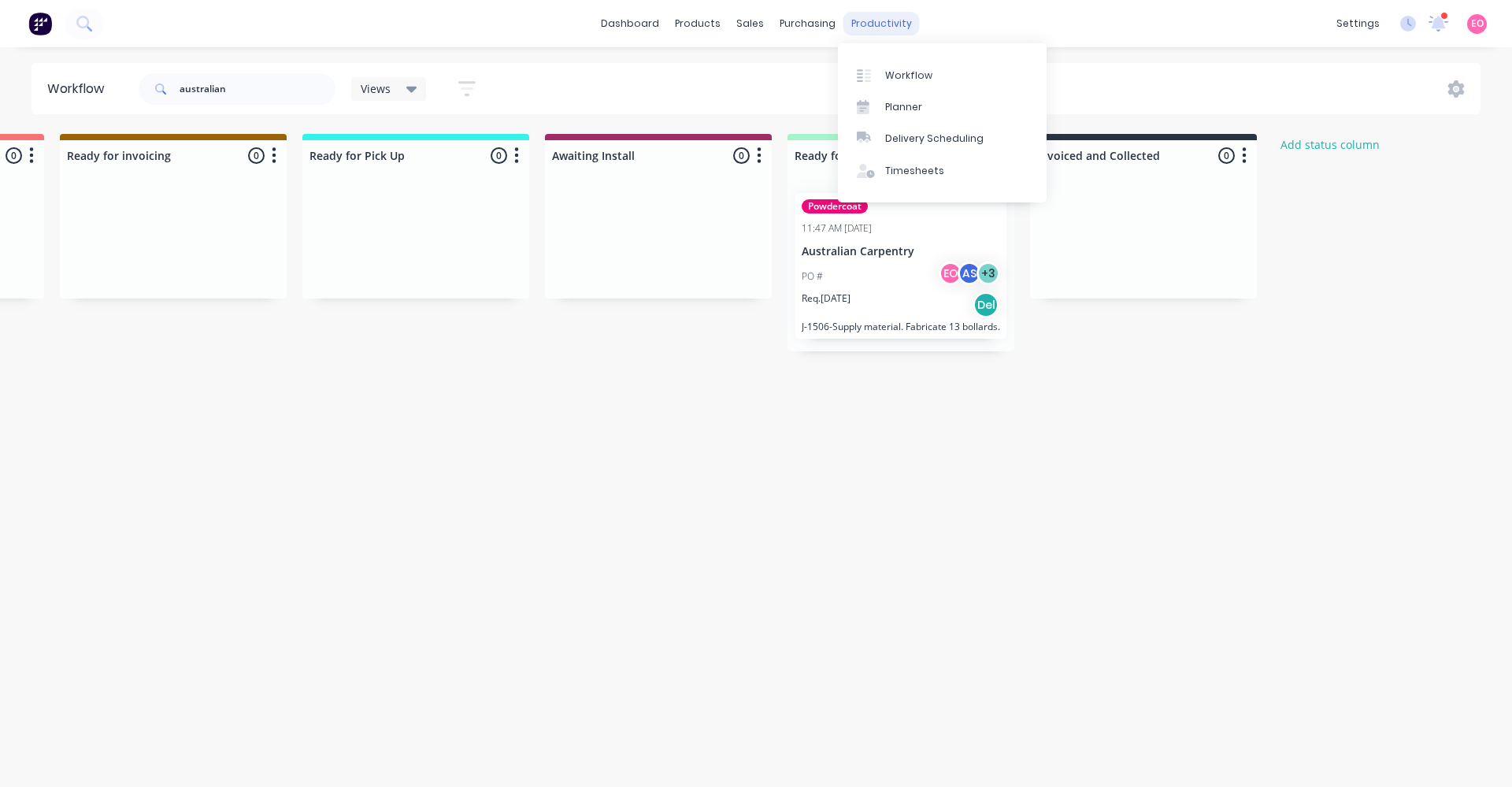
click at [882, 29] on div "productivity" at bounding box center [882, 24] width 76 height 24
click at [902, 78] on div "Workflow" at bounding box center [908, 76] width 47 height 14
drag, startPoint x: 256, startPoint y: 90, endPoint x: -41, endPoint y: 72, distance: 297.5
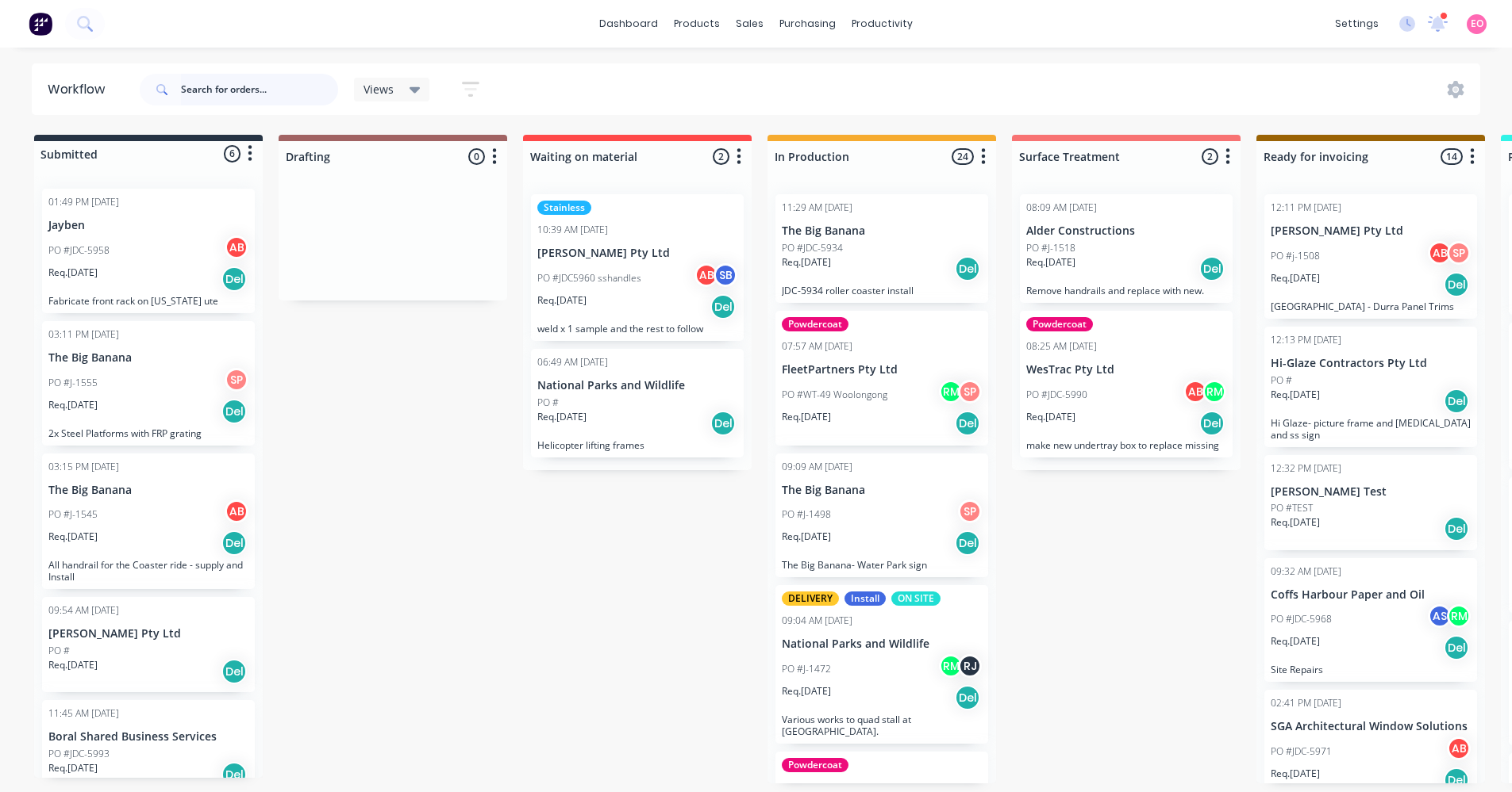
click at [187, 87] on input "text" at bounding box center [260, 90] width 157 height 32
type input "[PERSON_NAME]"
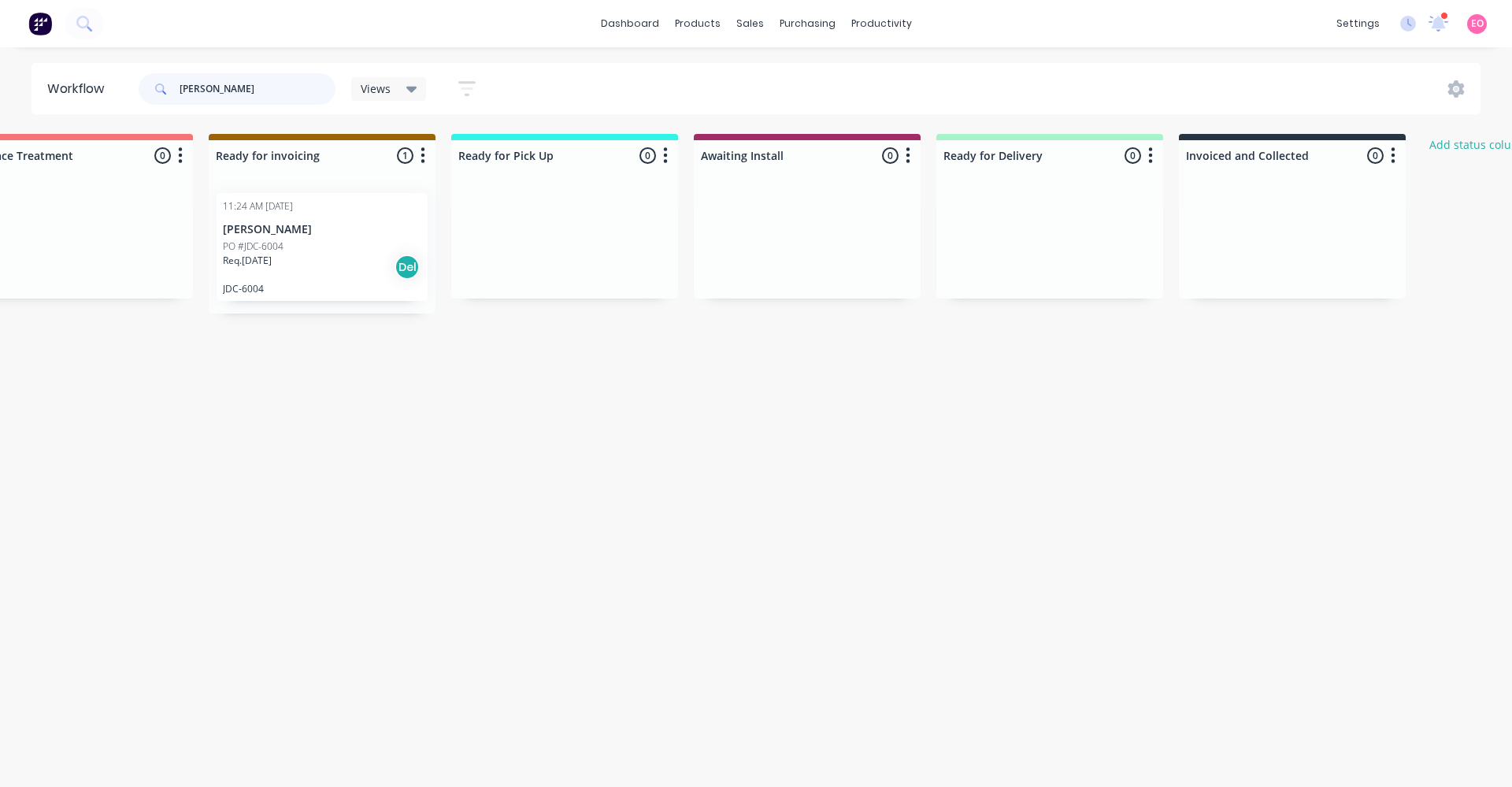
scroll to position [0, 1082]
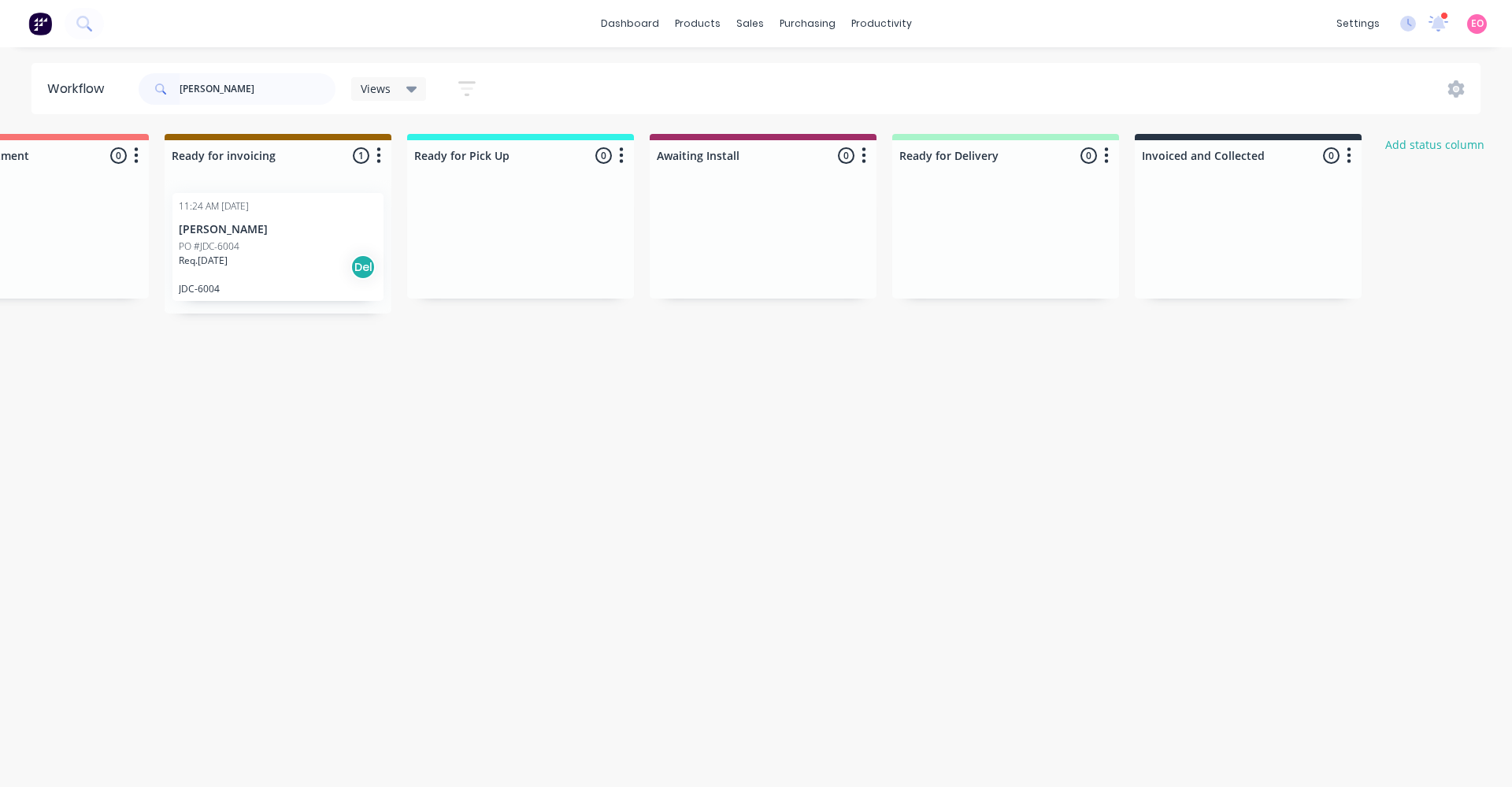
click at [221, 254] on p "Req. [DATE]" at bounding box center [203, 261] width 49 height 14
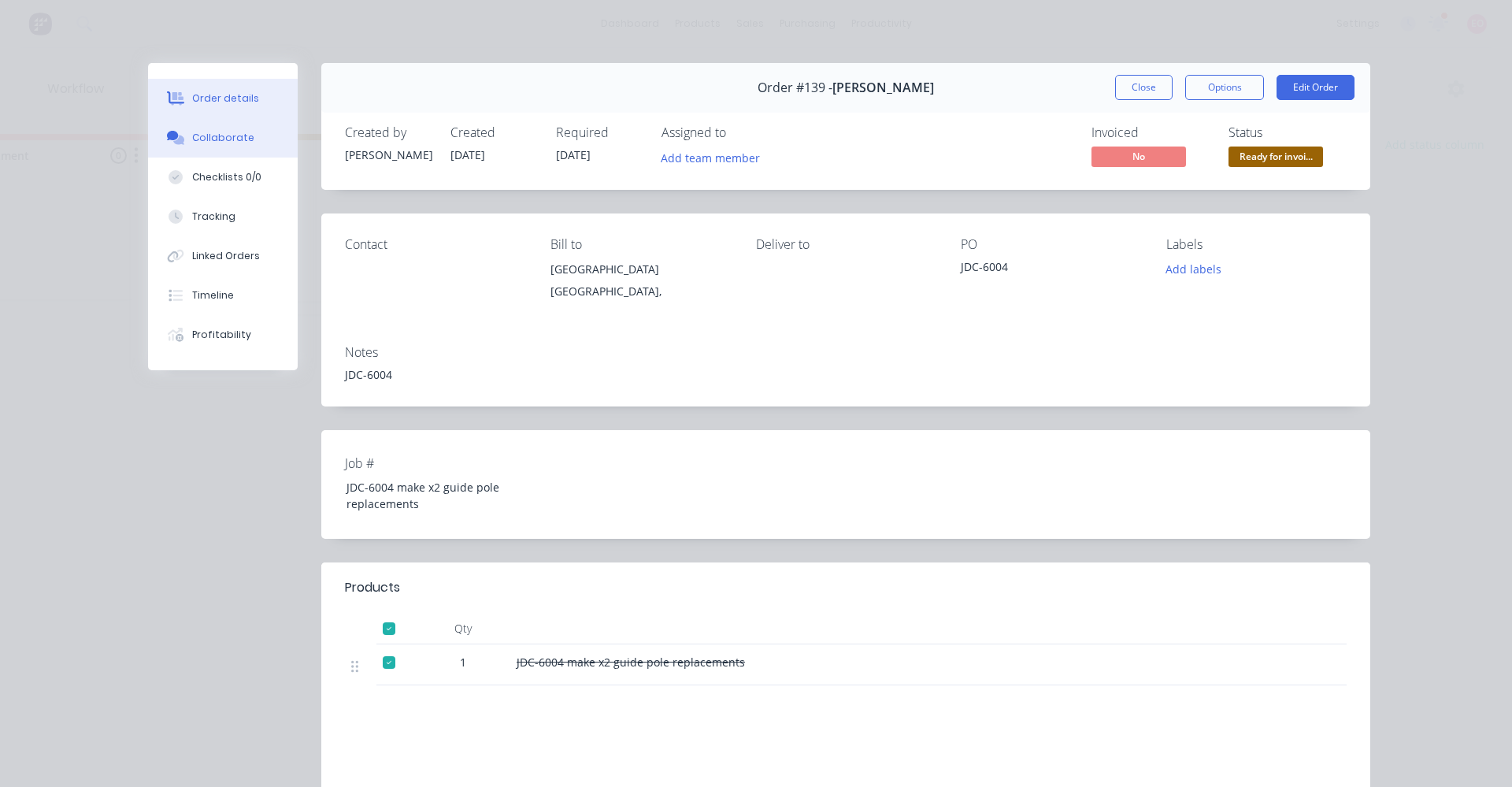
click at [231, 144] on div "Collaborate" at bounding box center [223, 138] width 62 height 14
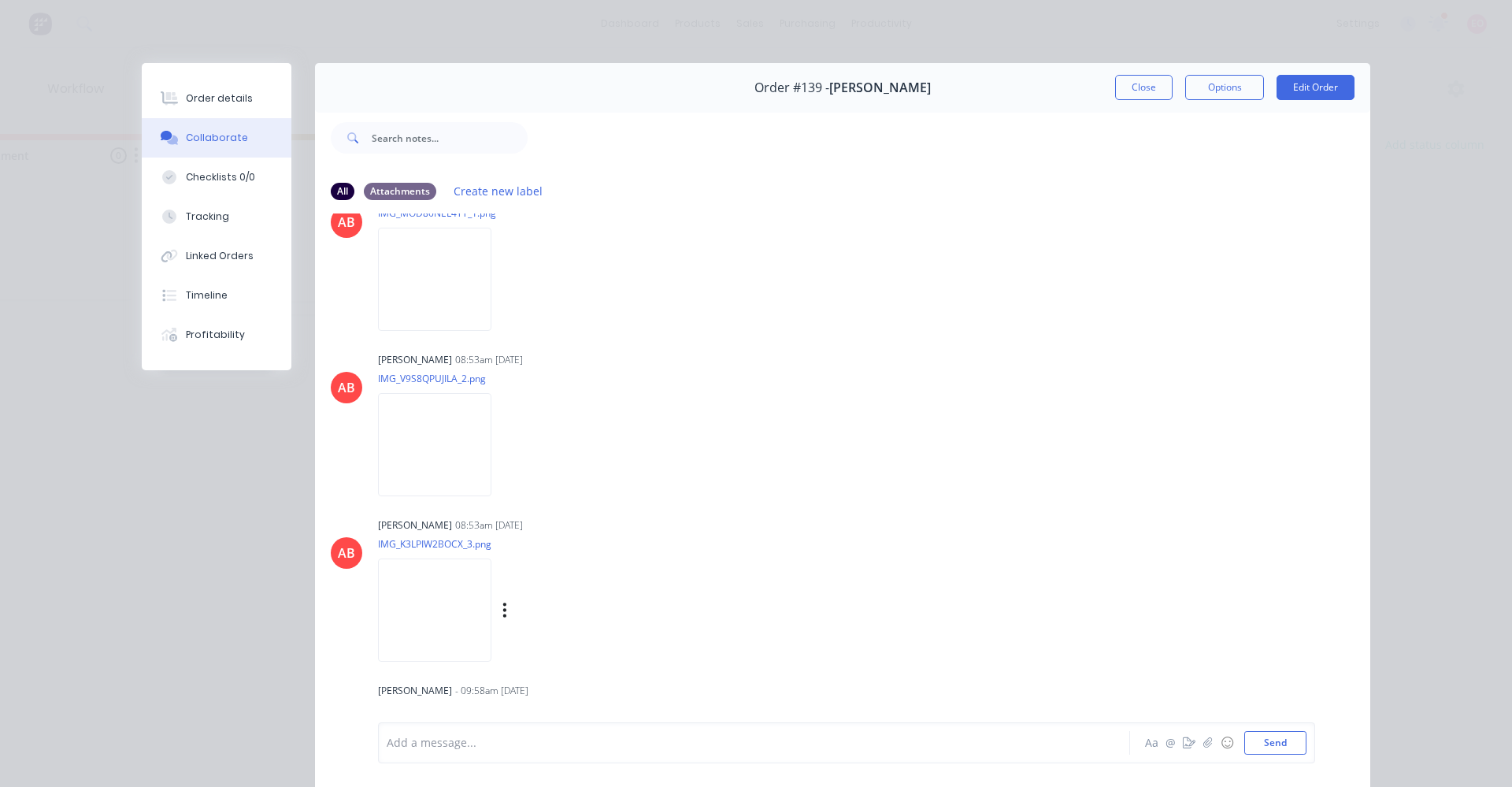
scroll to position [0, 0]
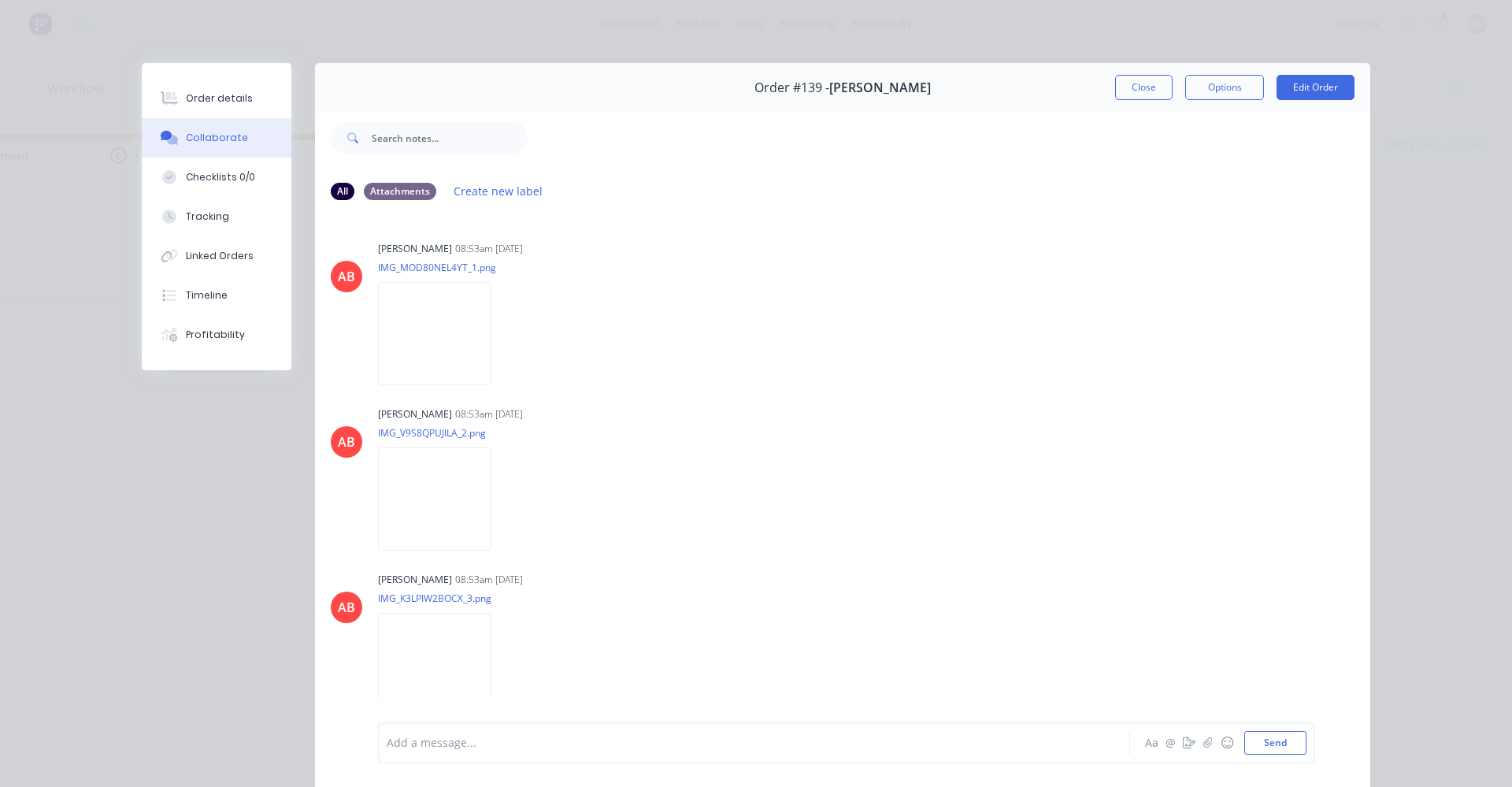
drag, startPoint x: 1158, startPoint y: 82, endPoint x: 1130, endPoint y: 114, distance: 42.5
click at [1158, 82] on button "Close" at bounding box center [1144, 88] width 57 height 25
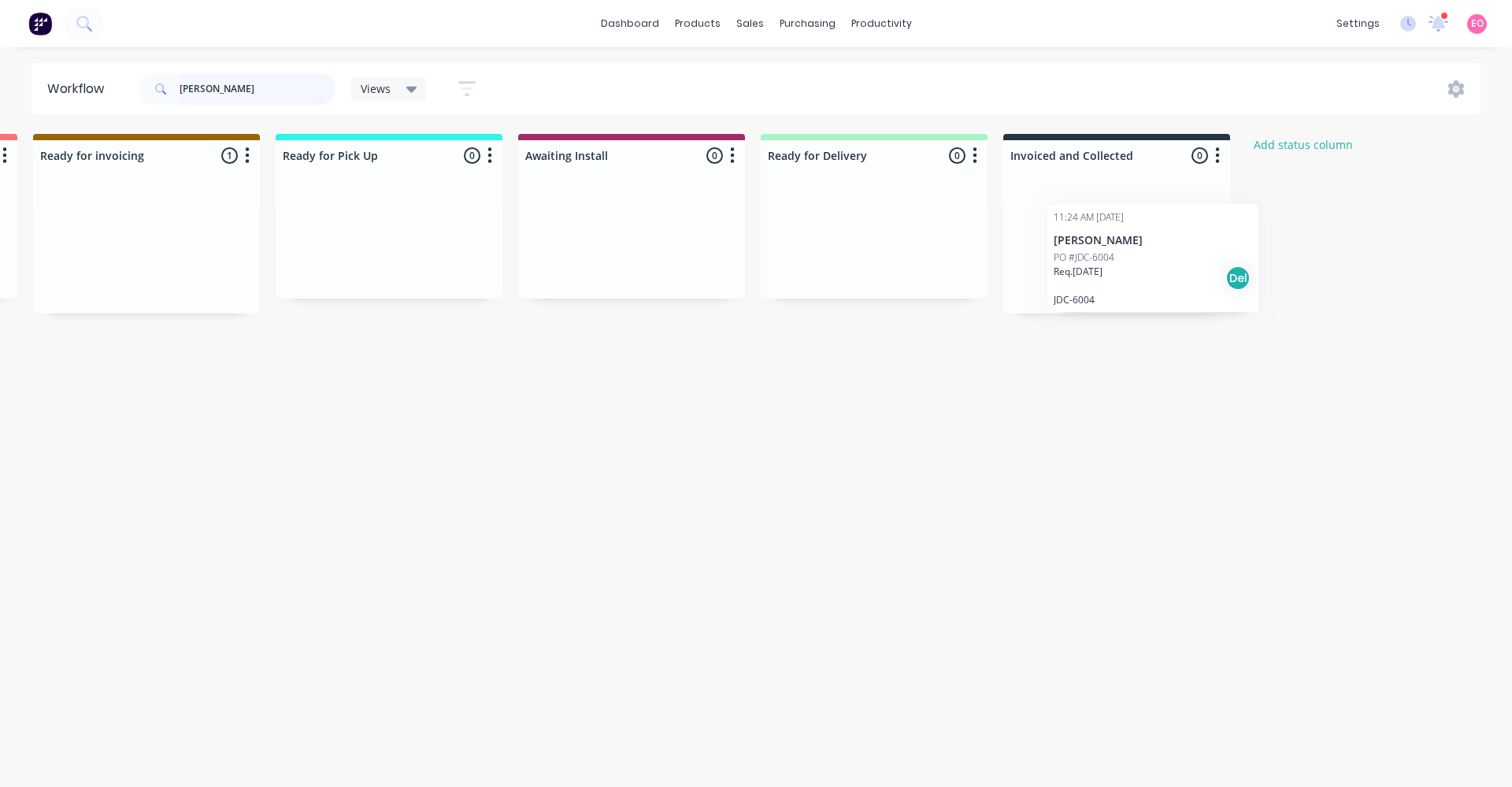
scroll to position [0, 1221]
drag, startPoint x: 215, startPoint y: 248, endPoint x: 1094, endPoint y: 262, distance: 879.1
click at [1094, 262] on div "Submitted 0 Status colour #273444 hex #273444 Save Cancel Summaries Total order…" at bounding box center [196, 224] width 2855 height 180
